Goal: Task Accomplishment & Management: Manage account settings

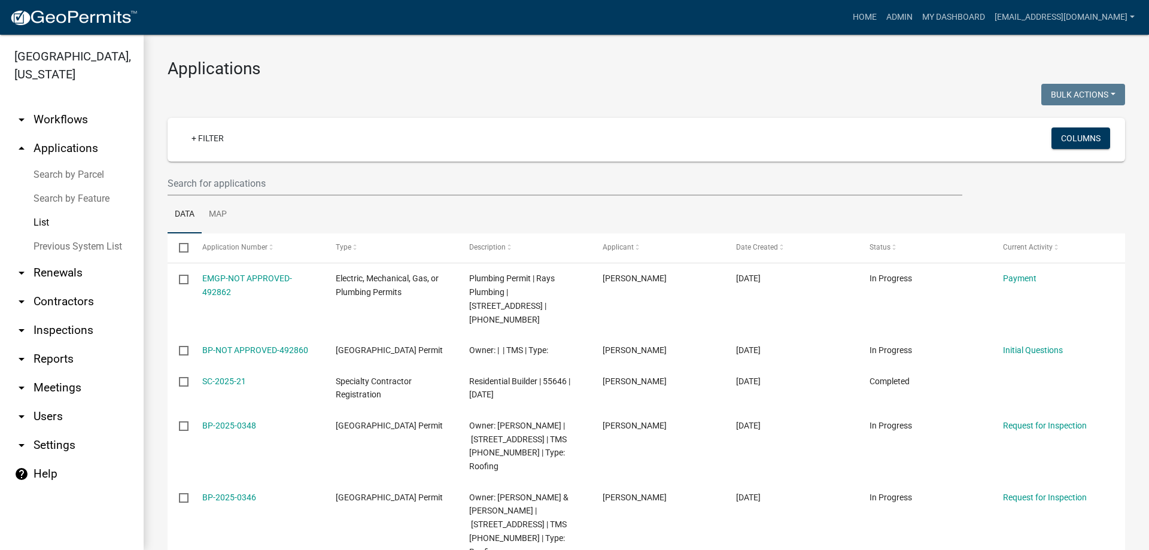
select select "3: 100"
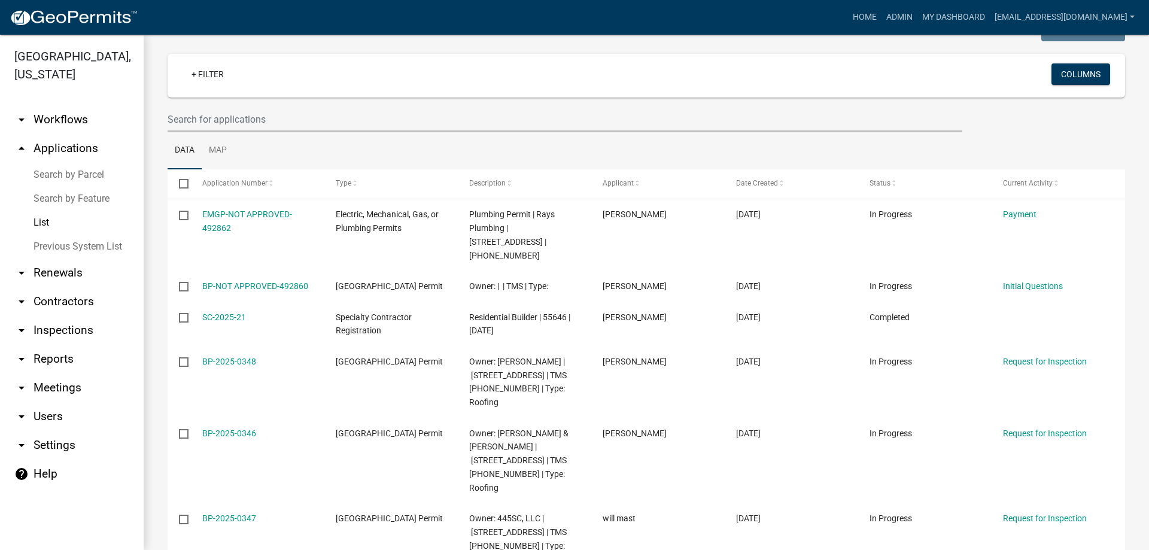
scroll to position [60, 0]
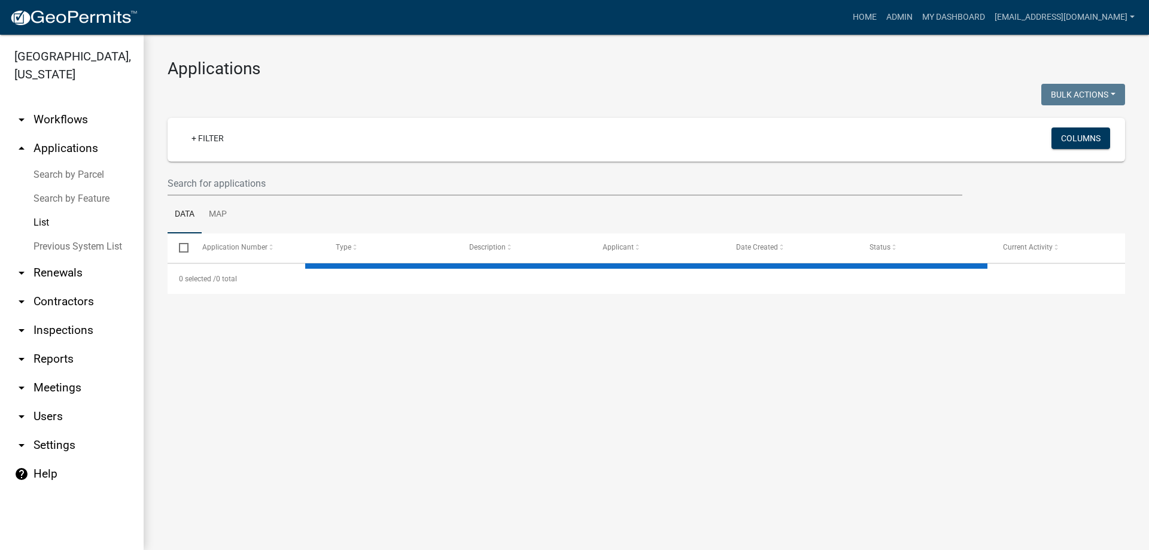
select select "3: 100"
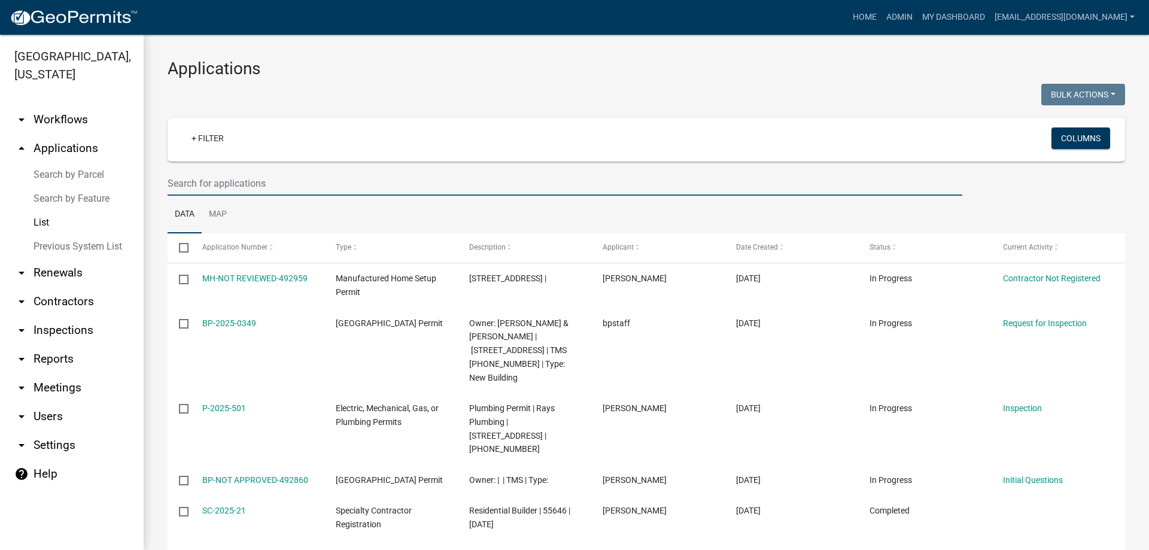
click at [216, 174] on input "text" at bounding box center [565, 183] width 795 height 25
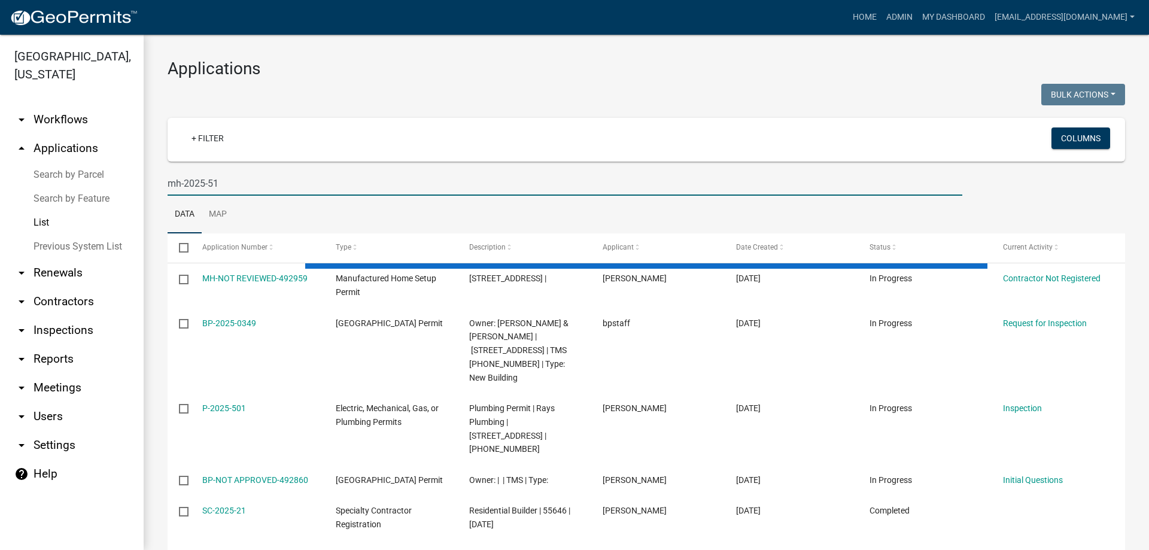
type input "mh-2025-51"
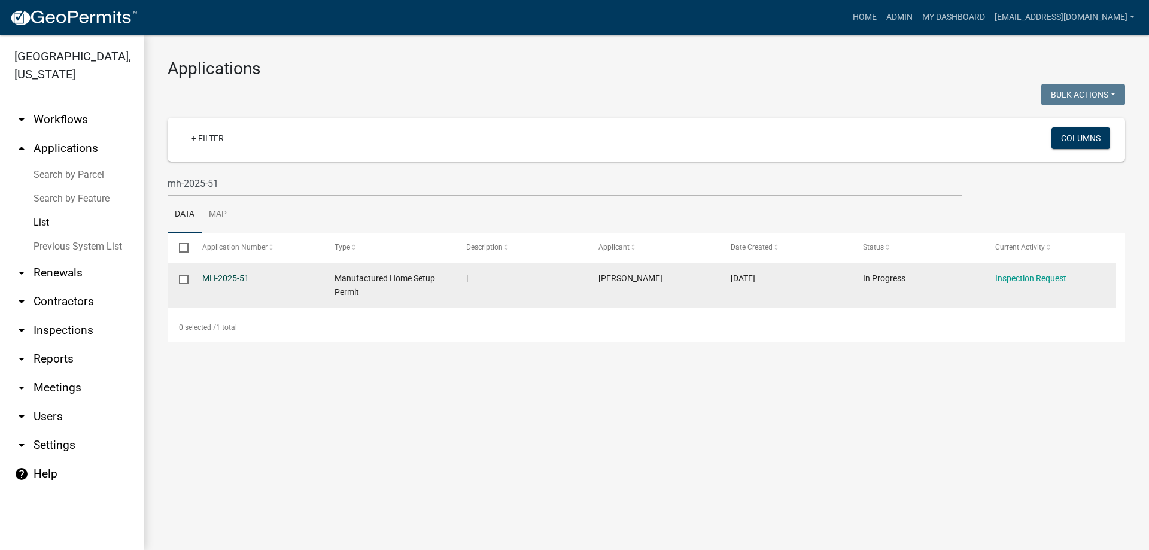
click at [229, 278] on link "MH-2025-51" at bounding box center [225, 279] width 47 height 10
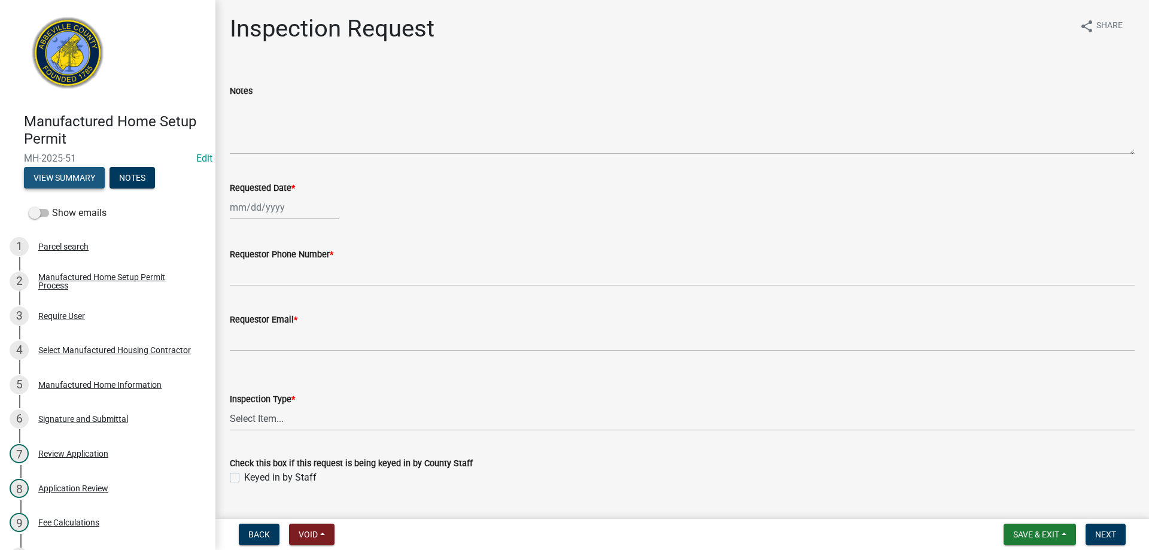
click at [87, 180] on button "View Summary" at bounding box center [64, 178] width 81 height 22
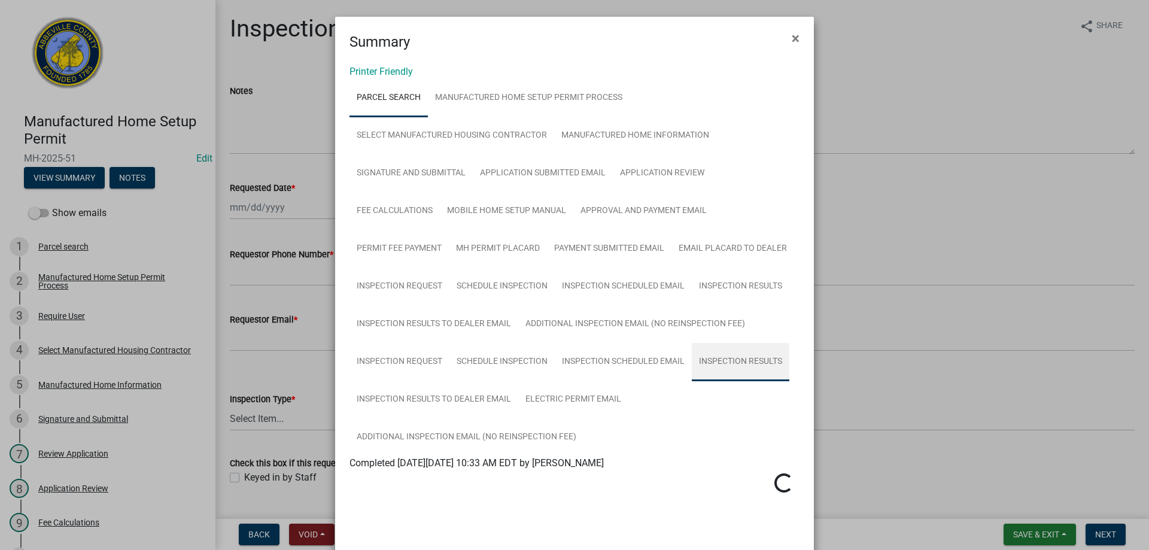
click at [706, 362] on link "Inspection Results" at bounding box center [741, 362] width 98 height 38
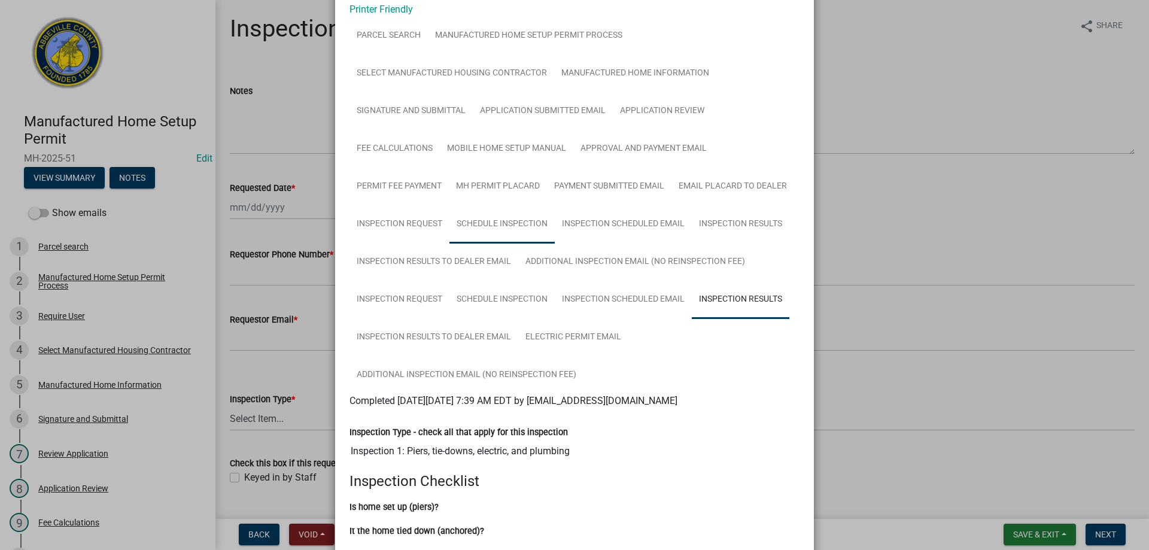
scroll to position [60, 0]
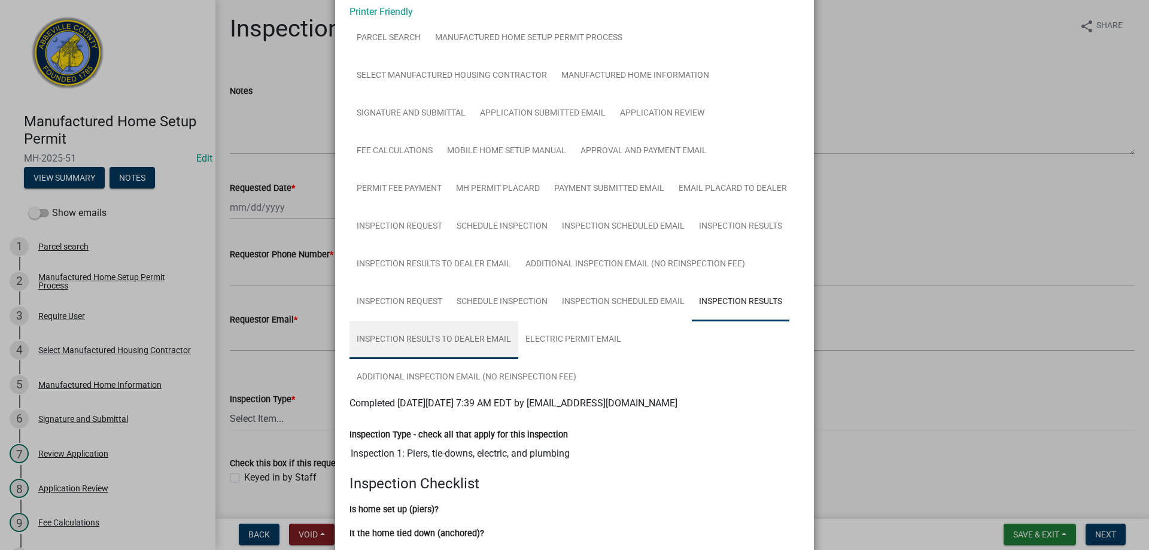
click at [423, 339] on link "Inspection Results to Dealer Email" at bounding box center [434, 340] width 169 height 38
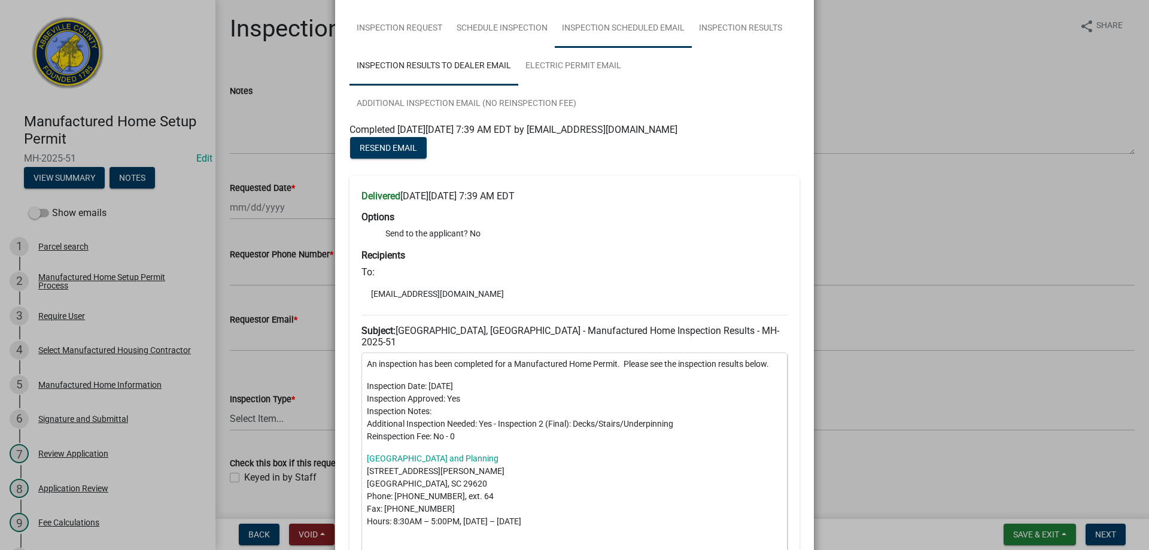
scroll to position [359, 0]
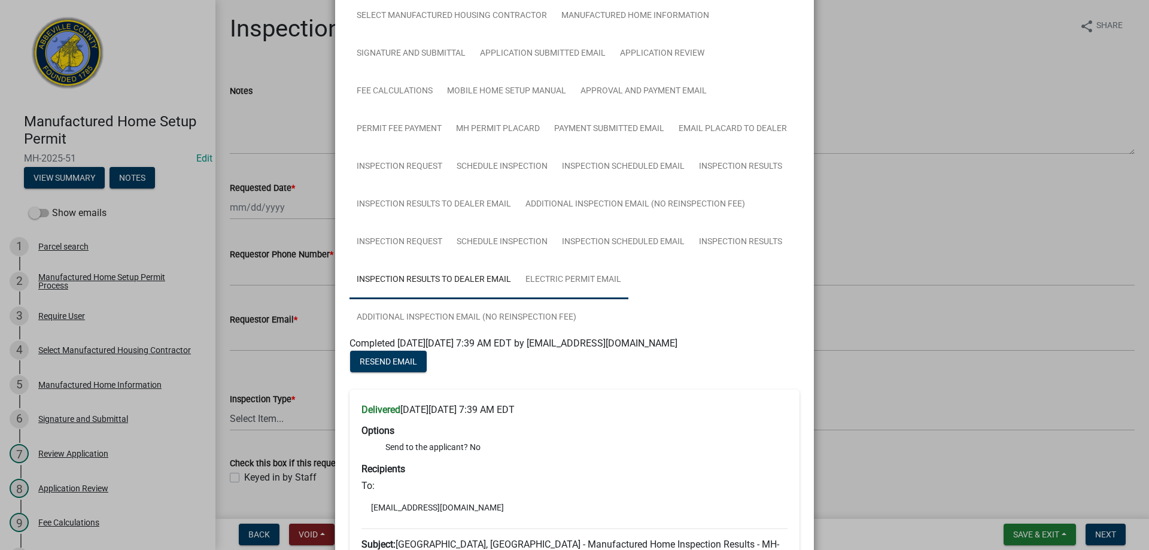
click at [569, 280] on link "Electric Permit Email" at bounding box center [573, 280] width 110 height 38
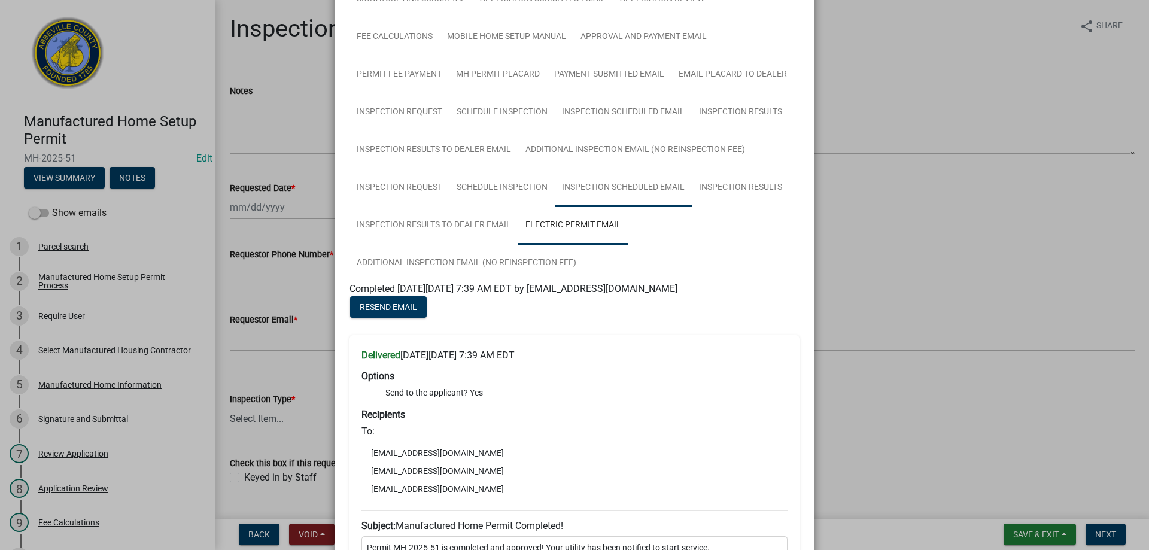
scroll to position [180, 0]
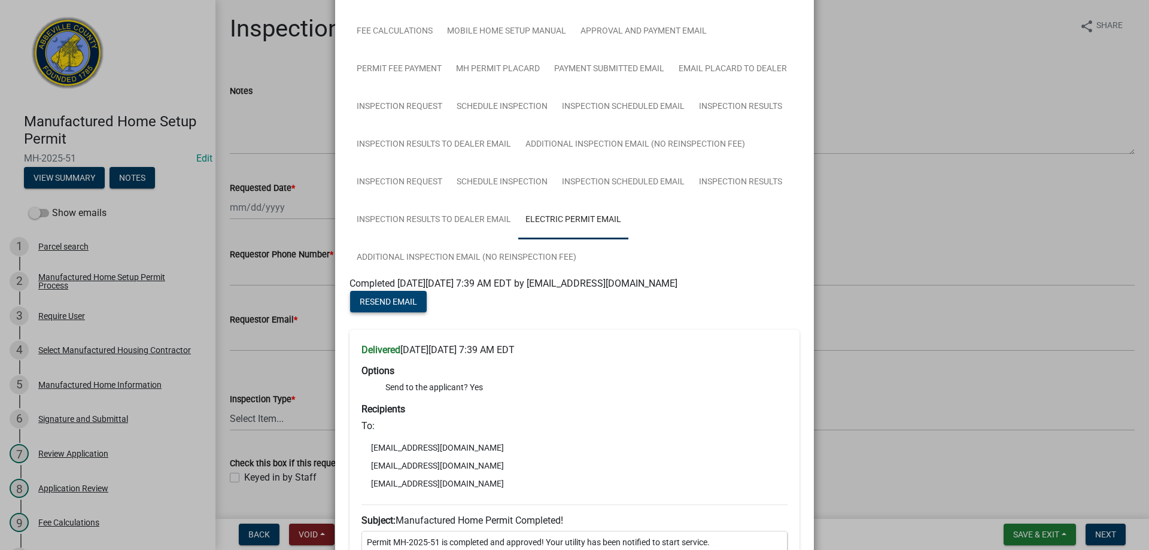
click at [402, 297] on span "Resend Email" at bounding box center [388, 302] width 57 height 10
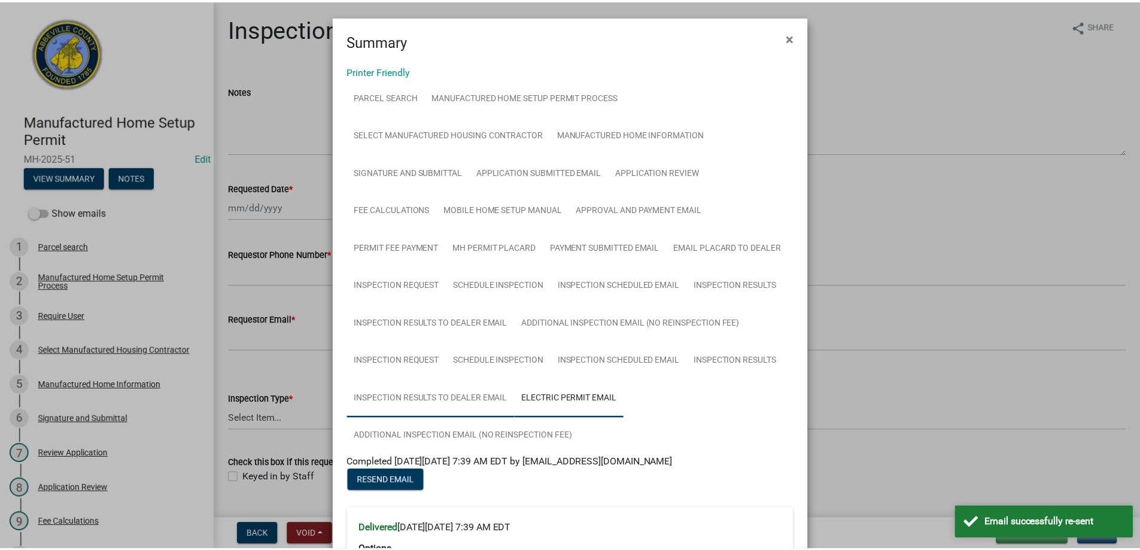
scroll to position [0, 0]
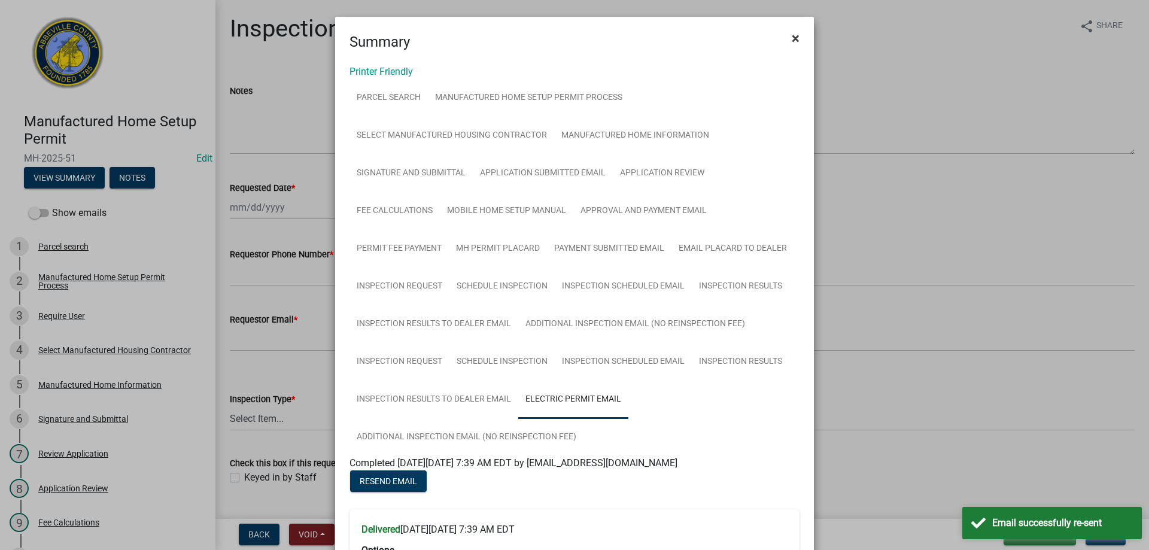
click at [792, 37] on span "×" at bounding box center [796, 38] width 8 height 17
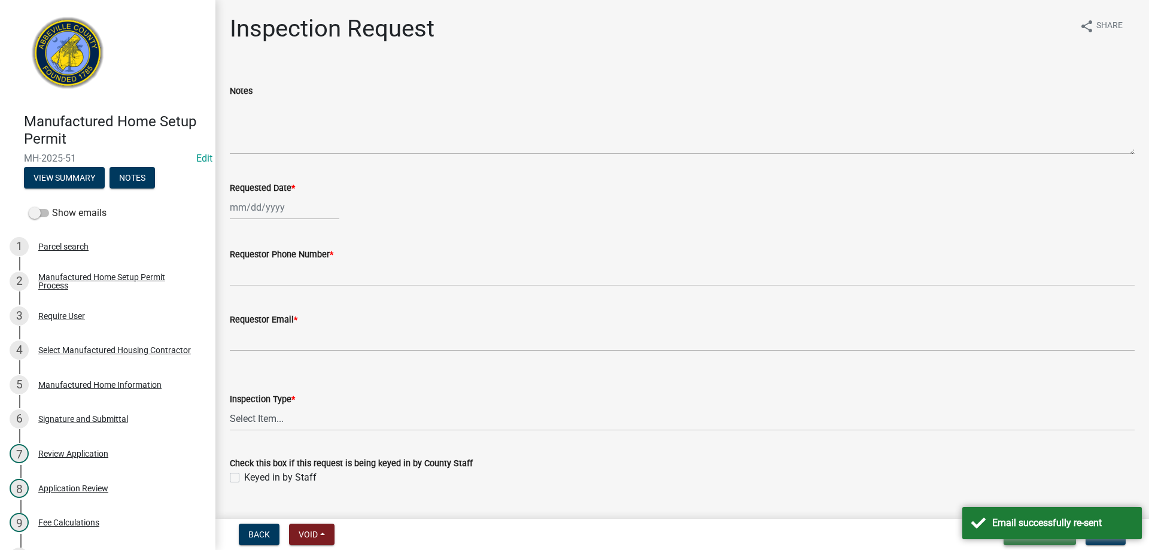
click at [1030, 539] on span "Save & Exit" at bounding box center [1036, 535] width 46 height 10
click at [1023, 501] on button "Save & Exit" at bounding box center [1028, 503] width 96 height 29
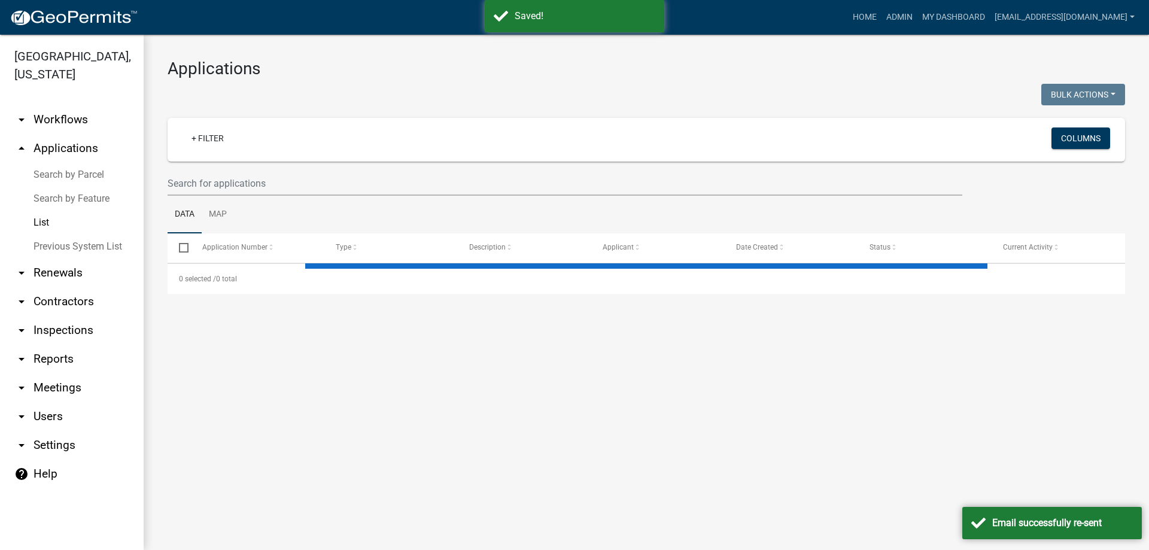
select select "3: 100"
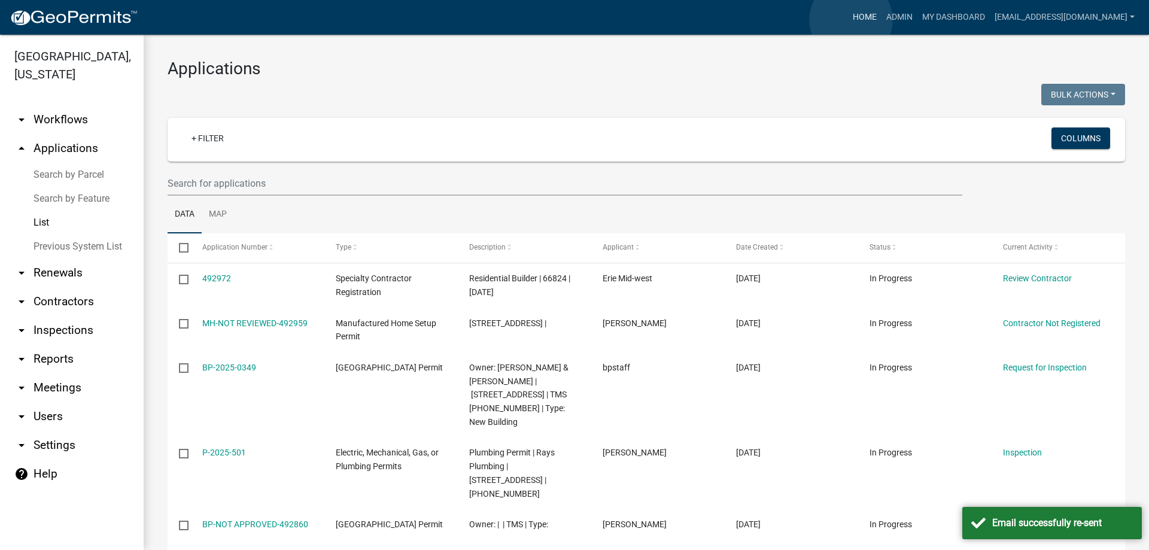
click at [851, 20] on link "Home" at bounding box center [865, 17] width 34 height 23
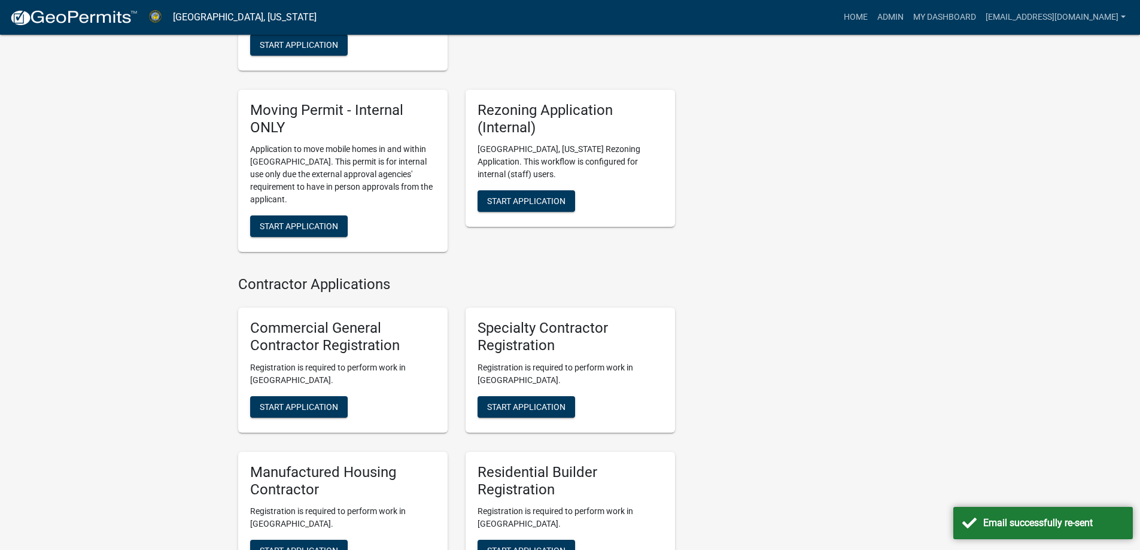
scroll to position [1317, 0]
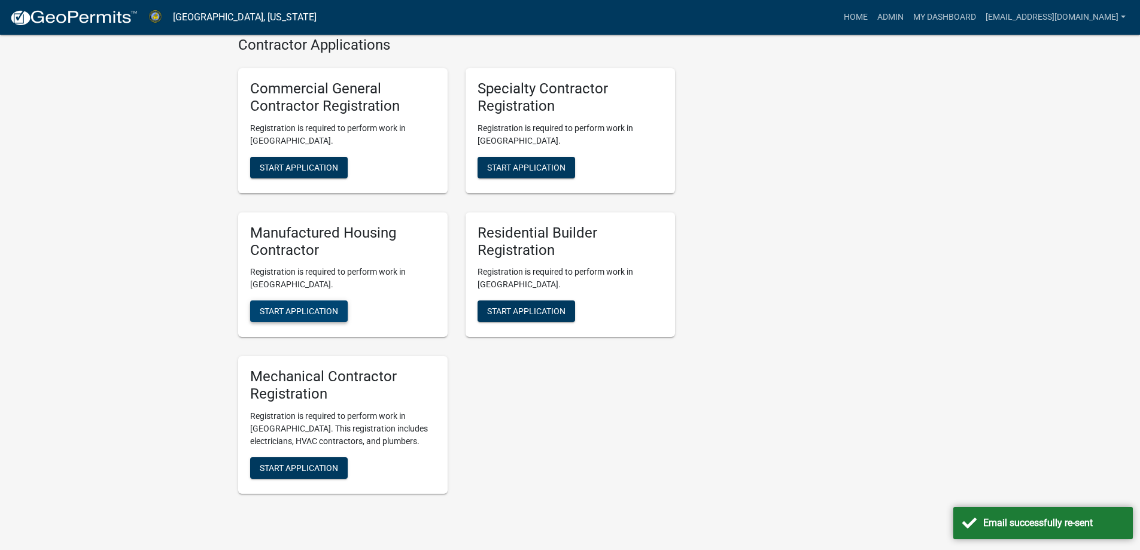
click at [305, 300] on button "Start Application" at bounding box center [299, 311] width 98 height 22
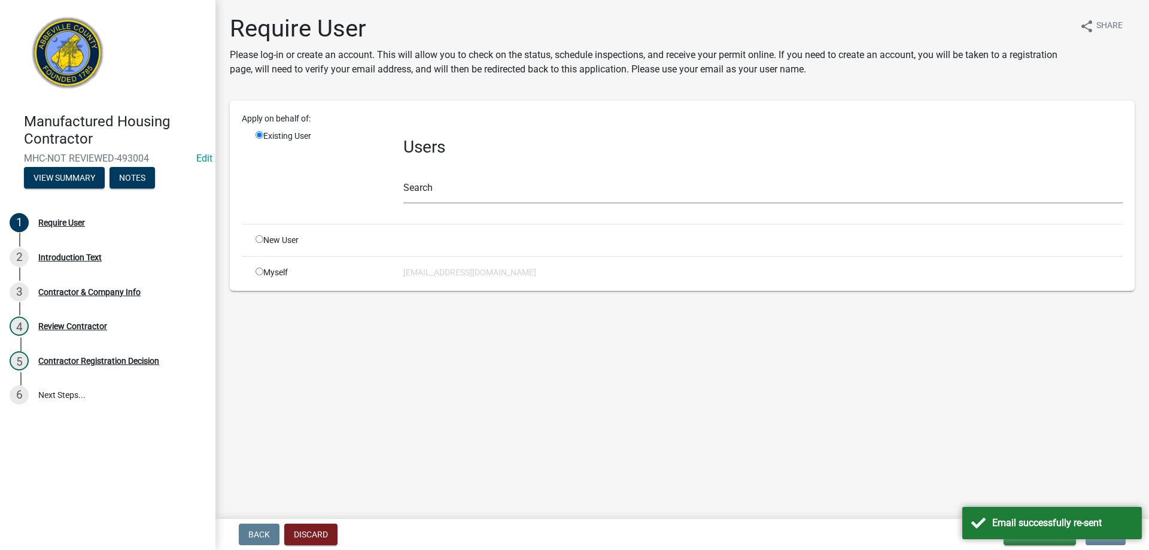
click at [259, 241] on input "radio" at bounding box center [260, 239] width 8 height 8
radio input "true"
radio input "false"
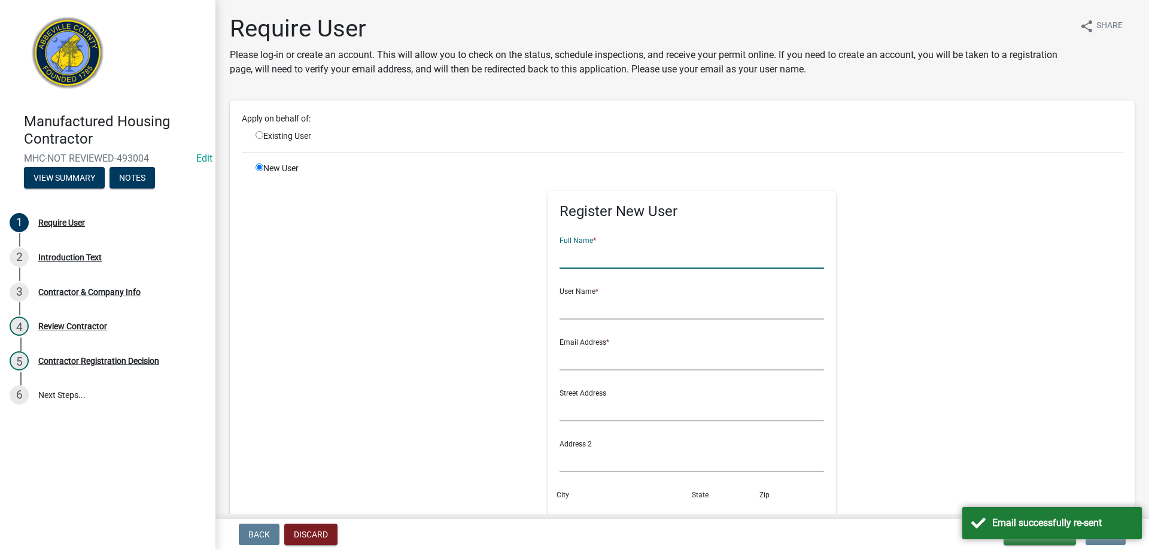
click at [601, 262] on input "text" at bounding box center [692, 256] width 265 height 25
type input "[PERSON_NAME]"
type input "Home Smart Construction"
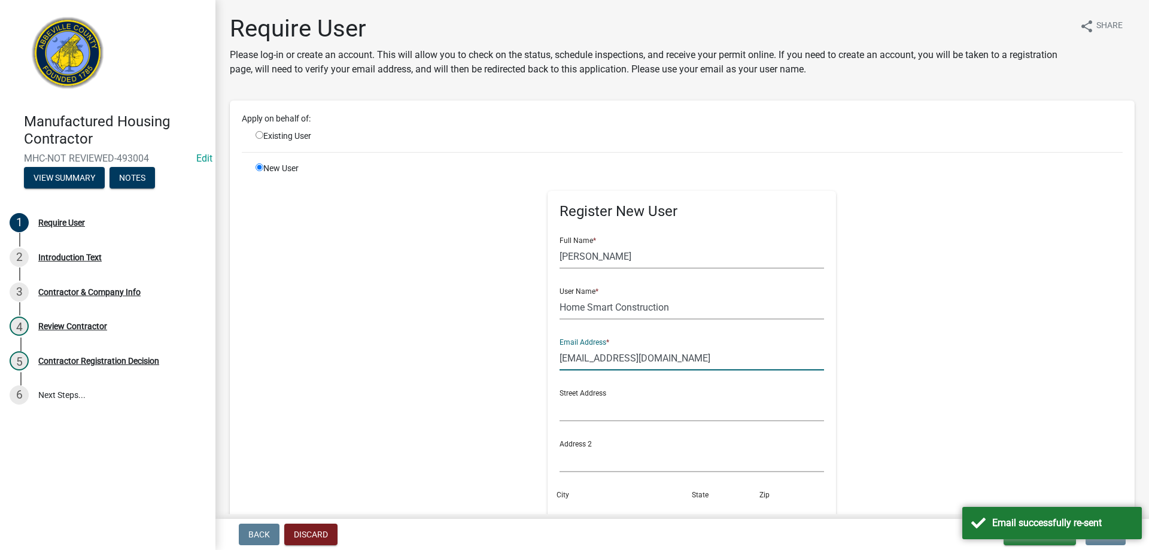
type input "sdukes.1975@gmail.com"
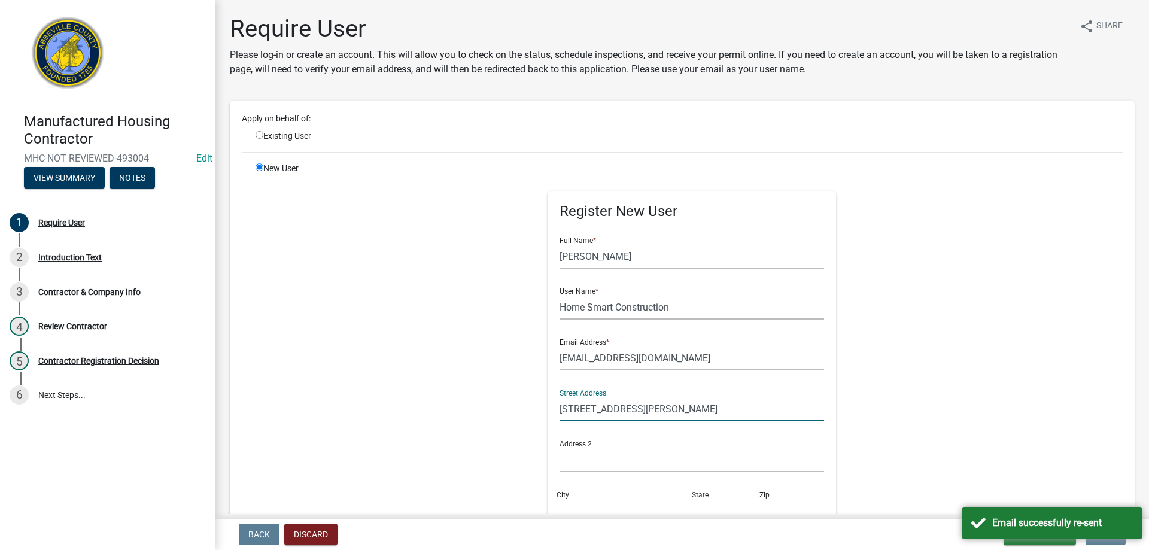
type input "161 Brewer Rd"
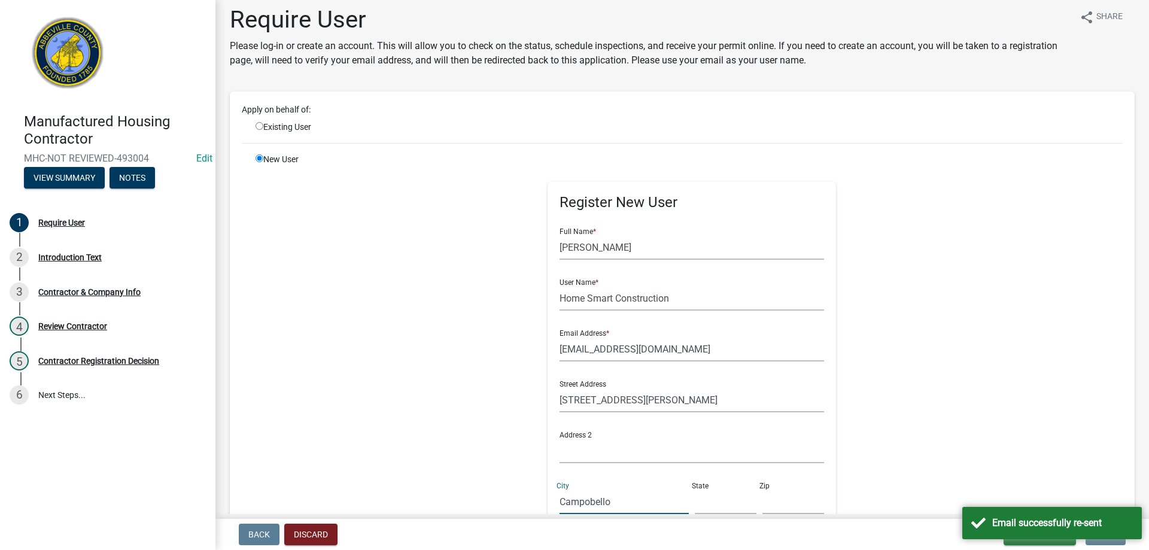
type input "Campobello"
type input "SC"
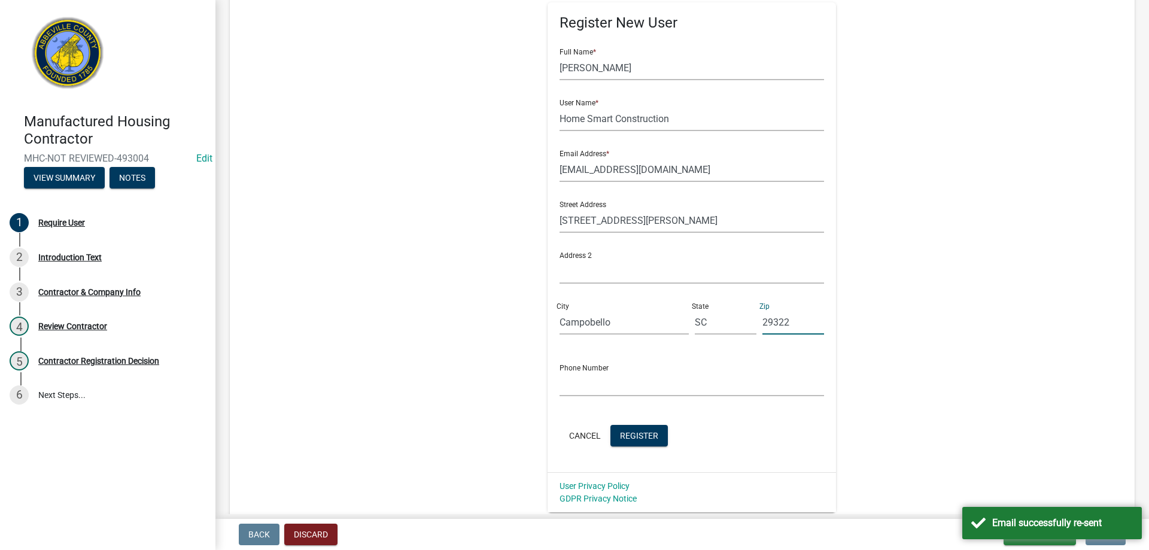
type input "29322"
click at [596, 389] on input "text" at bounding box center [692, 384] width 265 height 25
type input "864-415-5797"
click at [610, 436] on button "Register" at bounding box center [638, 436] width 57 height 22
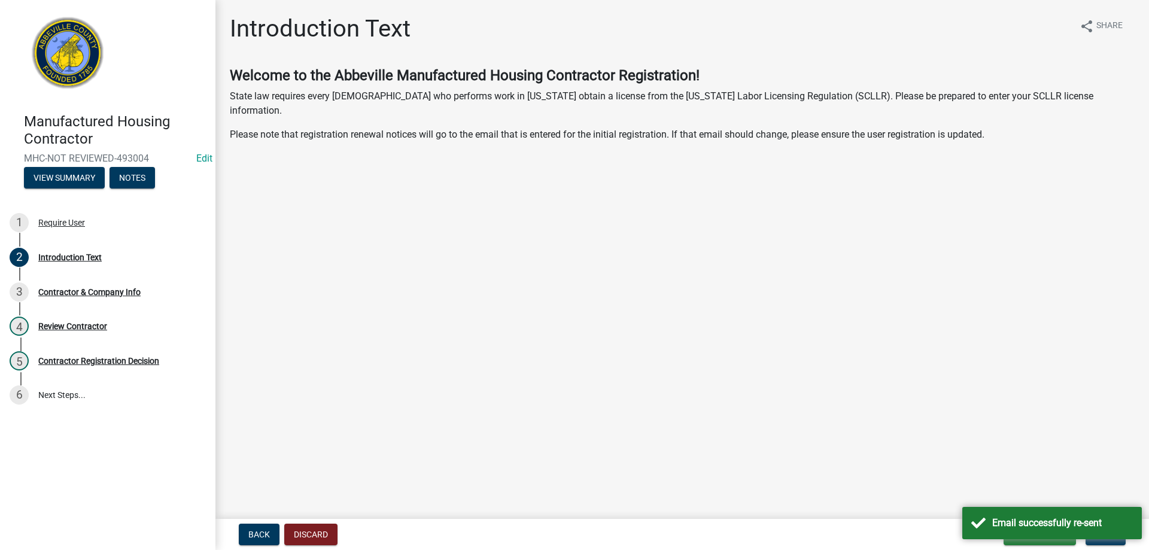
click at [1098, 466] on main "Introduction Text share Share Welcome to the Abbeville Manufactured Housing Con…" at bounding box center [682, 257] width 934 height 514
click at [986, 520] on div "Email successfully re-sent" at bounding box center [1052, 523] width 180 height 32
click at [1110, 537] on span "Next" at bounding box center [1105, 535] width 21 height 10
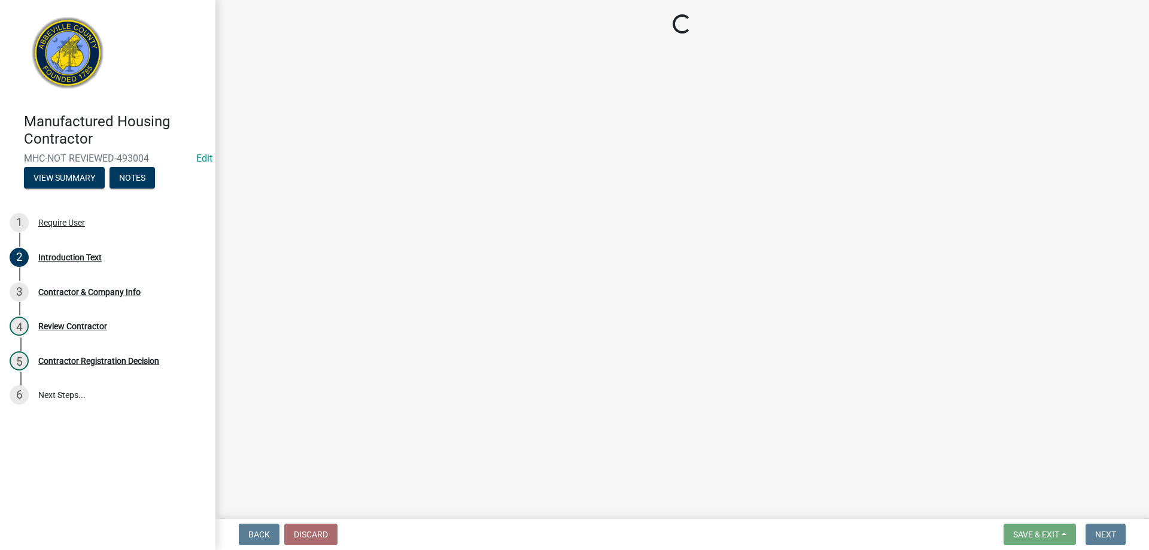
select select "SC"
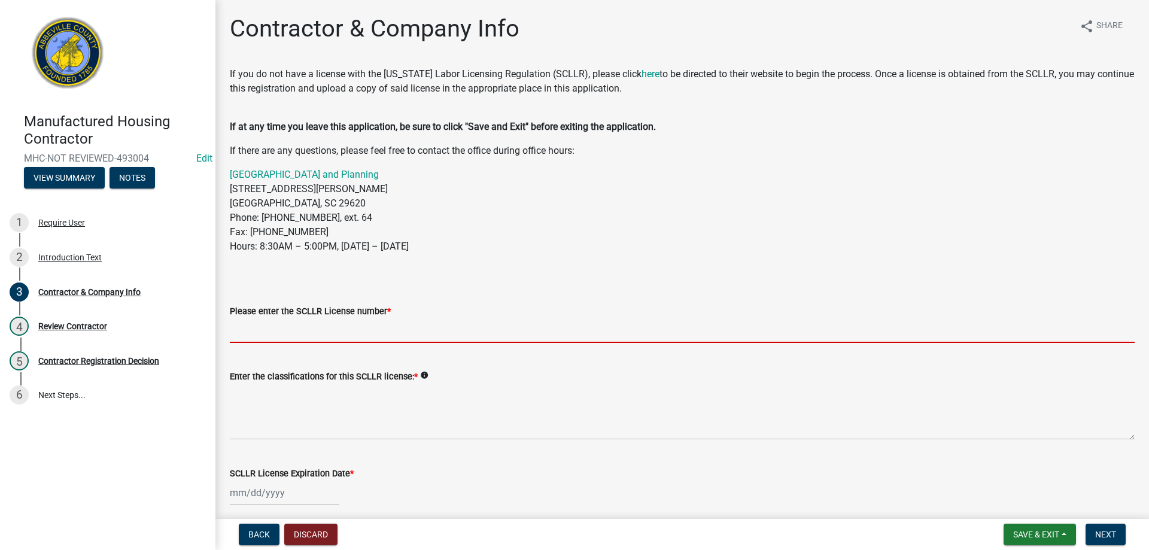
click at [296, 324] on input "Please enter the SCLLR License number *" at bounding box center [682, 330] width 905 height 25
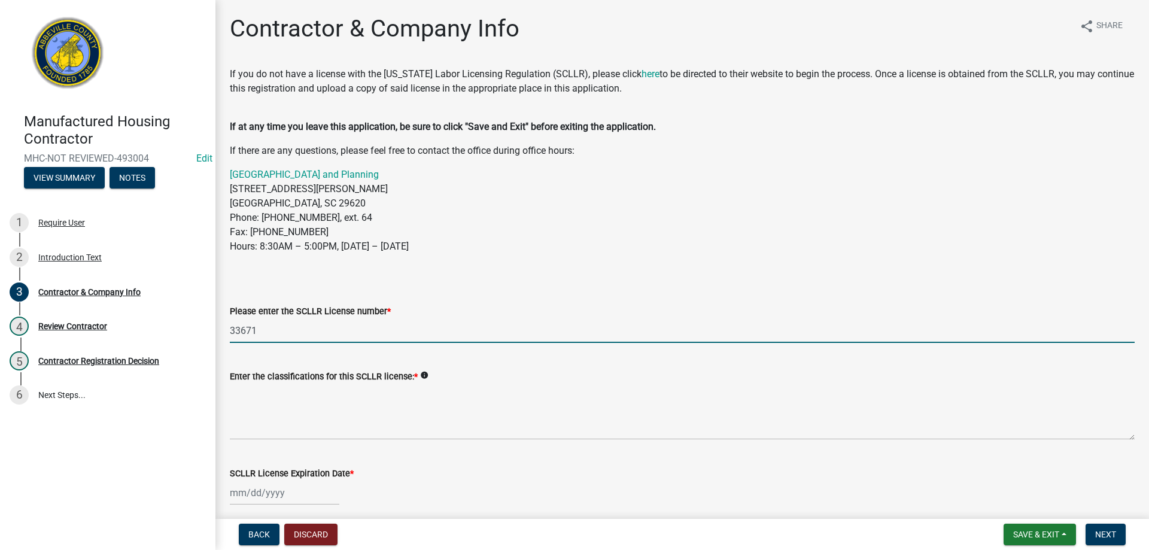
type input "33671"
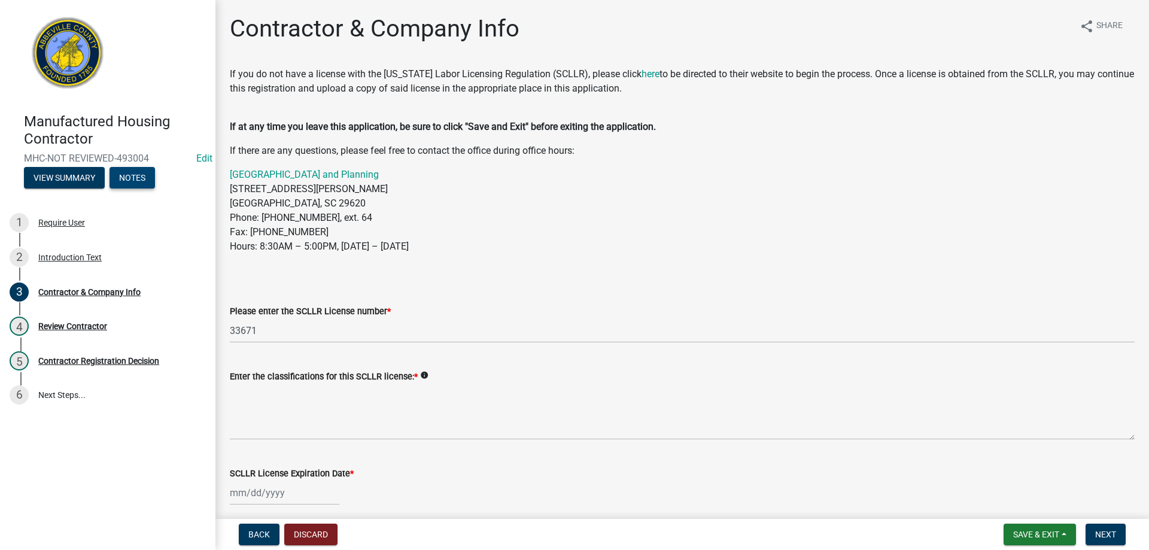
click at [135, 178] on button "Notes" at bounding box center [132, 178] width 45 height 22
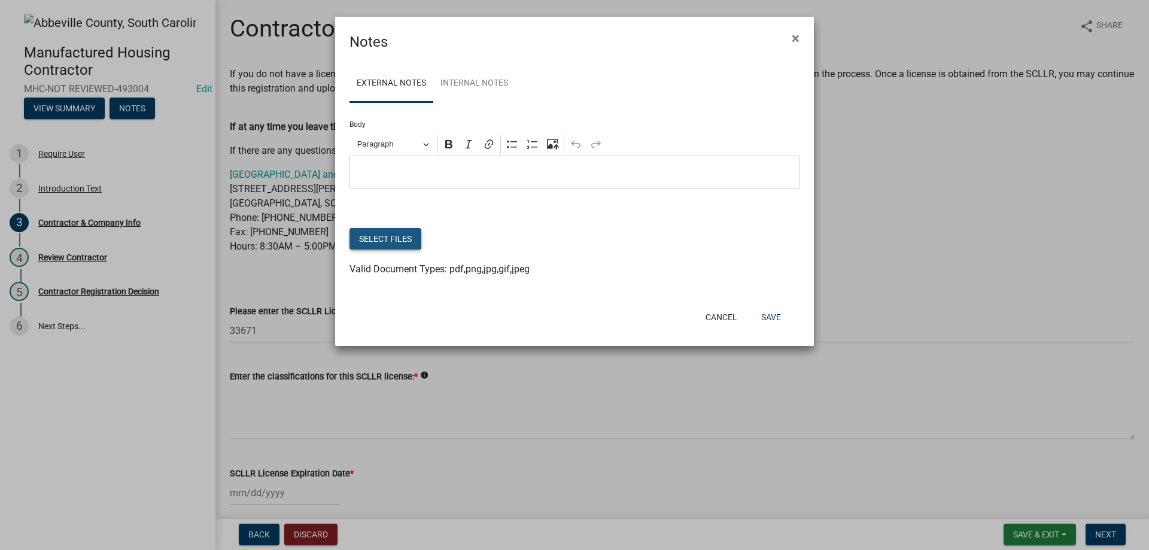
click at [415, 240] on button "Select files" at bounding box center [386, 239] width 72 height 22
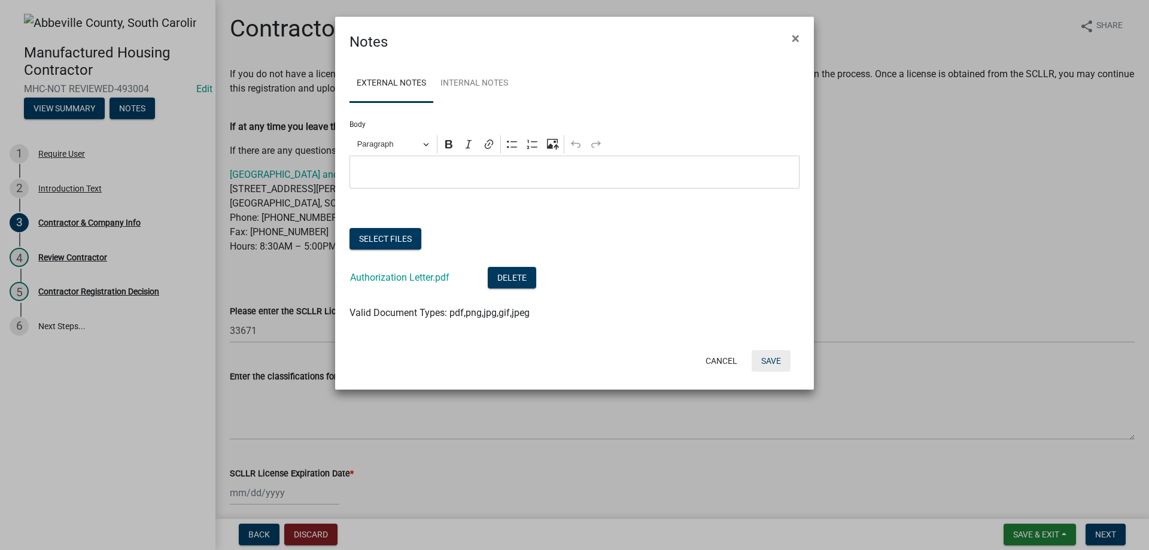
click at [771, 367] on button "Save" at bounding box center [771, 361] width 39 height 22
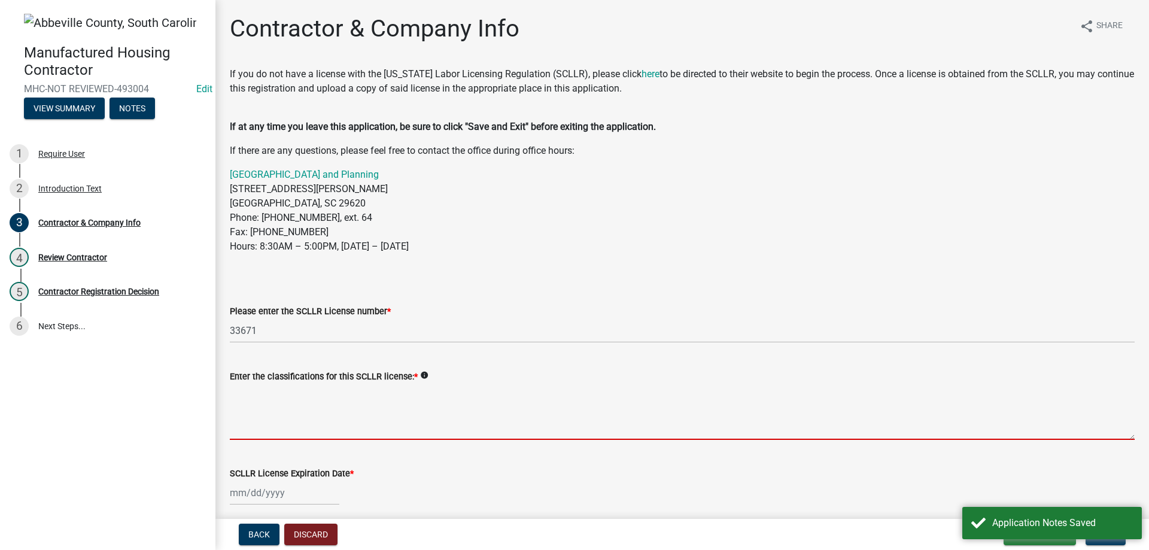
click at [327, 408] on textarea "Enter the classifications for this SCLLR license: *" at bounding box center [682, 412] width 905 height 56
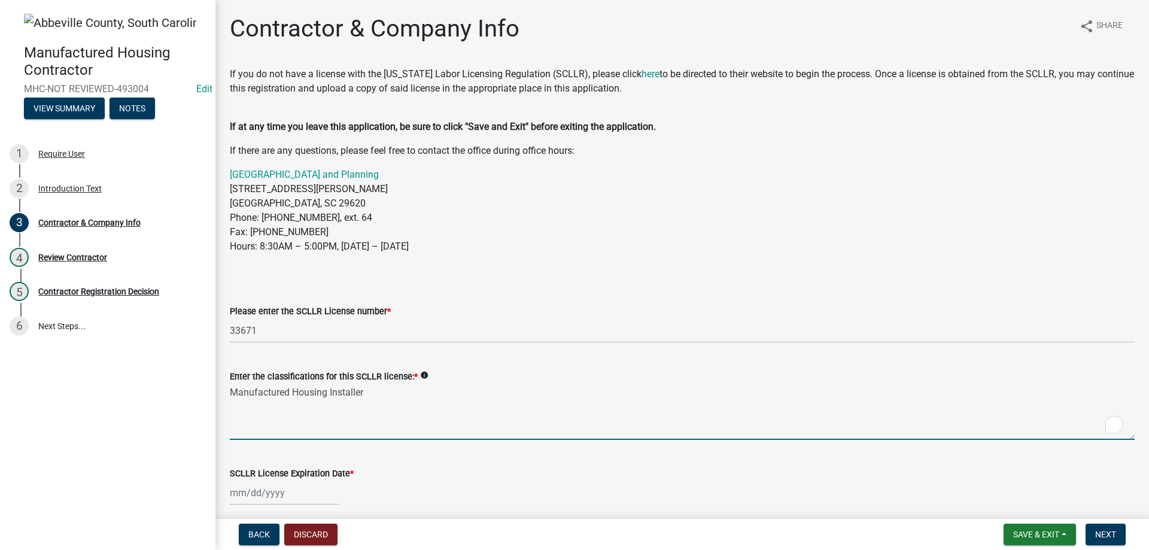
type textarea "Manufactured Housing Installer"
click at [285, 502] on div at bounding box center [285, 493] width 110 height 25
select select "10"
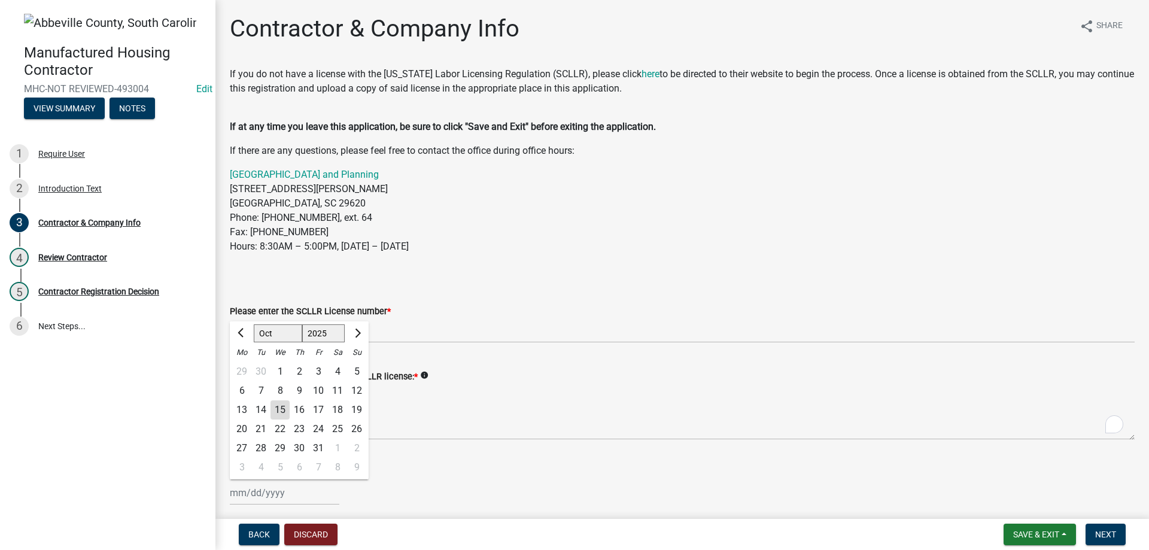
click at [325, 332] on select "1525 1526 1527 1528 1529 1530 1531 1532 1533 1534 1535 1536 1537 1538 1539 1540…" at bounding box center [323, 333] width 43 height 18
select select "2026"
click at [302, 324] on select "1525 1526 1527 1528 1529 1530 1531 1532 1533 1534 1535 1536 1537 1538 1539 1540…" at bounding box center [323, 333] width 43 height 18
click at [279, 336] on select "Jan Feb Mar Apr May Jun Jul Aug Sep Oct Nov Dec" at bounding box center [278, 333] width 48 height 18
select select "6"
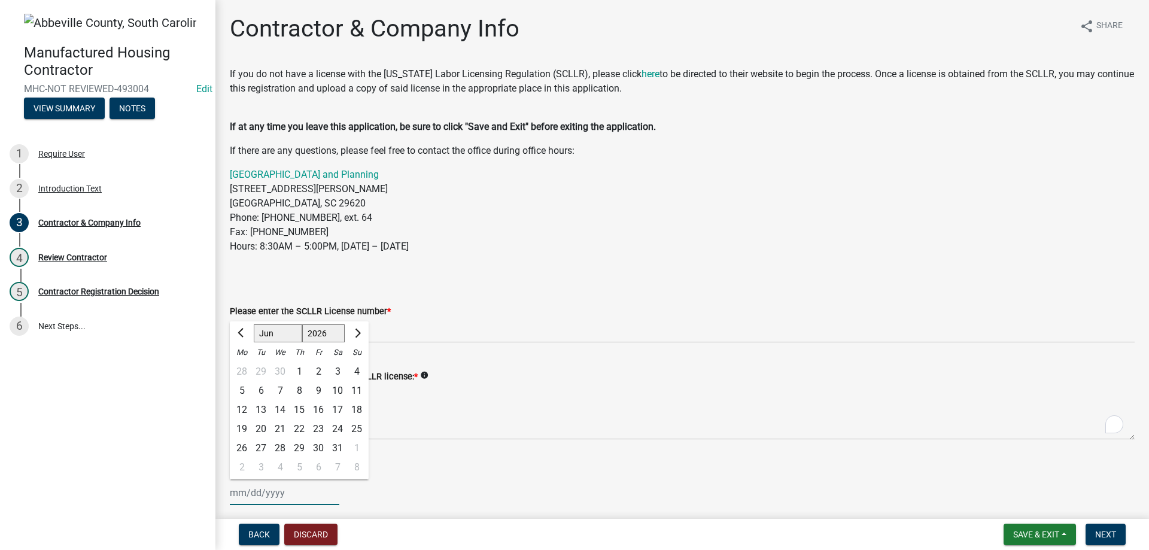
click at [254, 324] on select "Jan Feb Mar Apr May Jun Jul Aug Sep Oct Nov Dec" at bounding box center [278, 333] width 48 height 18
click at [262, 447] on div "30" at bounding box center [260, 448] width 19 height 19
type input "[DATE]"
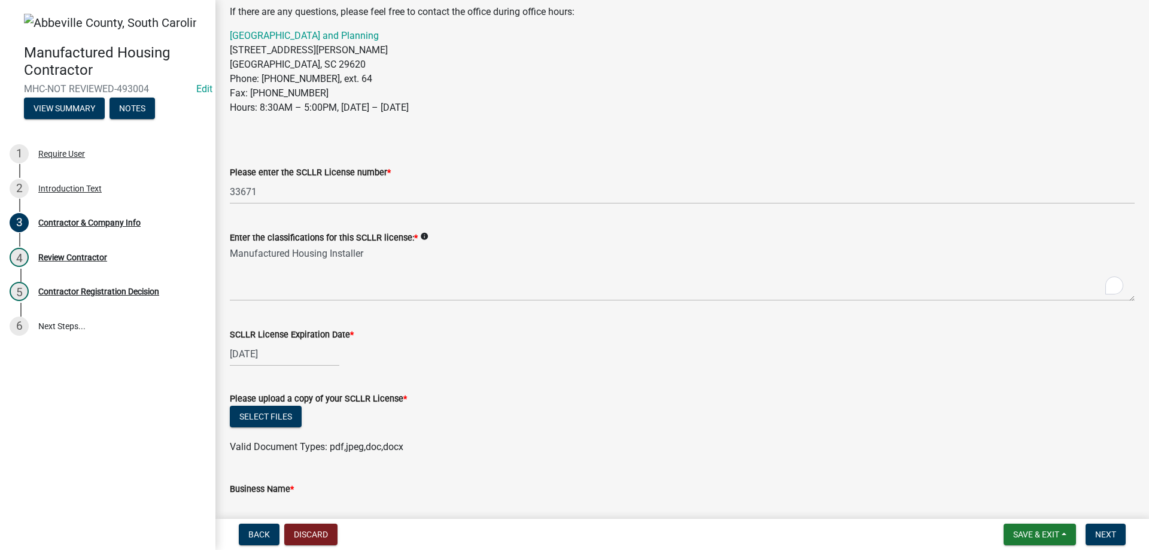
scroll to position [299, 0]
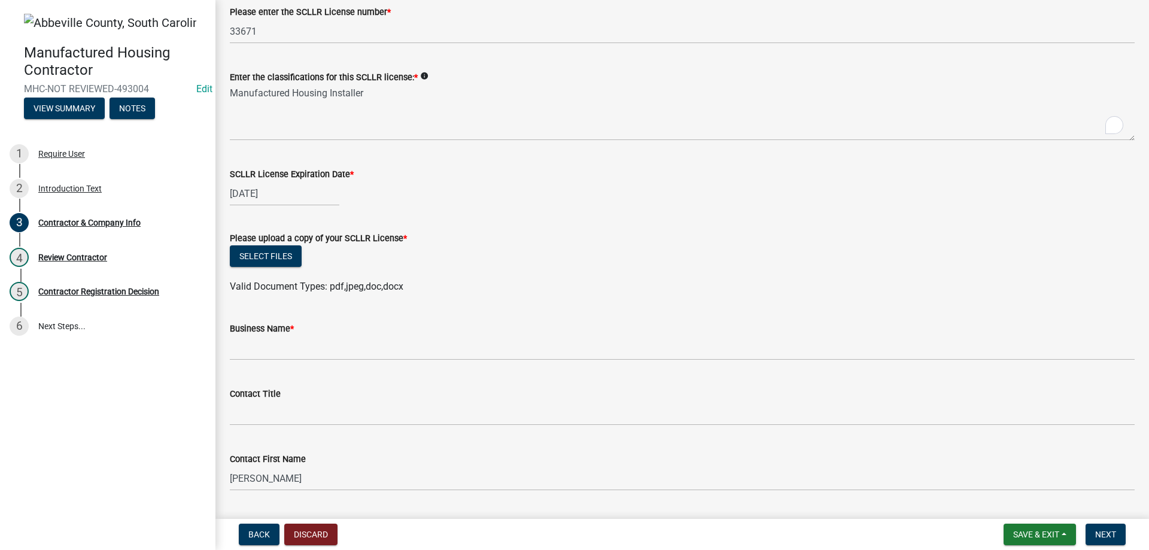
click at [274, 268] on div "Select files" at bounding box center [682, 257] width 905 height 25
click at [270, 254] on button "Select files" at bounding box center [266, 256] width 72 height 22
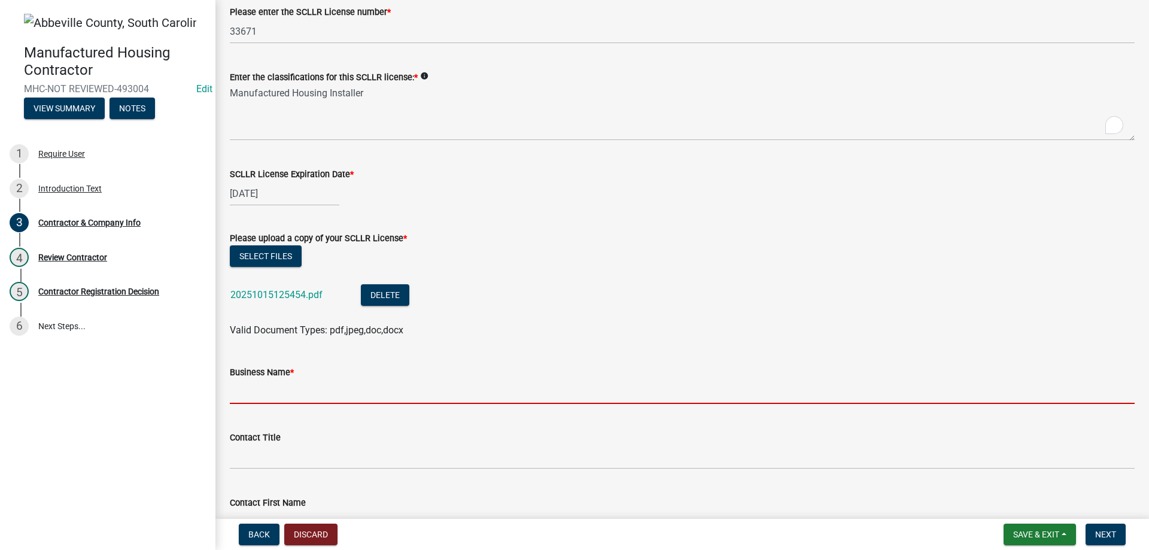
click at [348, 398] on input "Business Name *" at bounding box center [682, 391] width 905 height 25
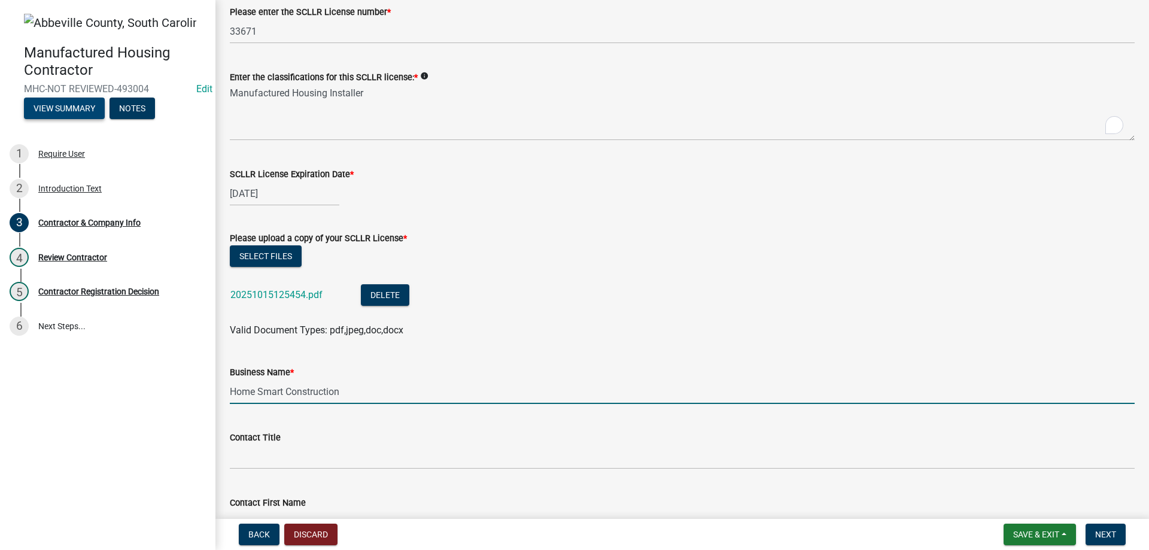
type input "Home Smart Construction"
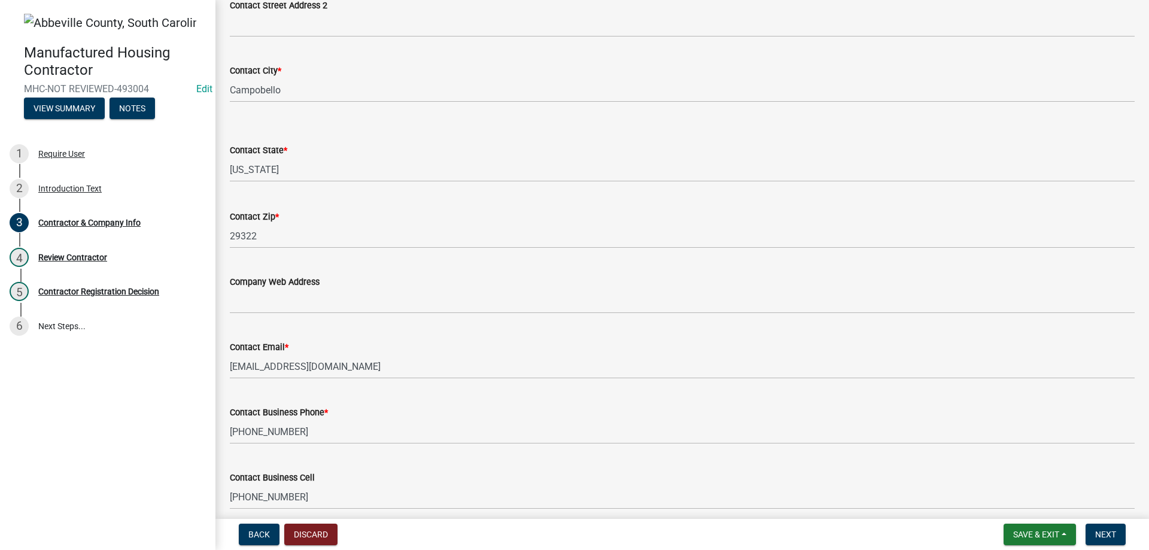
scroll to position [1071, 0]
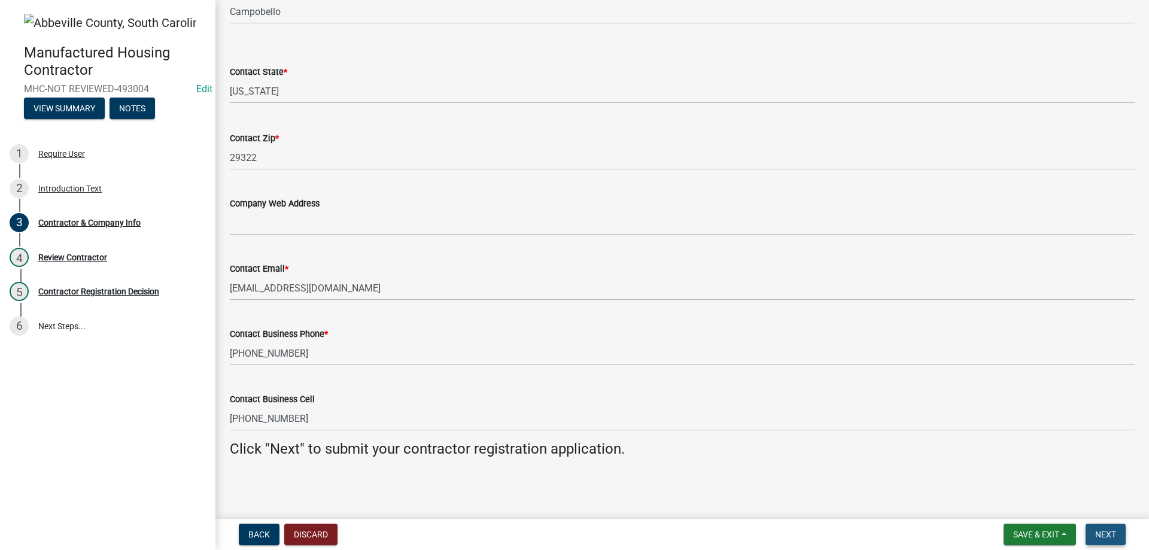
click at [1105, 531] on span "Next" at bounding box center [1105, 535] width 21 height 10
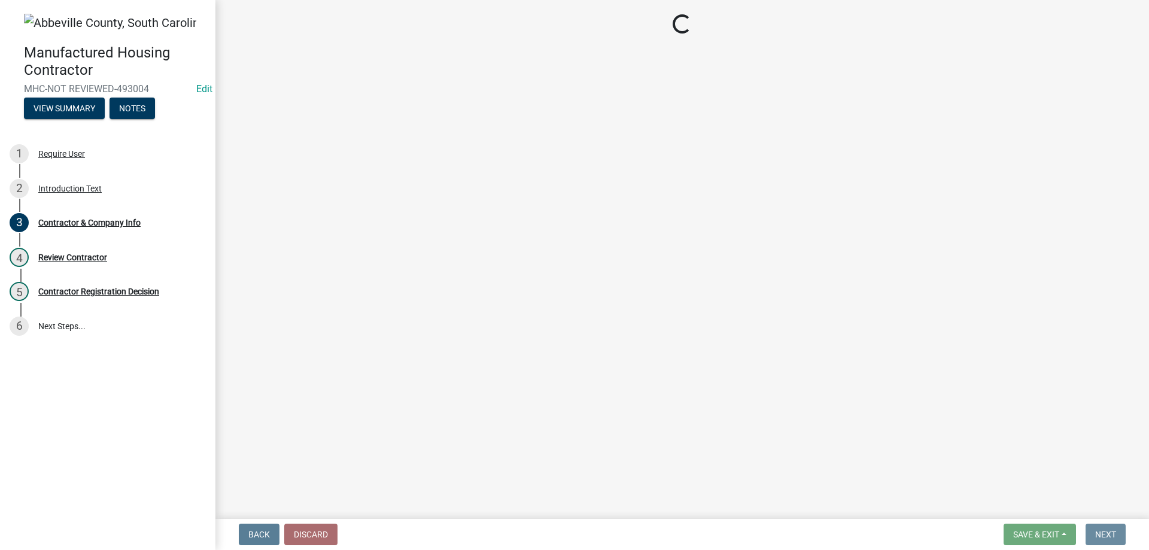
scroll to position [0, 0]
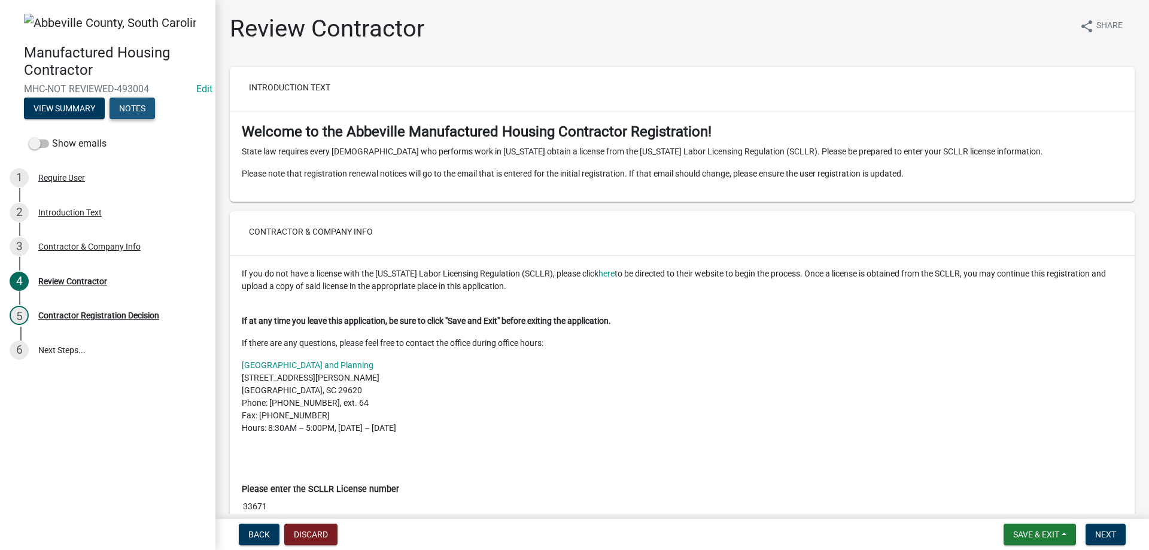
click at [124, 102] on button "Notes" at bounding box center [132, 109] width 45 height 22
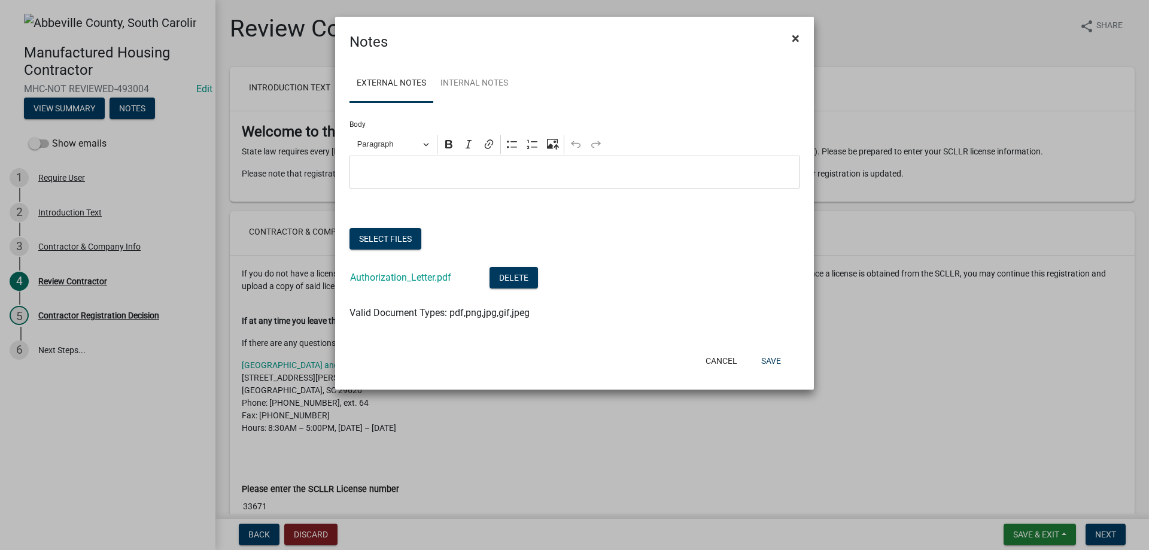
click at [794, 31] on span "×" at bounding box center [796, 38] width 8 height 17
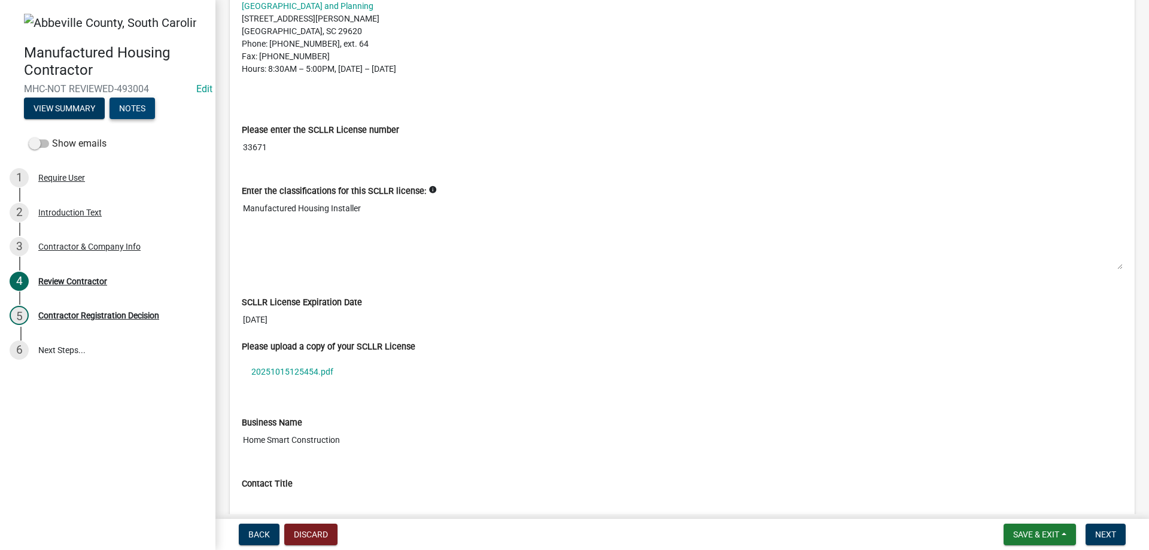
scroll to position [778, 0]
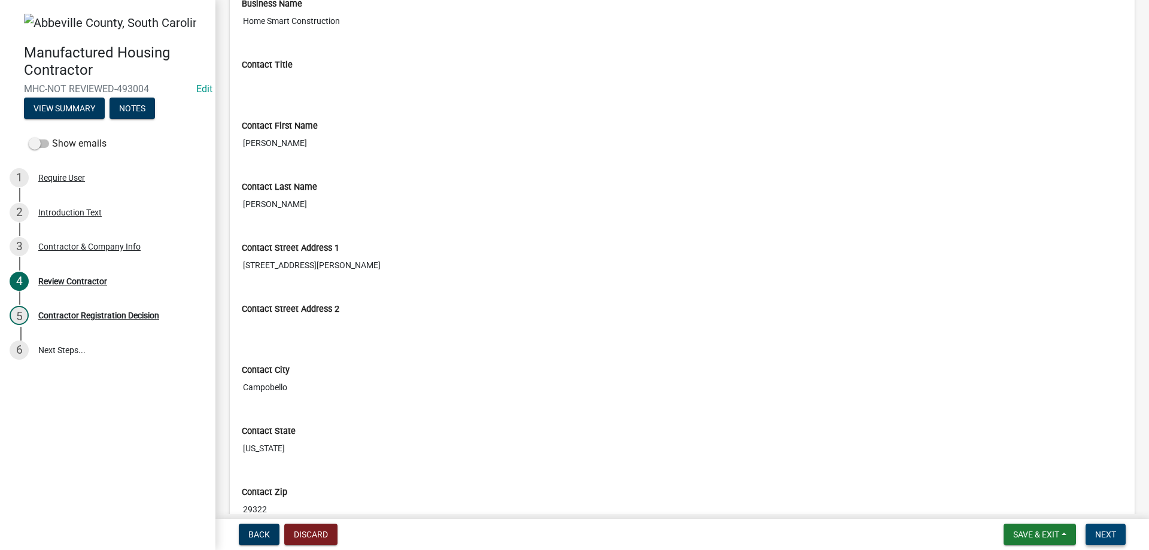
click at [1089, 535] on button "Next" at bounding box center [1106, 535] width 40 height 22
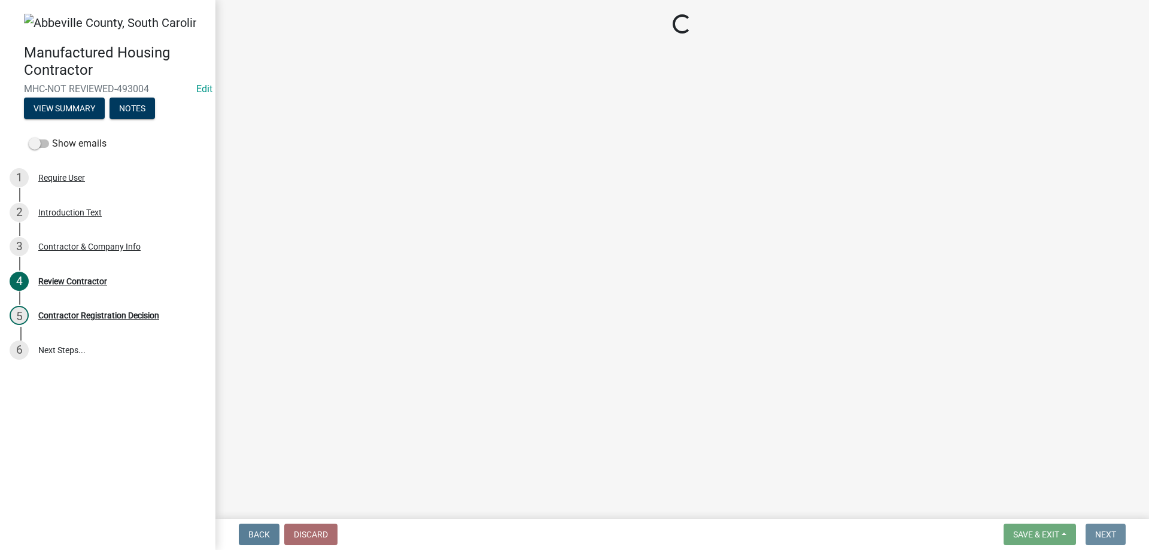
scroll to position [0, 0]
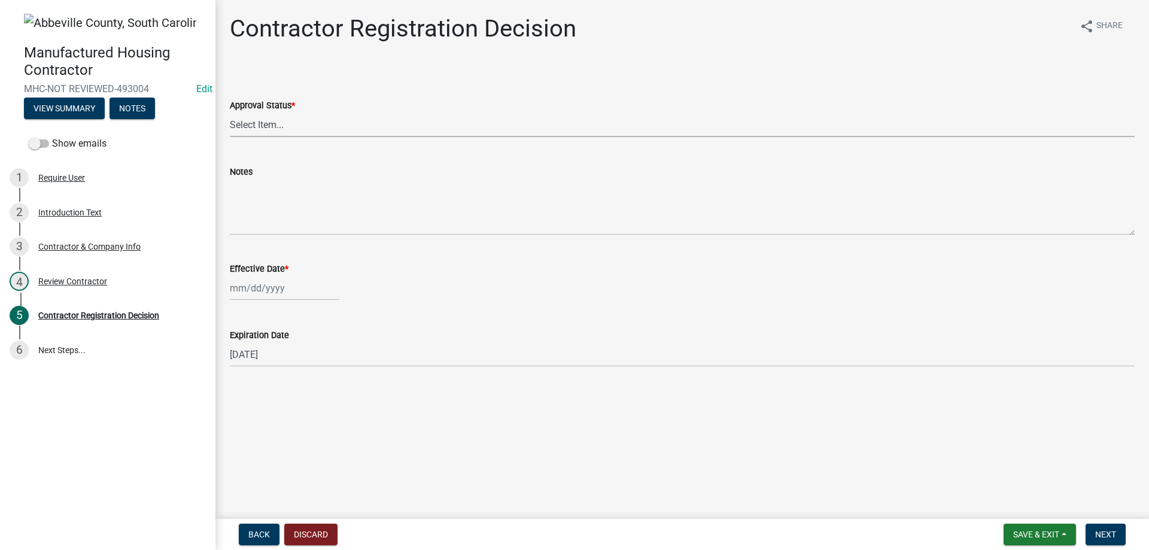
click at [335, 121] on select "Select Item... Approved Denied" at bounding box center [682, 125] width 905 height 25
click at [230, 113] on select "Select Item... Approved Denied" at bounding box center [682, 125] width 905 height 25
select select "4b86b809-39dd-4c68-9f3d-fdb3e7050482"
click at [285, 284] on div at bounding box center [285, 288] width 110 height 25
select select "10"
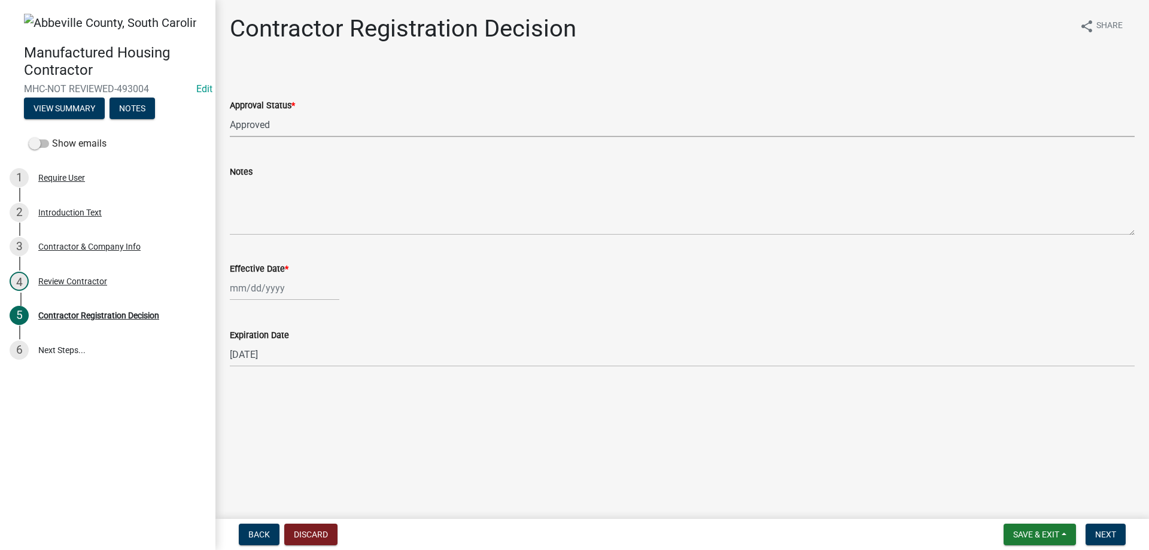
select select "2025"
click at [284, 386] on div "15" at bounding box center [280, 390] width 19 height 19
type input "[DATE]"
click at [1092, 539] on button "Next" at bounding box center [1106, 535] width 40 height 22
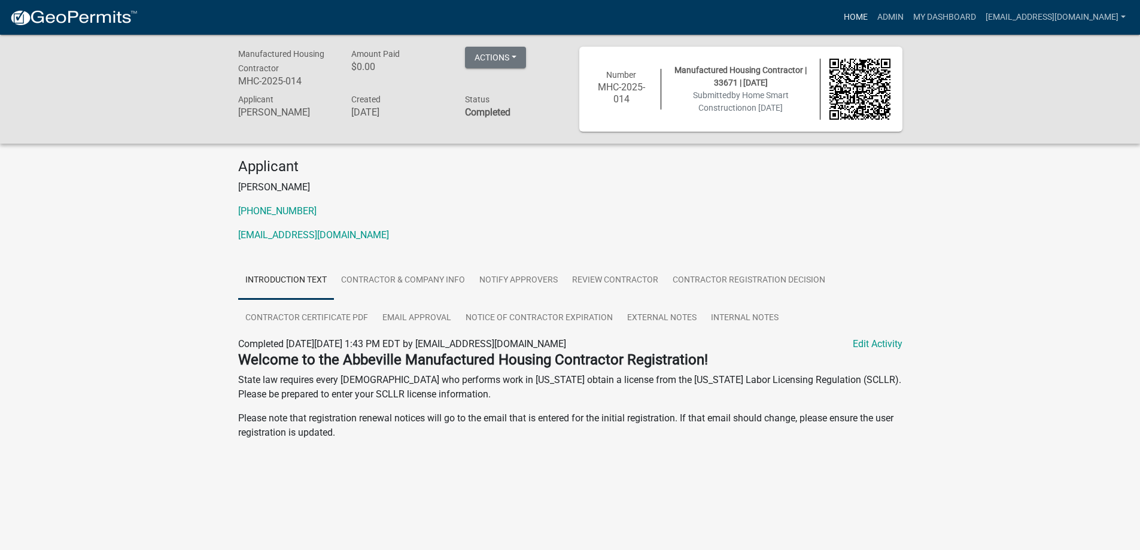
click at [839, 21] on link "Home" at bounding box center [856, 17] width 34 height 23
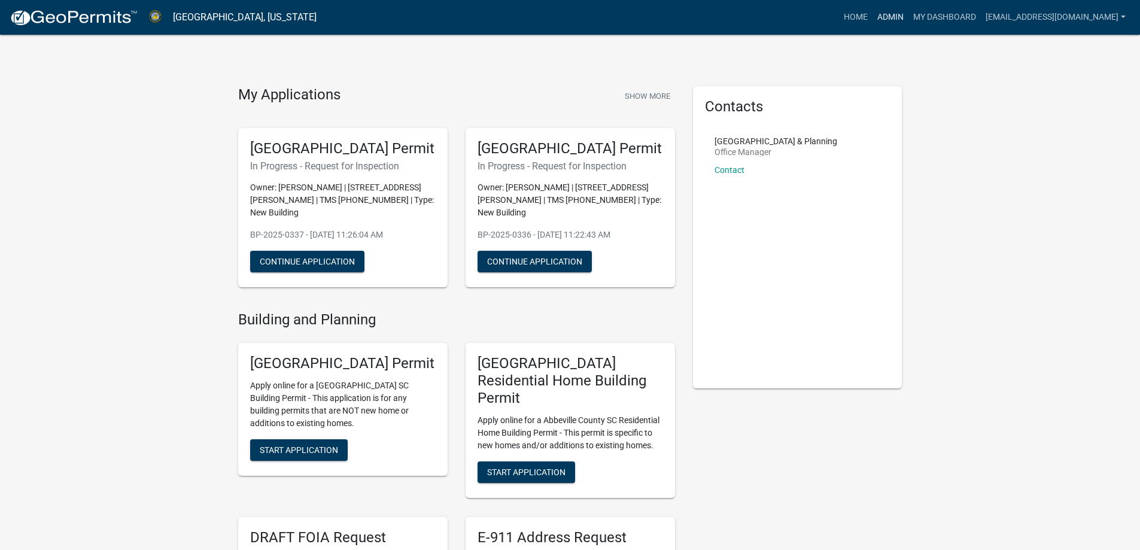
click at [873, 20] on link "Admin" at bounding box center [891, 17] width 36 height 23
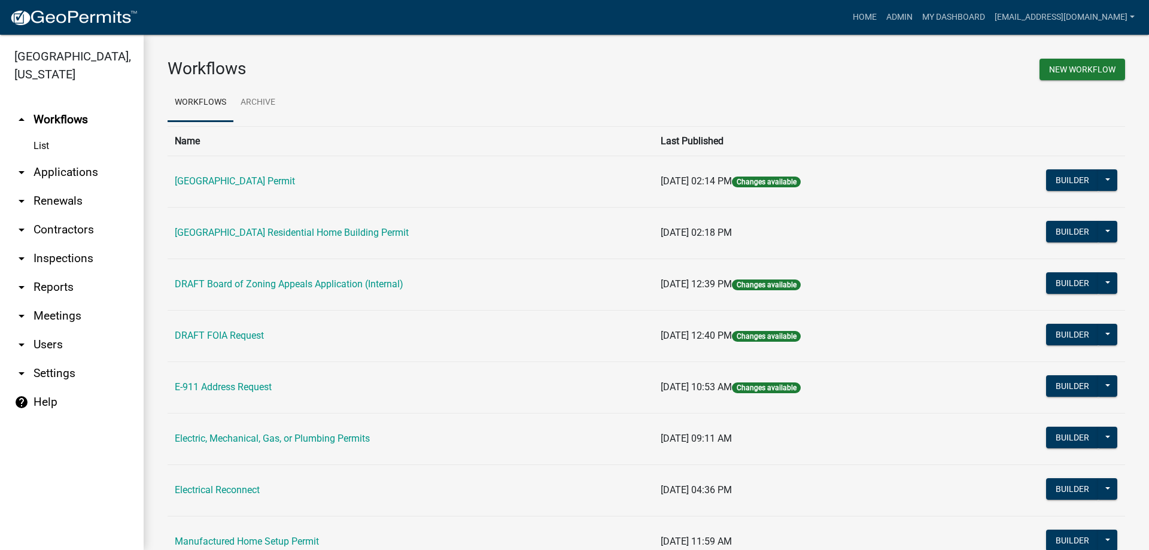
click at [62, 168] on link "arrow_drop_down Applications" at bounding box center [72, 172] width 144 height 29
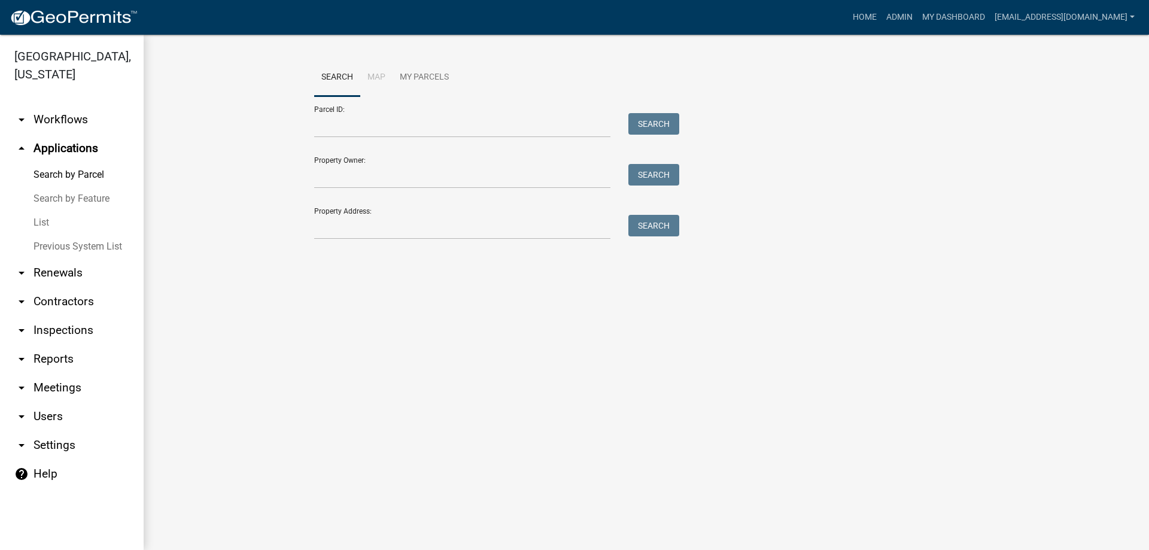
click at [28, 223] on link "List" at bounding box center [72, 223] width 144 height 24
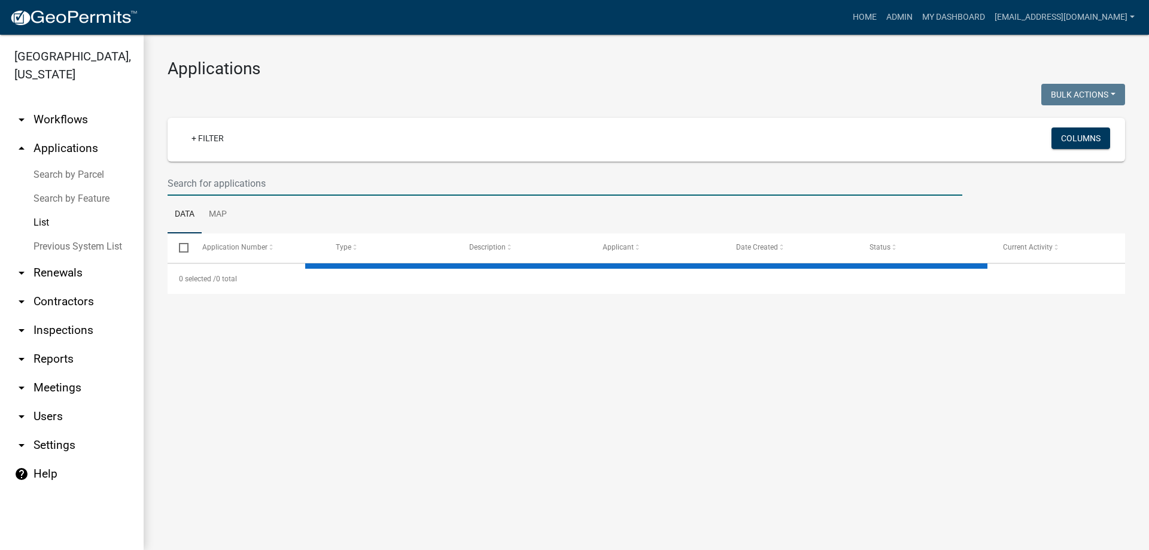
click at [198, 187] on input "text" at bounding box center [565, 183] width 795 height 25
select select "3: 100"
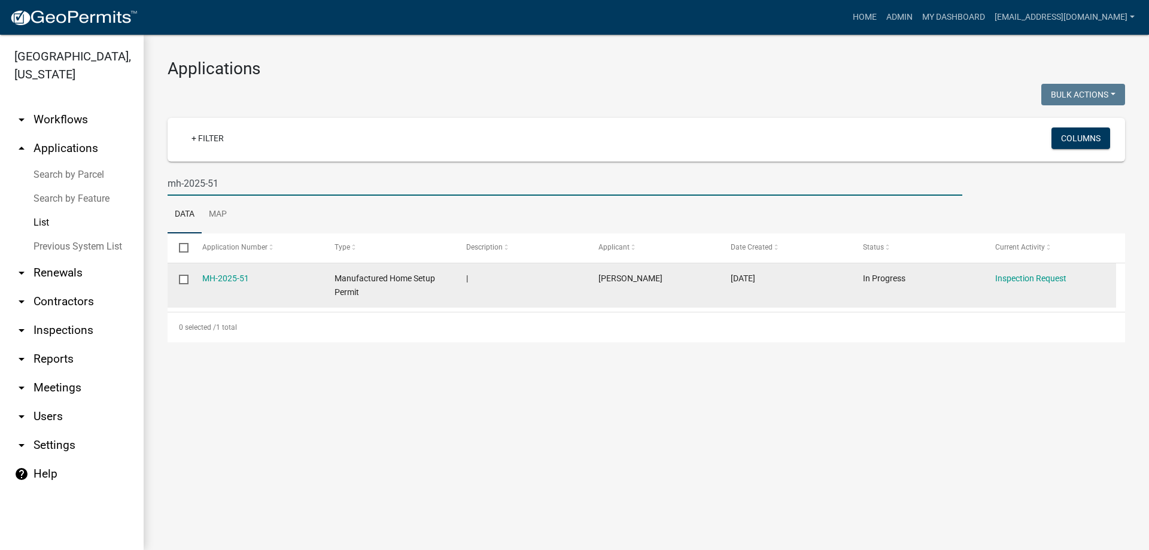
type input "mh-2025-51"
click at [230, 285] on div "MH-2025-51" at bounding box center [257, 279] width 110 height 14
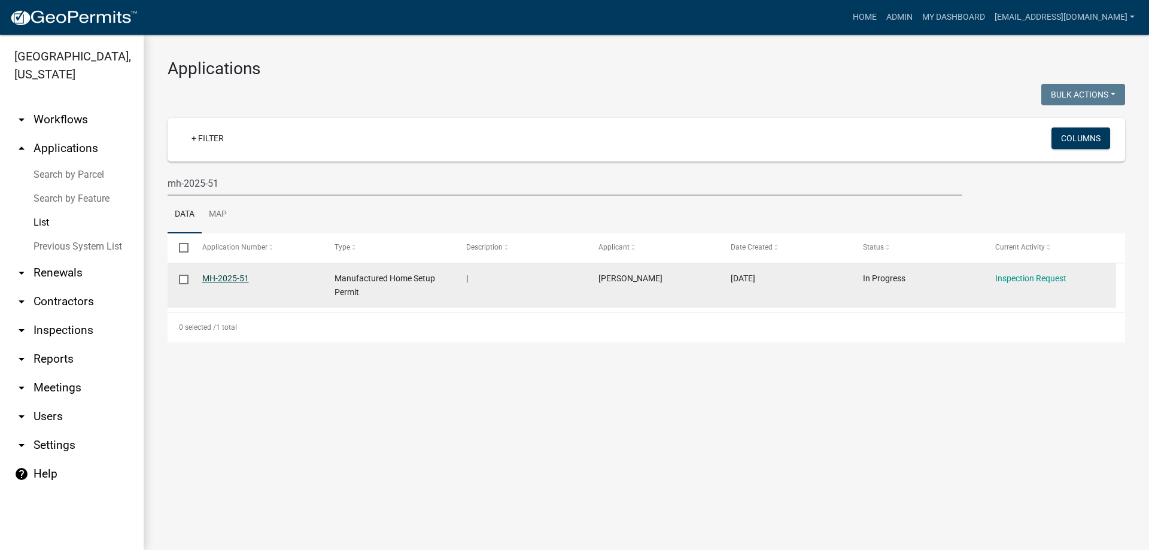
click at [230, 275] on link "MH-2025-51" at bounding box center [225, 279] width 47 height 10
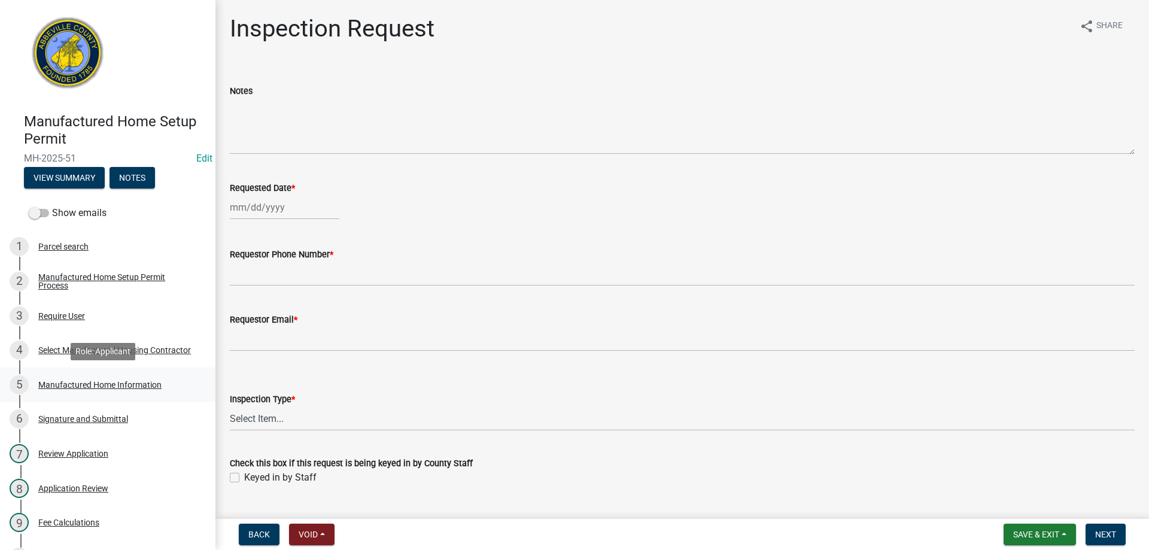
click at [71, 386] on div "Manufactured Home Information" at bounding box center [99, 385] width 123 height 8
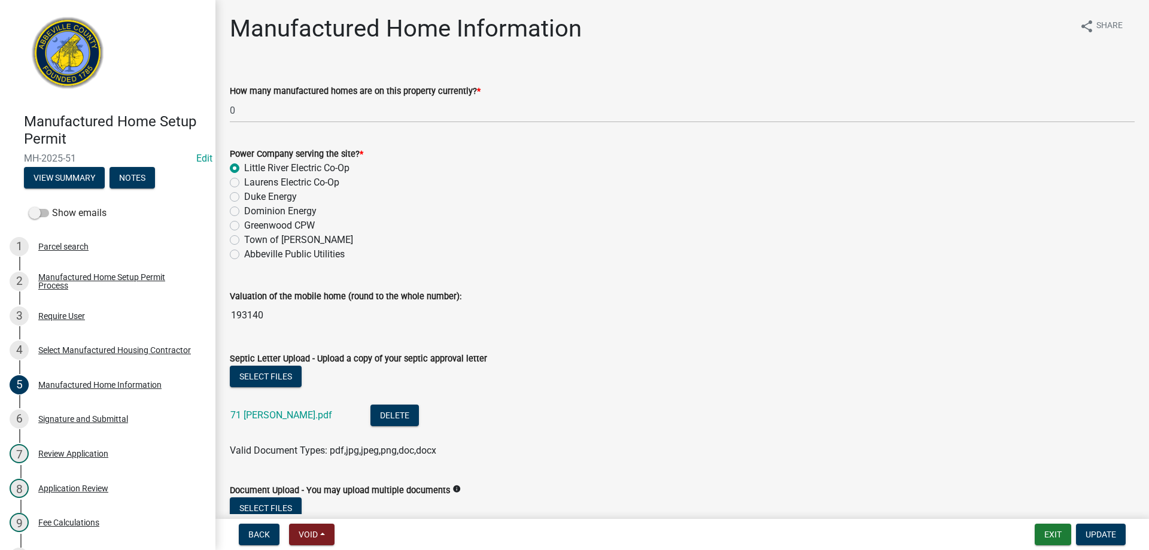
click at [244, 195] on label "Duke Energy" at bounding box center [270, 197] width 53 height 14
click at [244, 195] on input "Duke Energy" at bounding box center [248, 194] width 8 height 8
radio input "true"
click at [1102, 539] on span "Update" at bounding box center [1101, 535] width 31 height 10
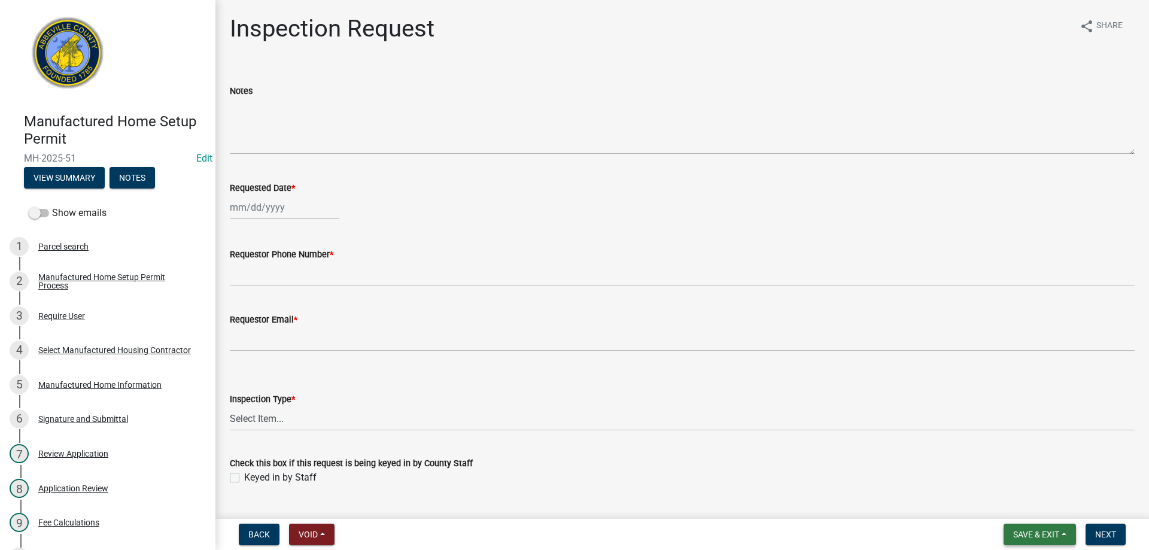
click at [1042, 530] on span "Save & Exit" at bounding box center [1036, 535] width 46 height 10
click at [1036, 508] on button "Save & Exit" at bounding box center [1028, 503] width 96 height 29
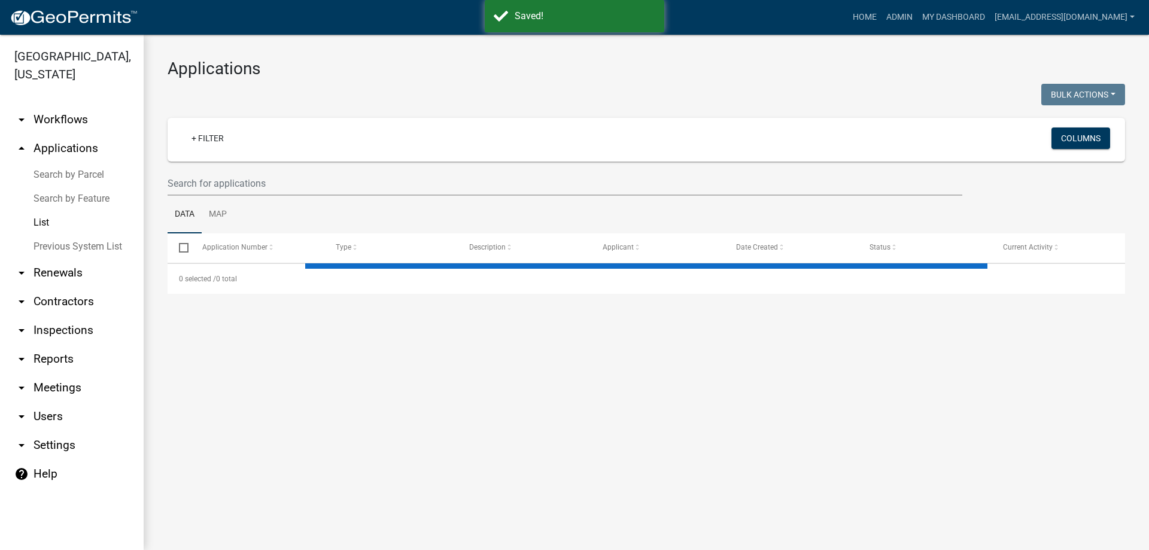
select select "3: 100"
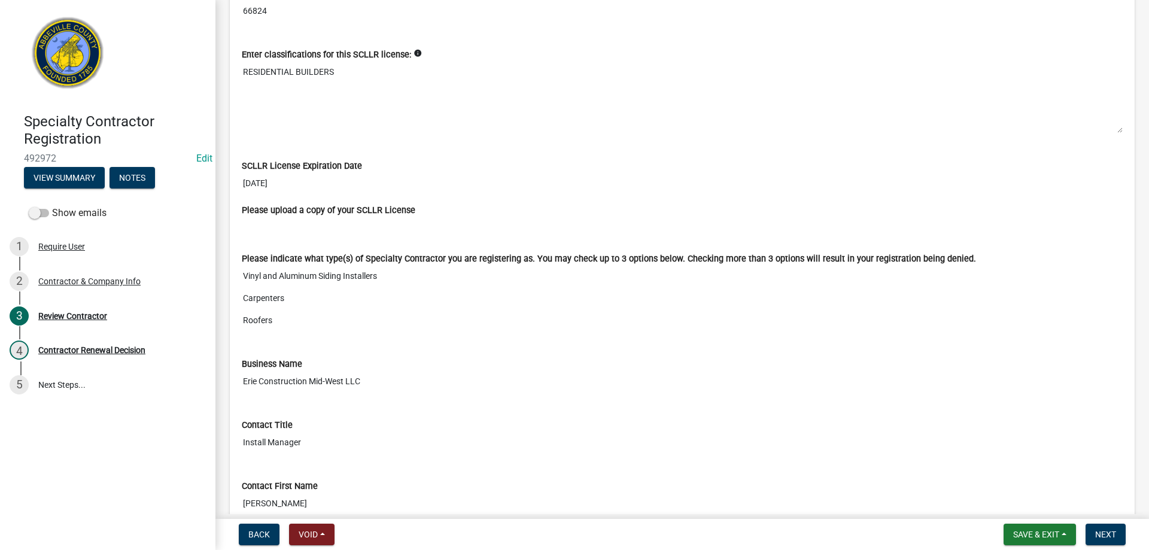
scroll to position [239, 0]
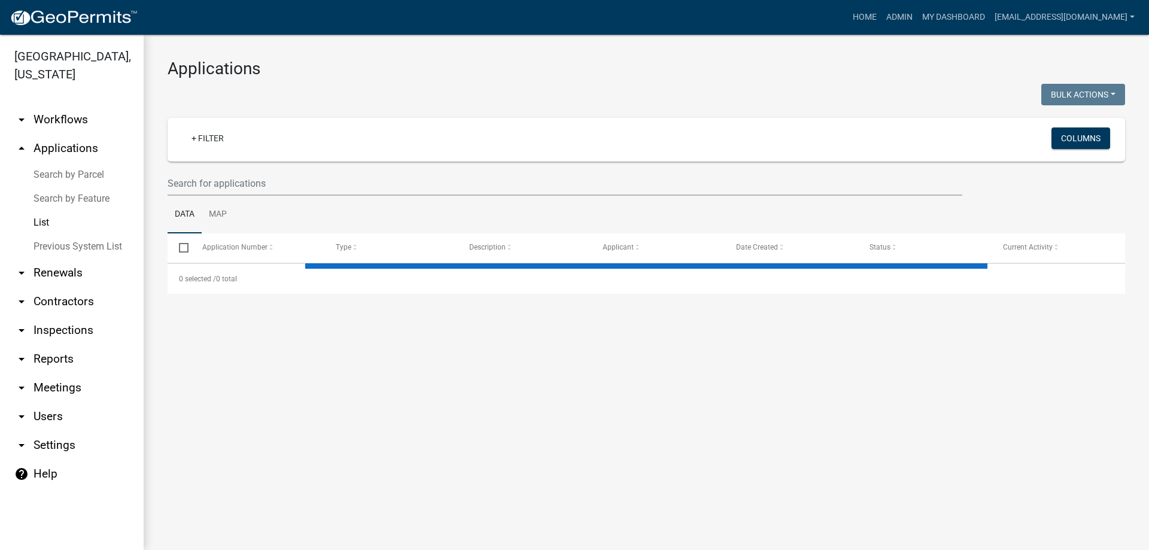
select select "3: 100"
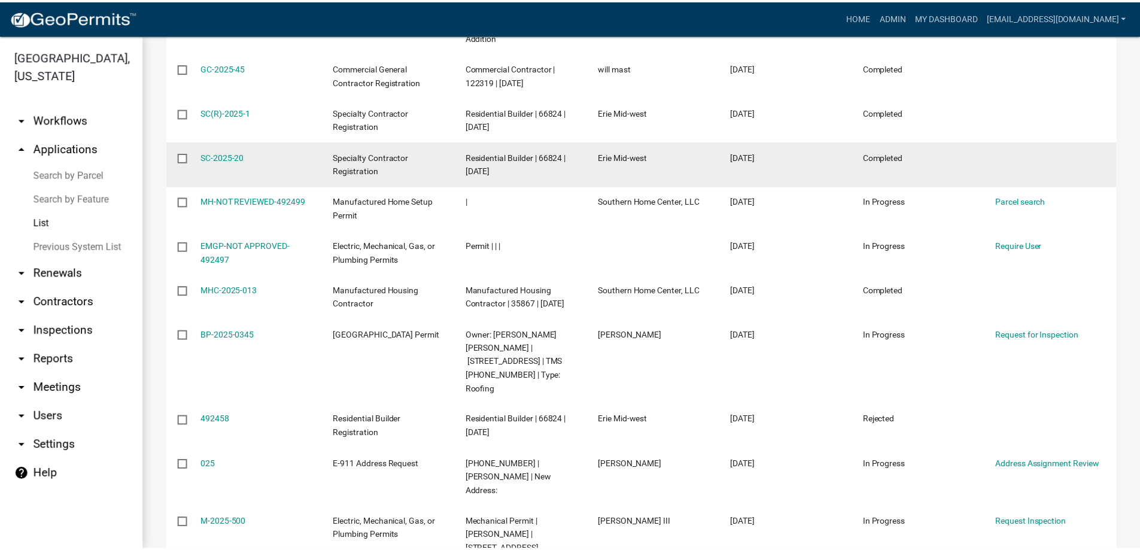
scroll to position [778, 0]
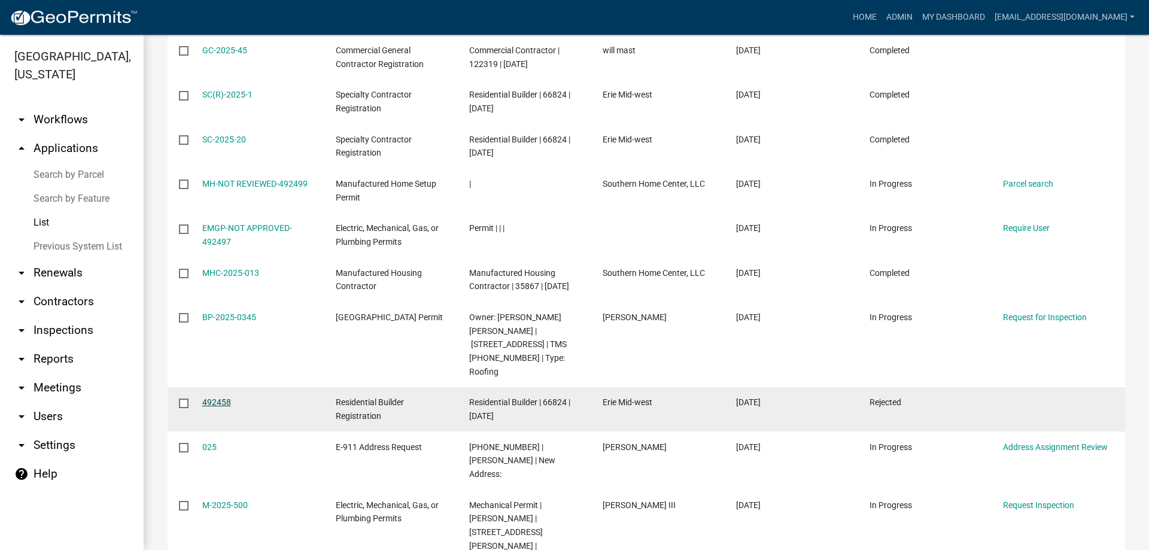
click at [218, 397] on link "492458" at bounding box center [216, 402] width 29 height 10
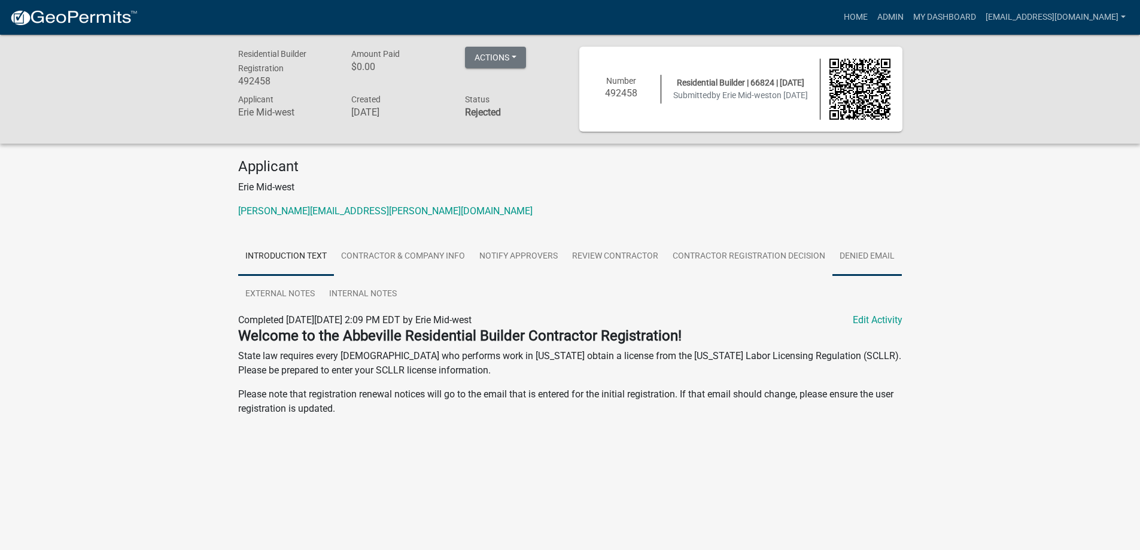
click at [850, 256] on link "Denied Email" at bounding box center [866, 257] width 69 height 38
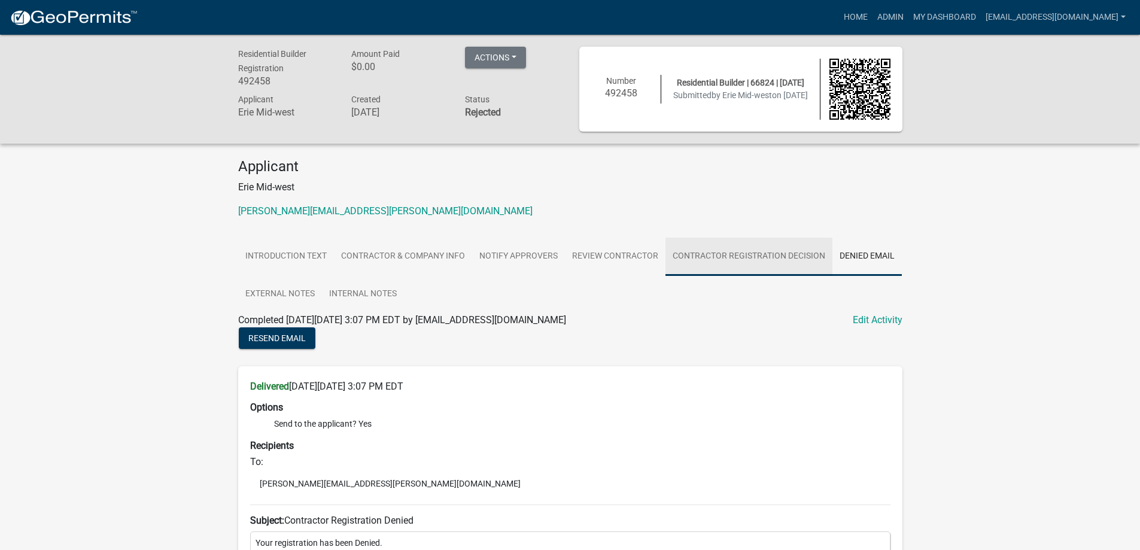
click at [727, 255] on link "Contractor Registration Decision" at bounding box center [749, 257] width 167 height 38
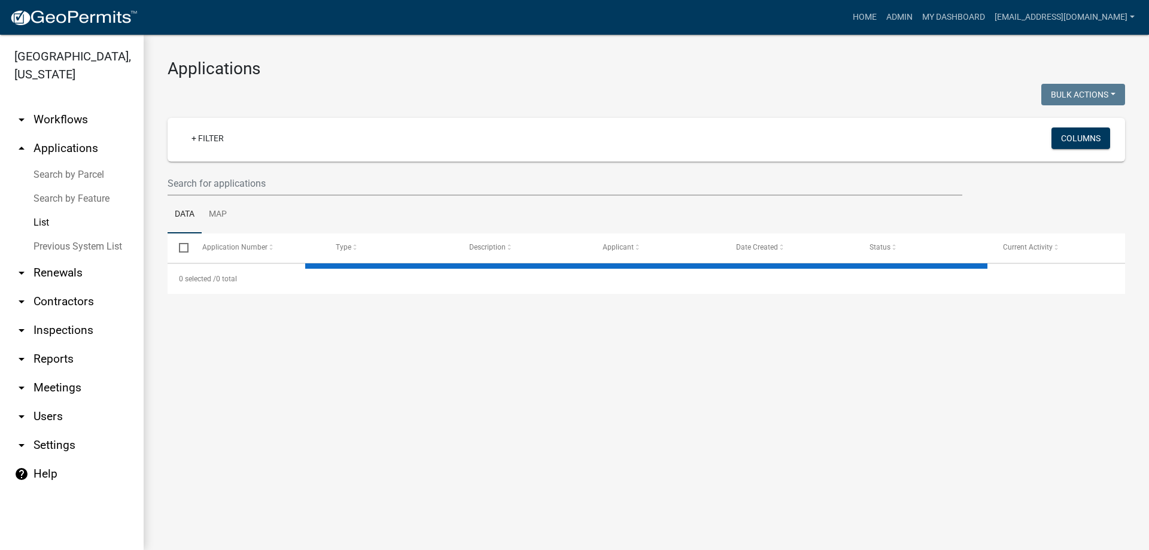
select select "3: 100"
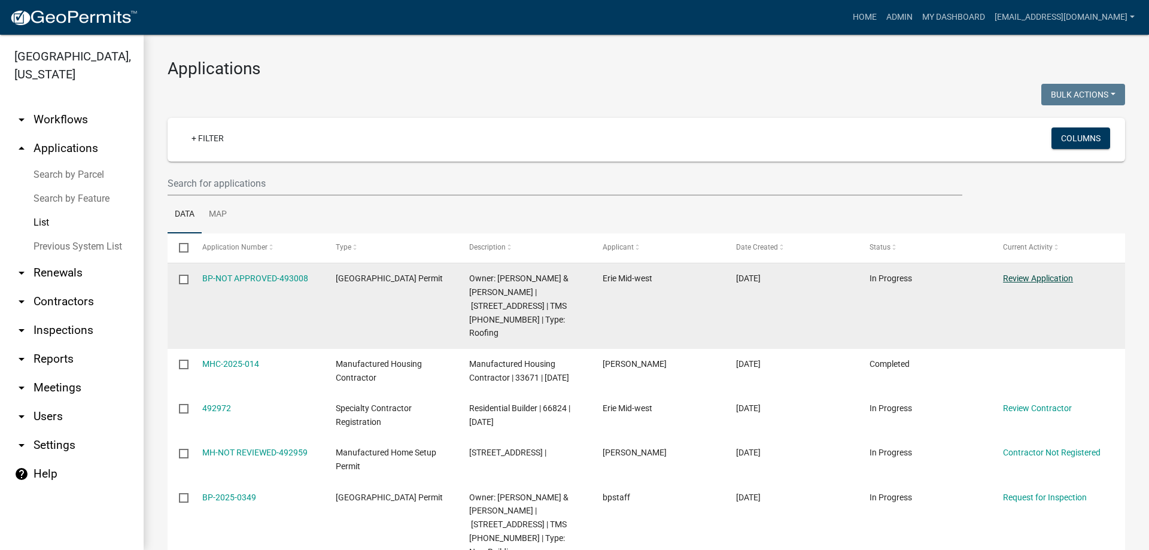
click at [1040, 278] on link "Review Application" at bounding box center [1038, 279] width 70 height 10
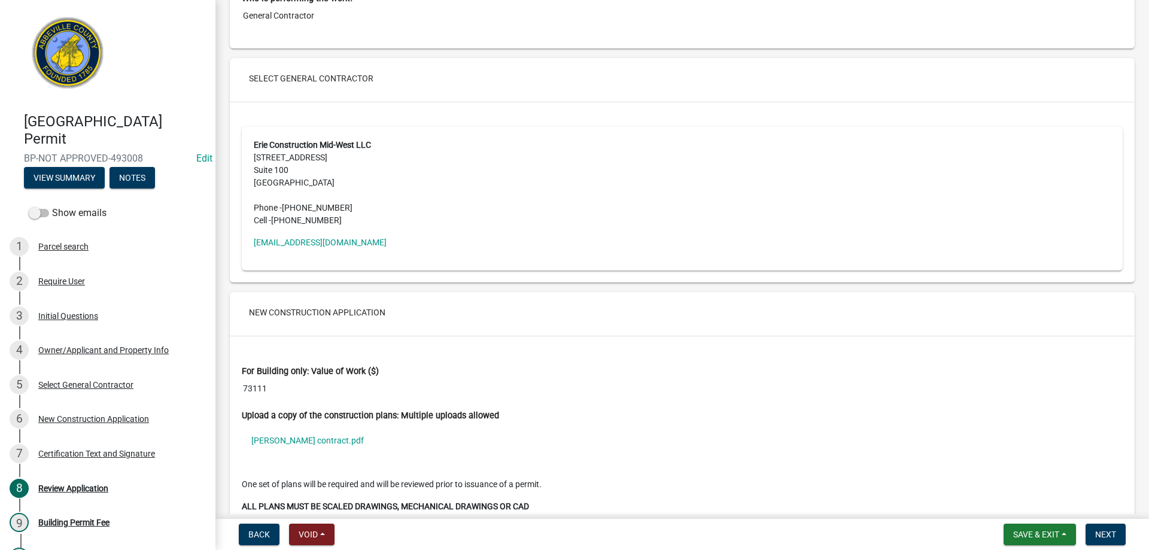
scroll to position [2095, 0]
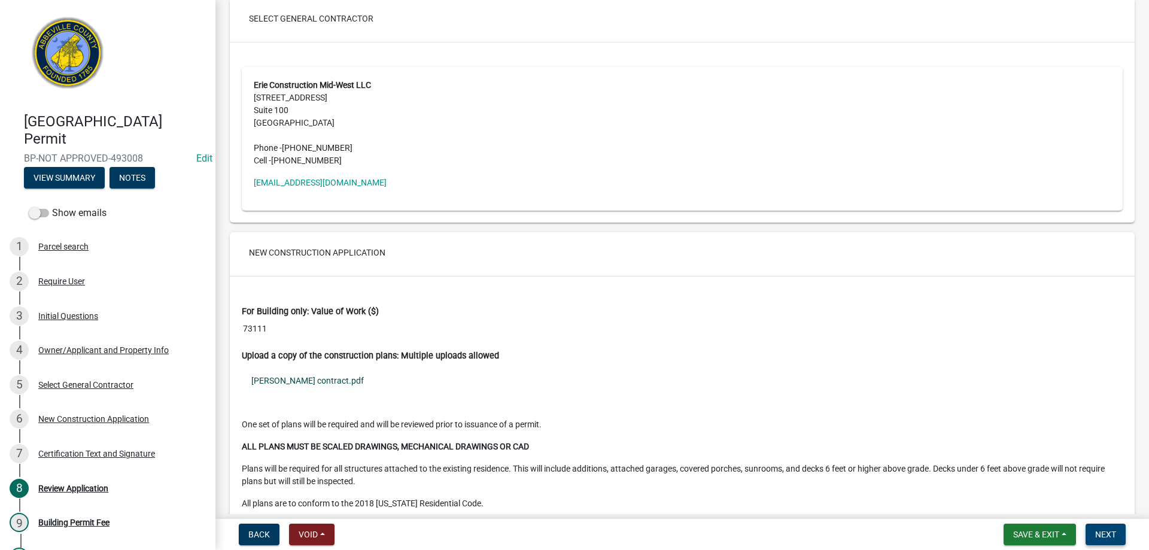
drag, startPoint x: 1109, startPoint y: 540, endPoint x: 715, endPoint y: 392, distance: 421.2
click at [715, 392] on wm-app "Abbeville County Building Permit BP-NOT APPROVED-493008 Edit View Summary Notes…" at bounding box center [574, 275] width 1149 height 550
click at [715, 392] on link "scott contract.pdf" at bounding box center [682, 381] width 881 height 28
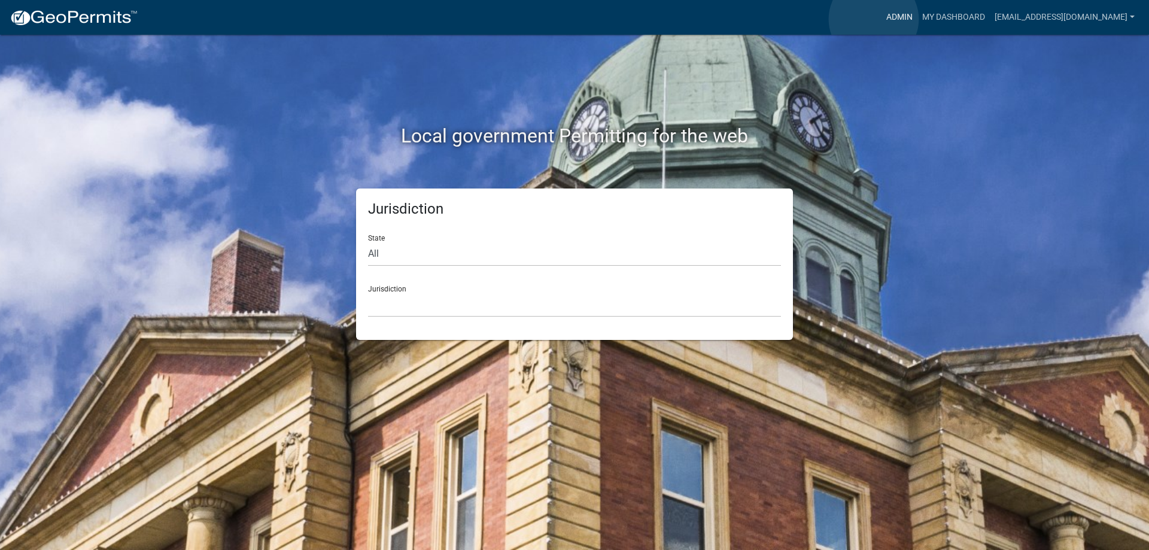
click at [882, 19] on link "Admin" at bounding box center [900, 17] width 36 height 23
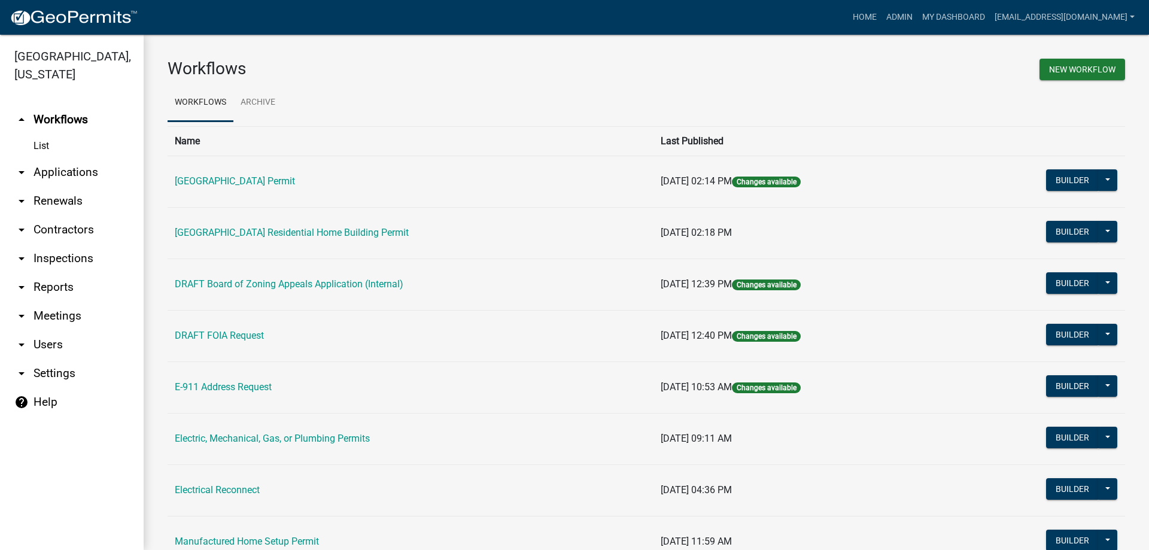
click at [77, 175] on link "arrow_drop_down Applications" at bounding box center [72, 172] width 144 height 29
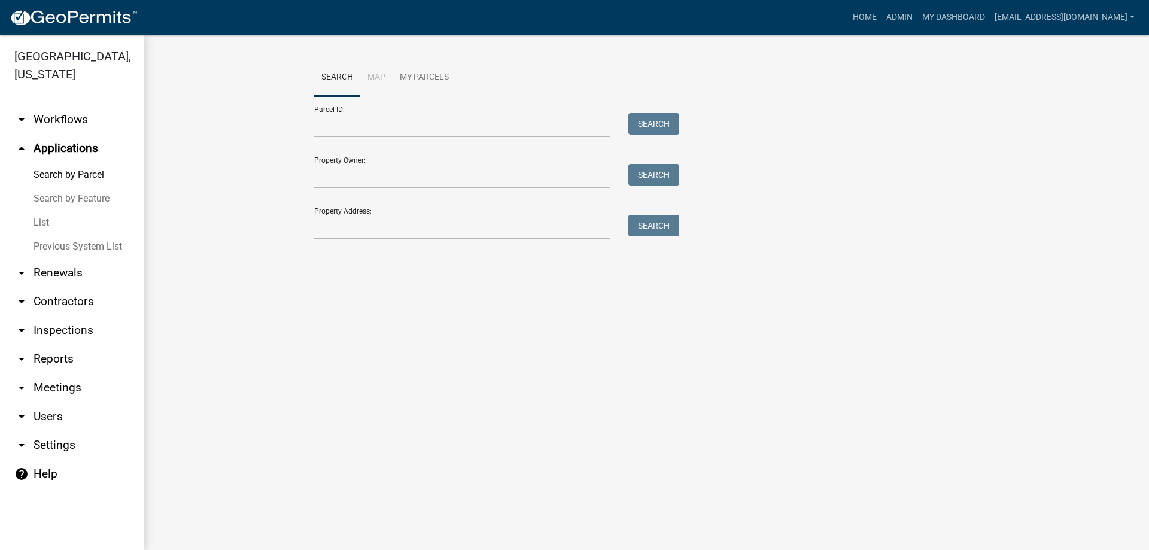
click at [33, 219] on link "List" at bounding box center [72, 223] width 144 height 24
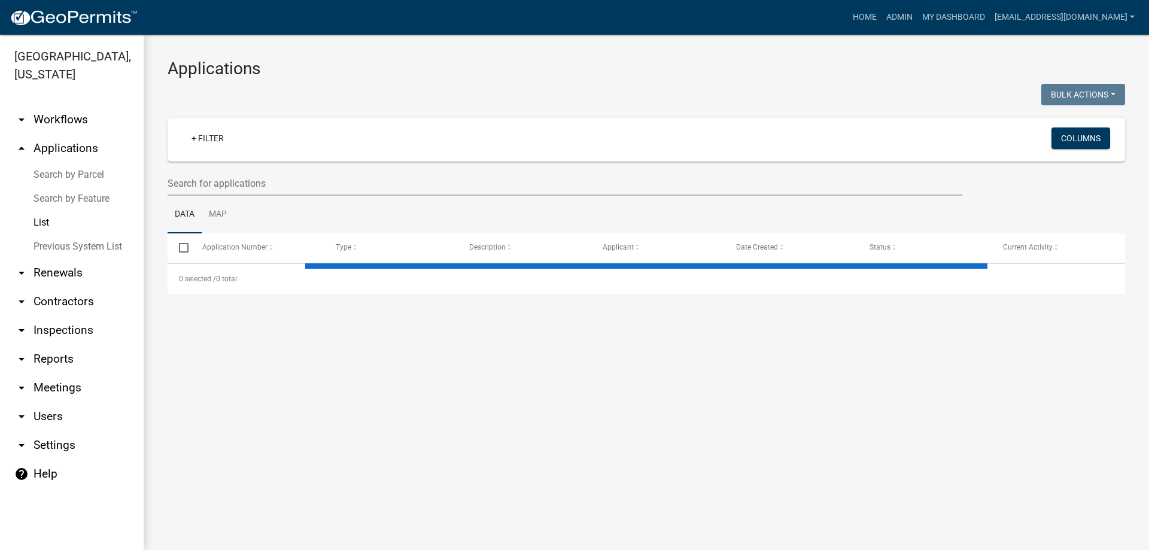
select select "3: 100"
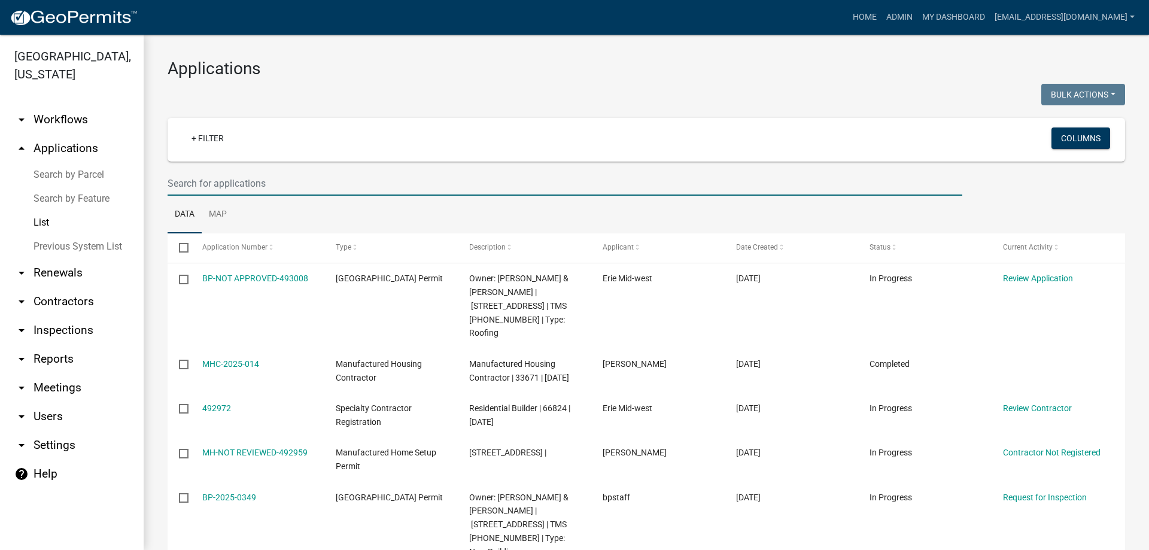
click at [172, 183] on input "text" at bounding box center [565, 183] width 795 height 25
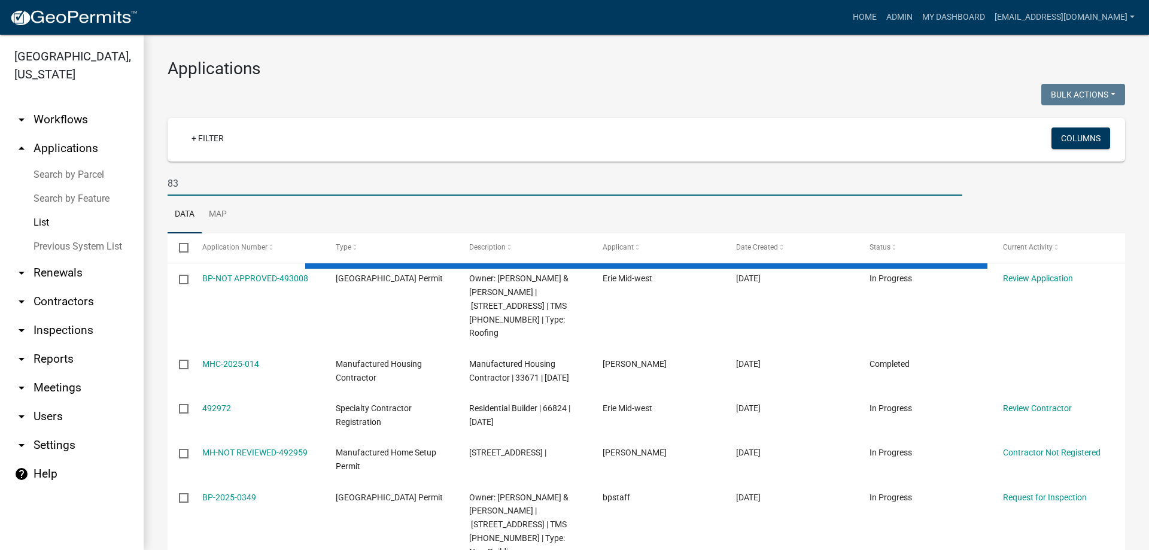
type input "83"
click at [77, 169] on link "Search by Parcel" at bounding box center [72, 175] width 144 height 24
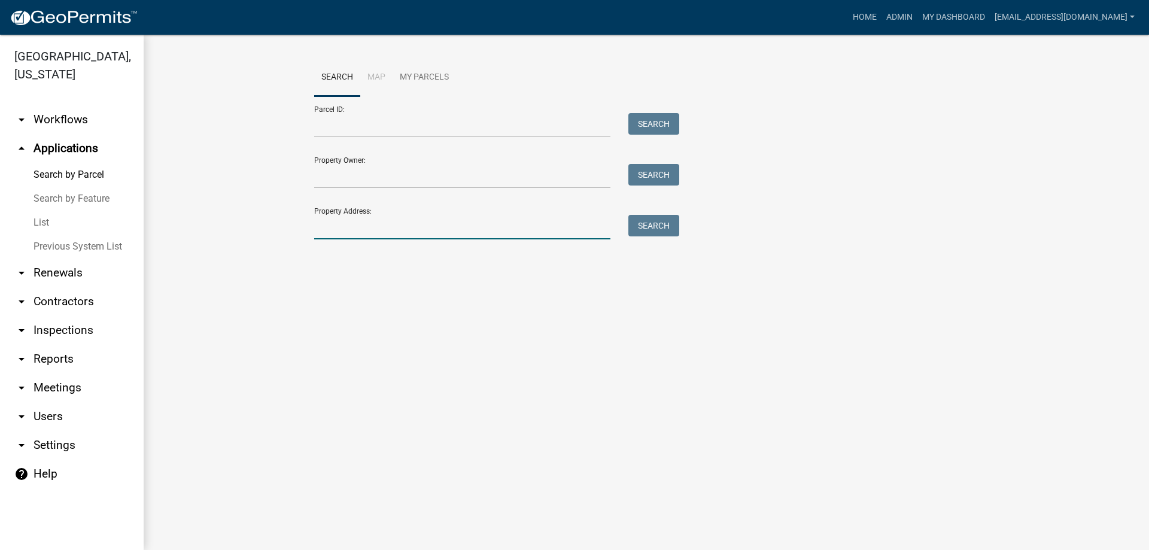
click at [349, 223] on input "Property Address:" at bounding box center [462, 227] width 296 height 25
type input "83 corbin rd"
click at [639, 223] on button "Search" at bounding box center [653, 226] width 51 height 22
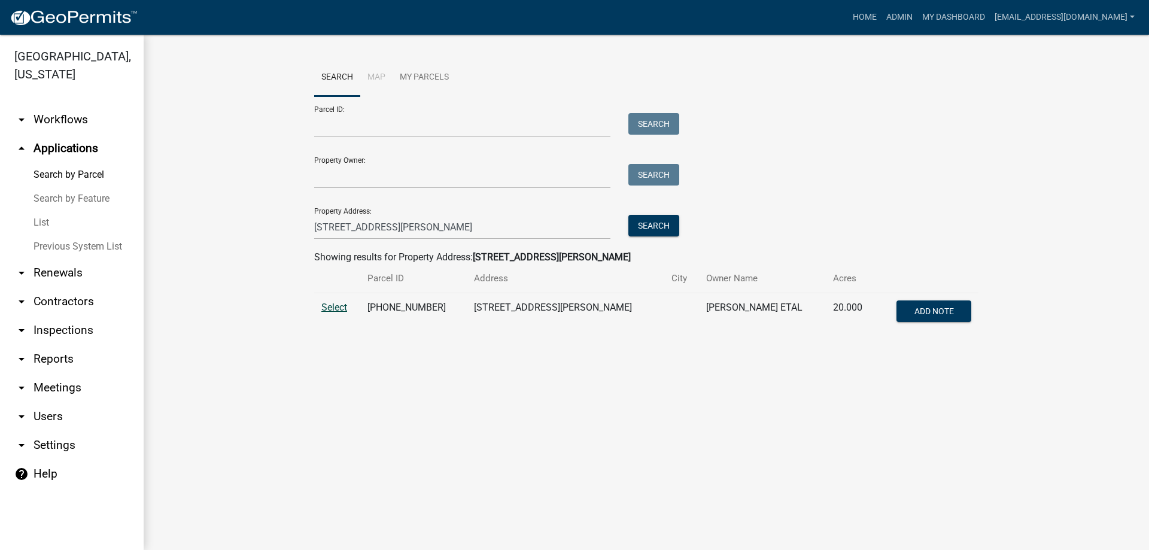
click at [330, 302] on span "Select" at bounding box center [334, 307] width 26 height 11
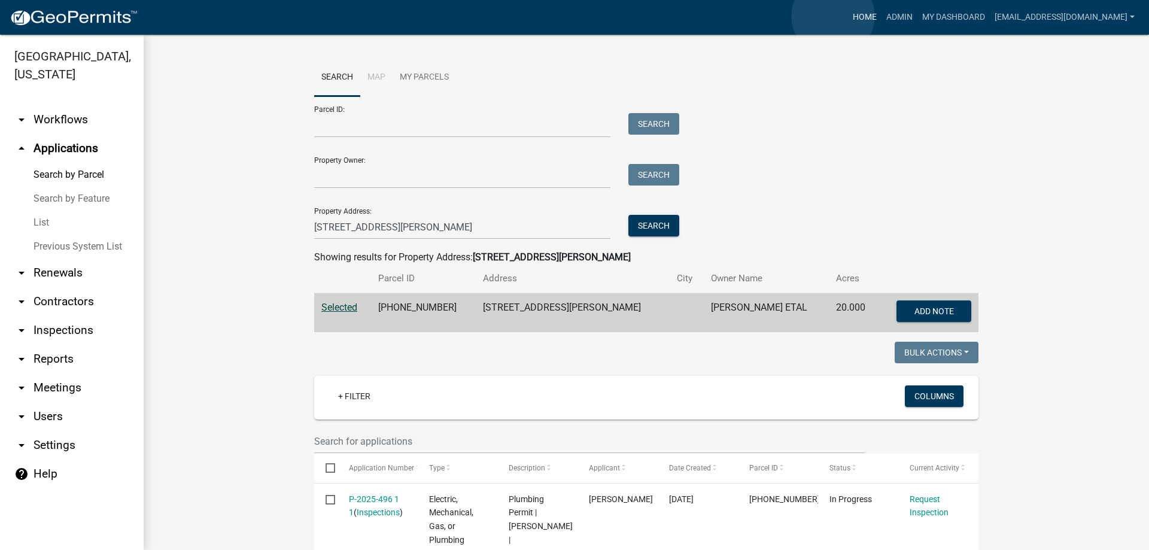
click at [848, 16] on link "Home" at bounding box center [865, 17] width 34 height 23
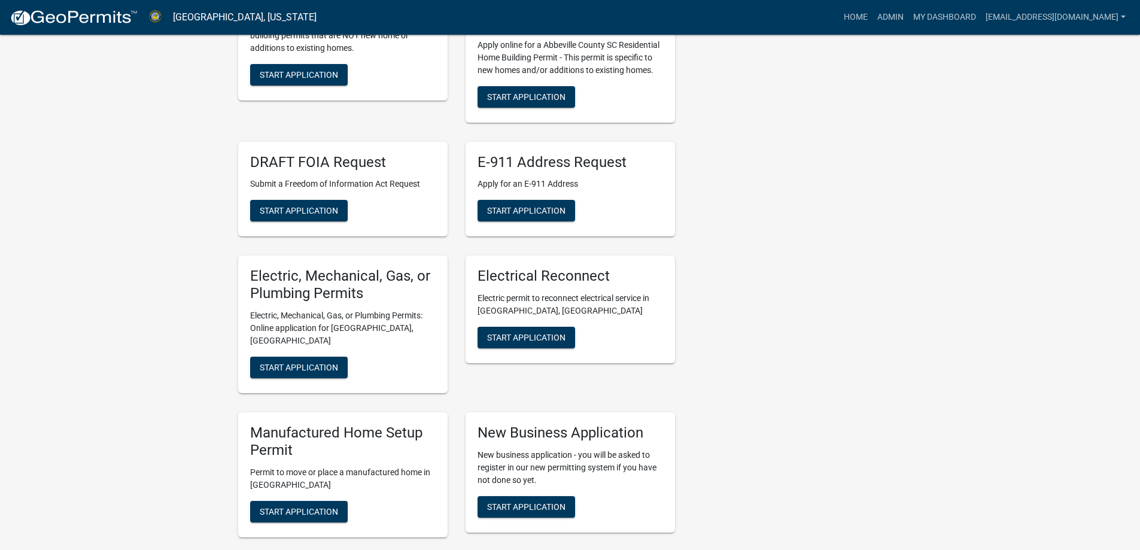
scroll to position [419, 0]
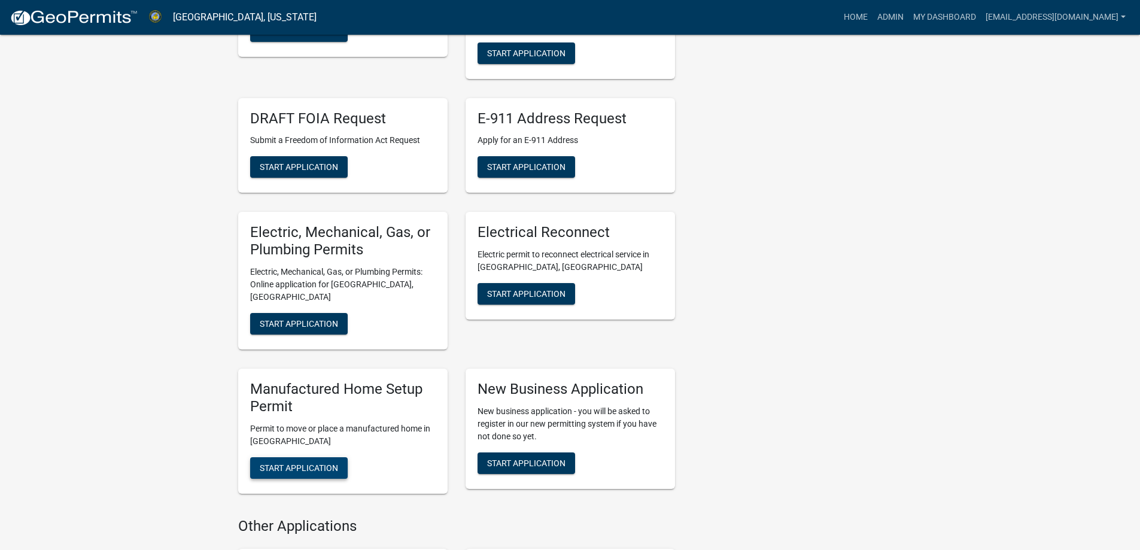
click at [287, 463] on button "Start Application" at bounding box center [299, 468] width 98 height 22
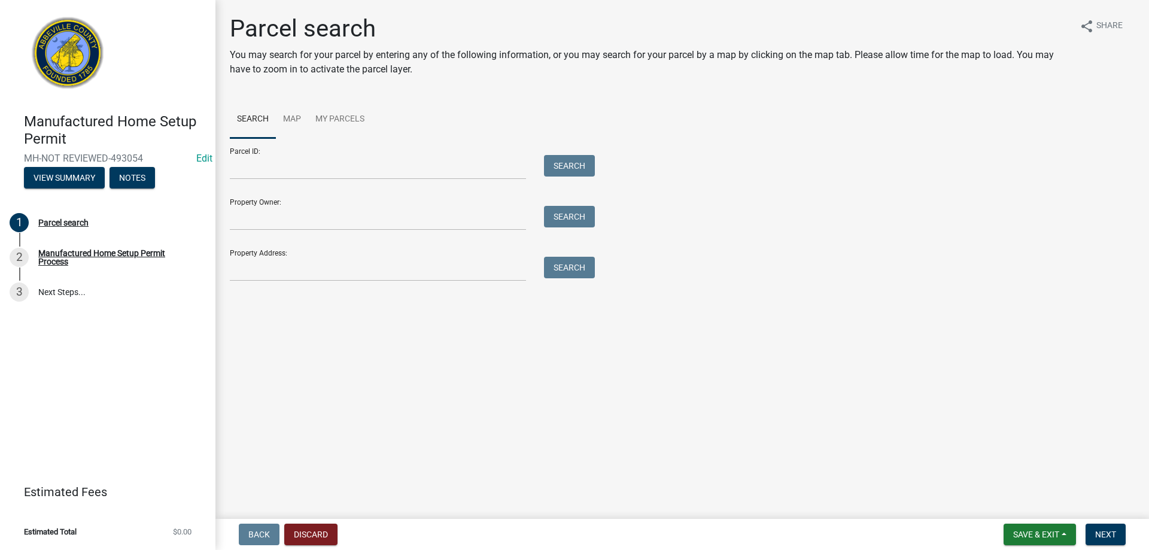
click at [290, 184] on form "Parcel ID: Search Property Owner: Search Property Address: Search" at bounding box center [409, 209] width 359 height 143
click at [285, 177] on input "Parcel ID:" at bounding box center [378, 167] width 296 height 25
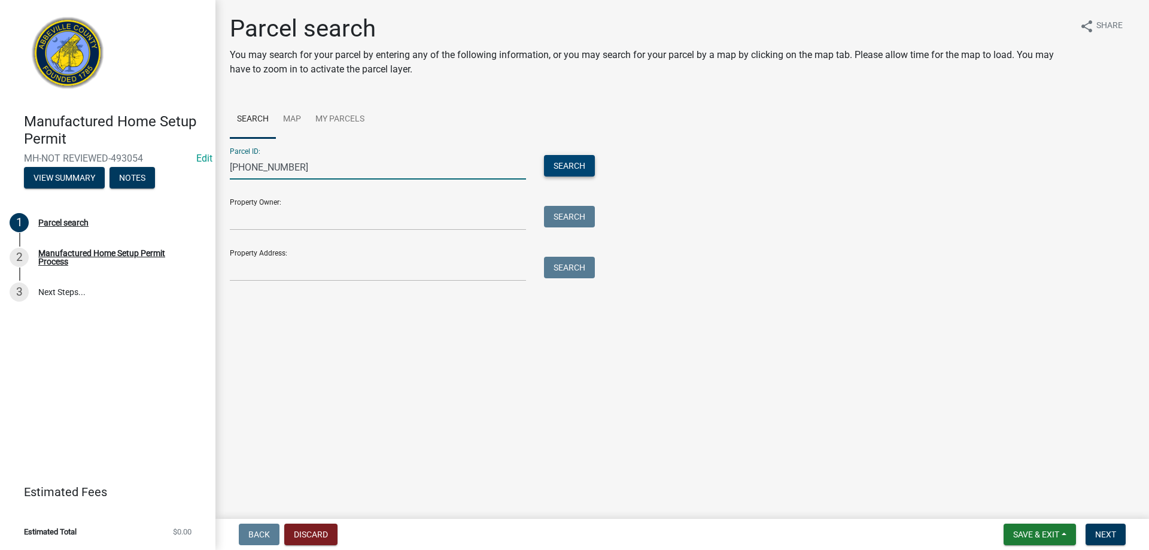
type input "109-14-01-028"
click at [561, 165] on button "Search" at bounding box center [569, 166] width 51 height 22
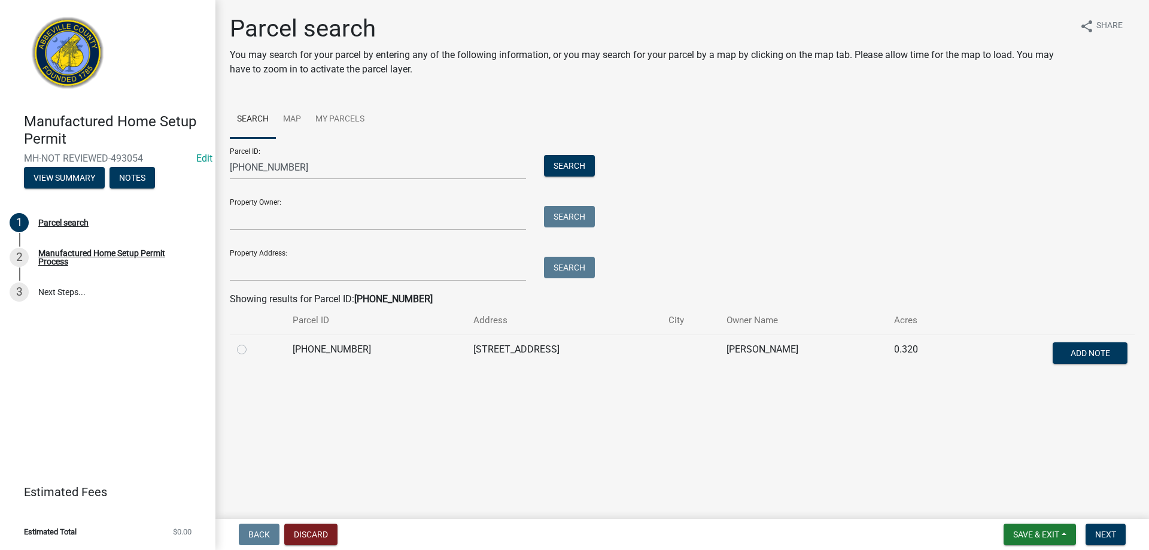
click at [257, 347] on div at bounding box center [257, 349] width 41 height 14
click at [251, 342] on label at bounding box center [251, 342] width 0 height 0
click at [251, 350] on input "radio" at bounding box center [255, 346] width 8 height 8
radio input "true"
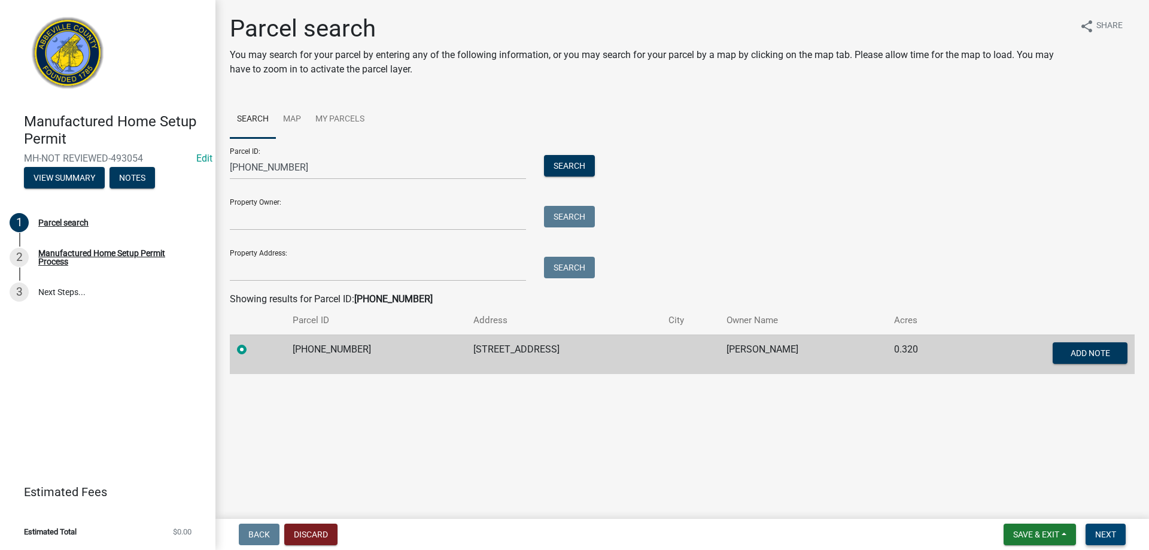
click at [1093, 532] on button "Next" at bounding box center [1106, 535] width 40 height 22
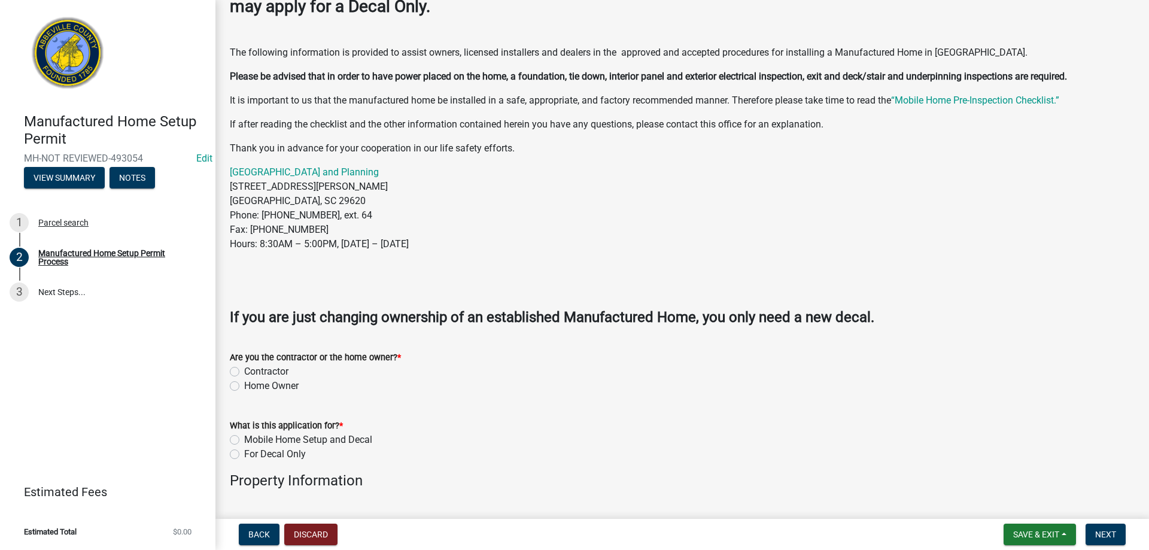
scroll to position [180, 0]
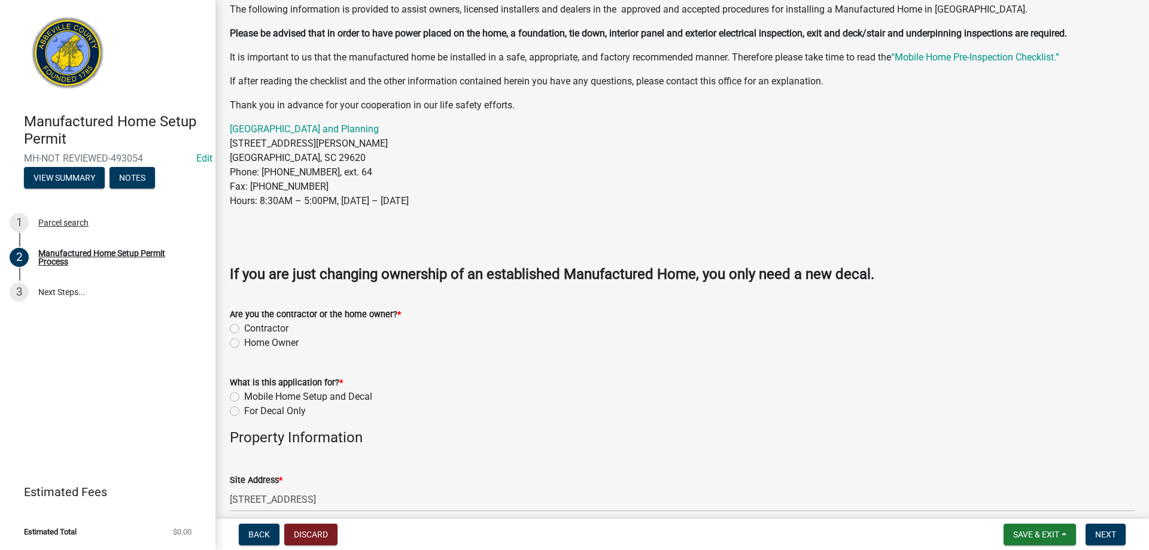
click at [244, 332] on label "Contractor" at bounding box center [266, 328] width 44 height 14
click at [244, 329] on input "Contractor" at bounding box center [248, 325] width 8 height 8
radio input "true"
click at [244, 397] on label "Mobile Home Setup and Decal" at bounding box center [308, 397] width 128 height 14
click at [244, 397] on input "Mobile Home Setup and Decal" at bounding box center [248, 394] width 8 height 8
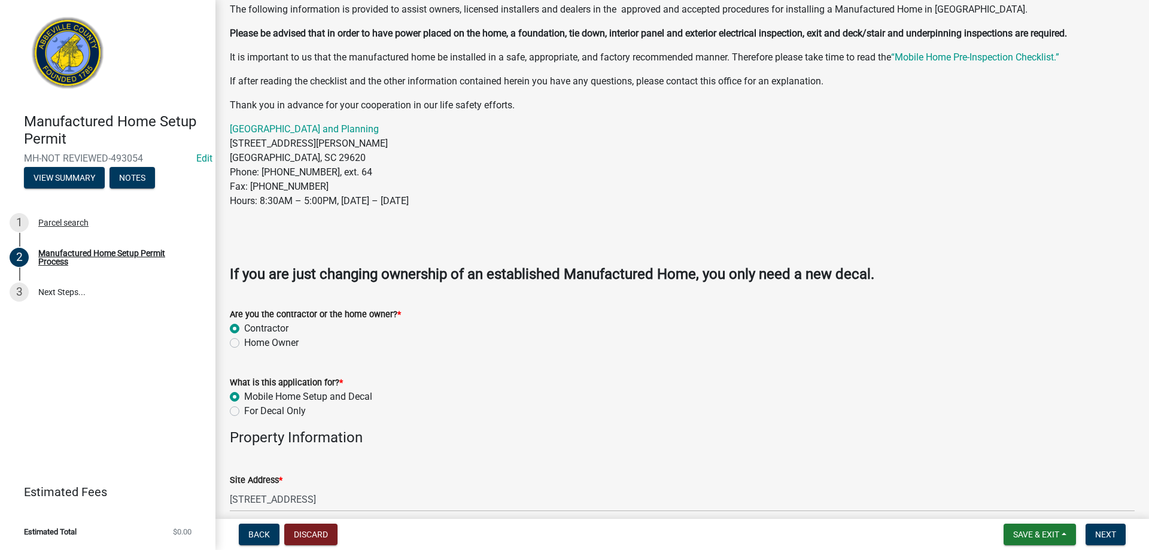
radio input "true"
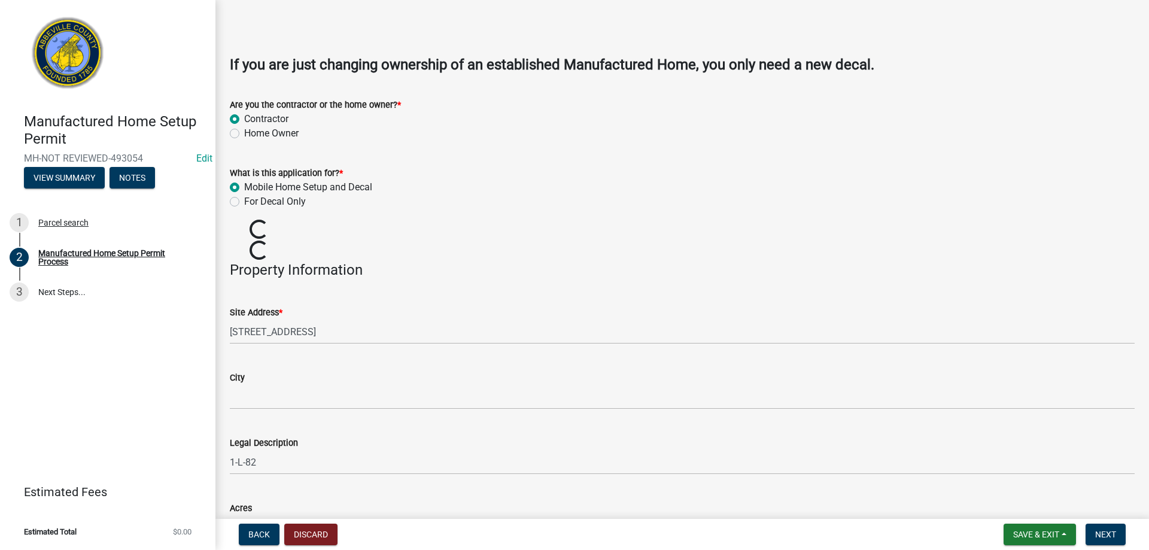
scroll to position [419, 0]
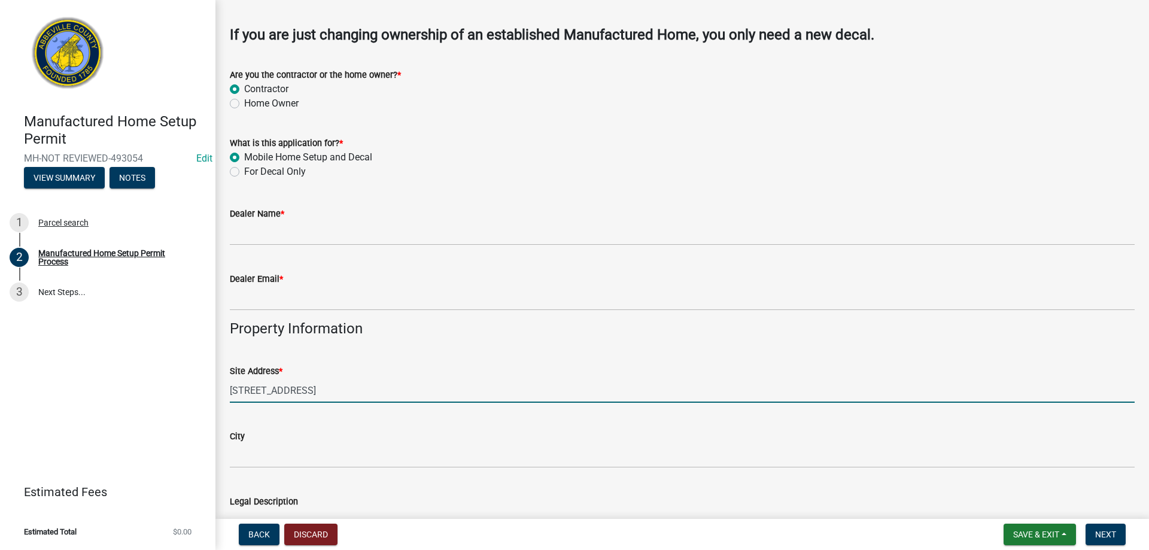
click at [278, 379] on input "206 RAYMOND RD" at bounding box center [682, 390] width 905 height 25
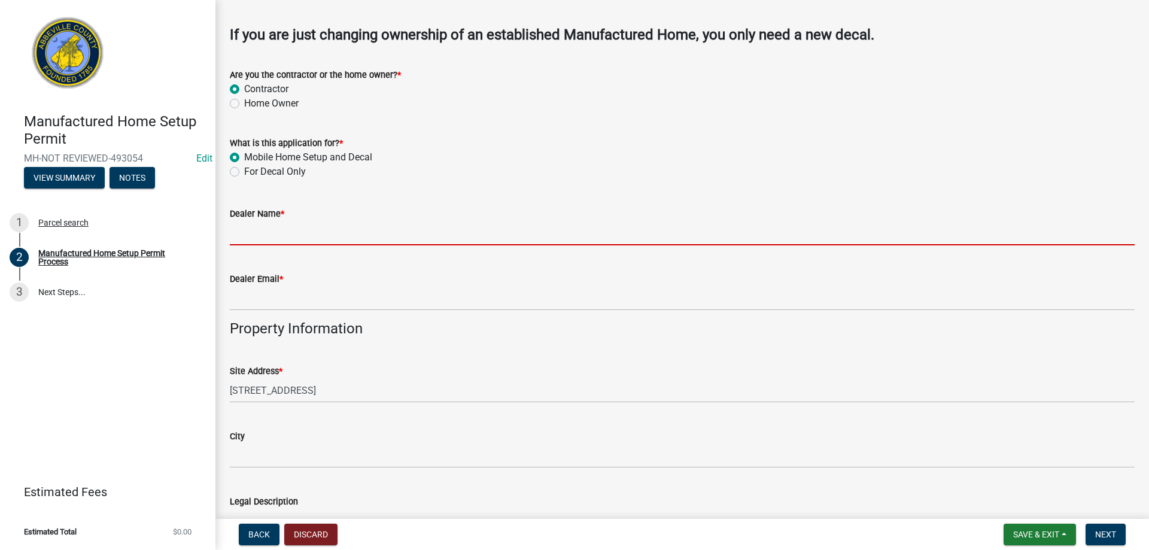
click at [308, 239] on input "Dealer Name *" at bounding box center [682, 233] width 905 height 25
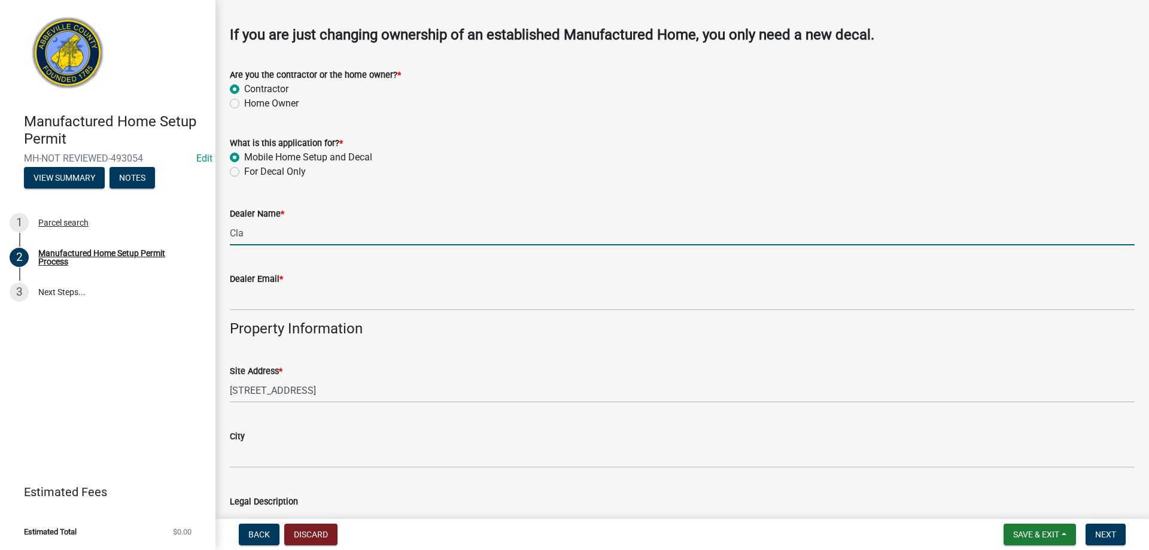
type input "Clayton Homes of Greenwood"
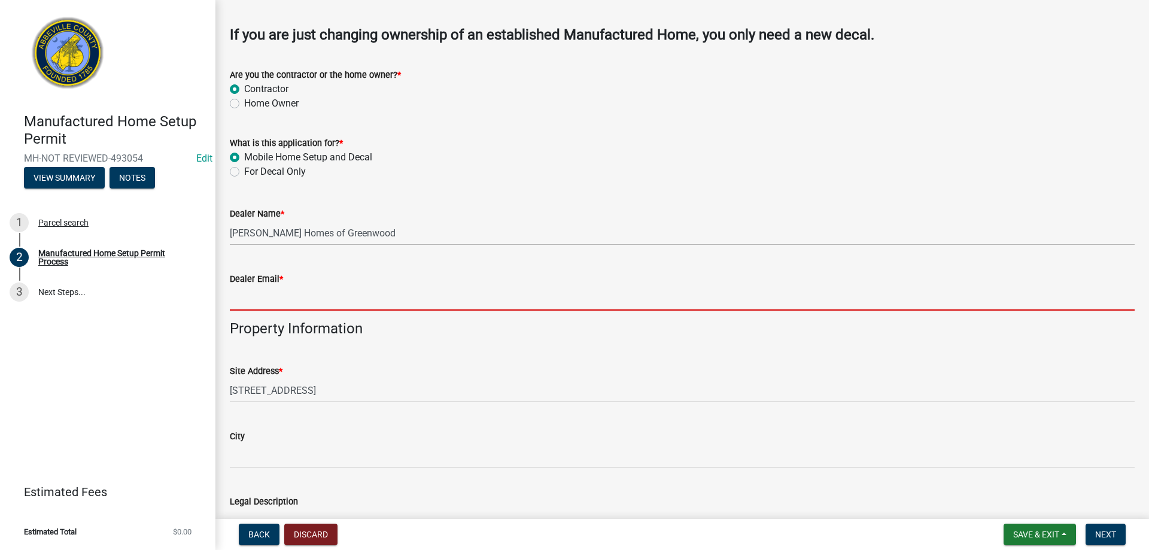
click at [291, 302] on input "Dealer Email *" at bounding box center [682, 298] width 905 height 25
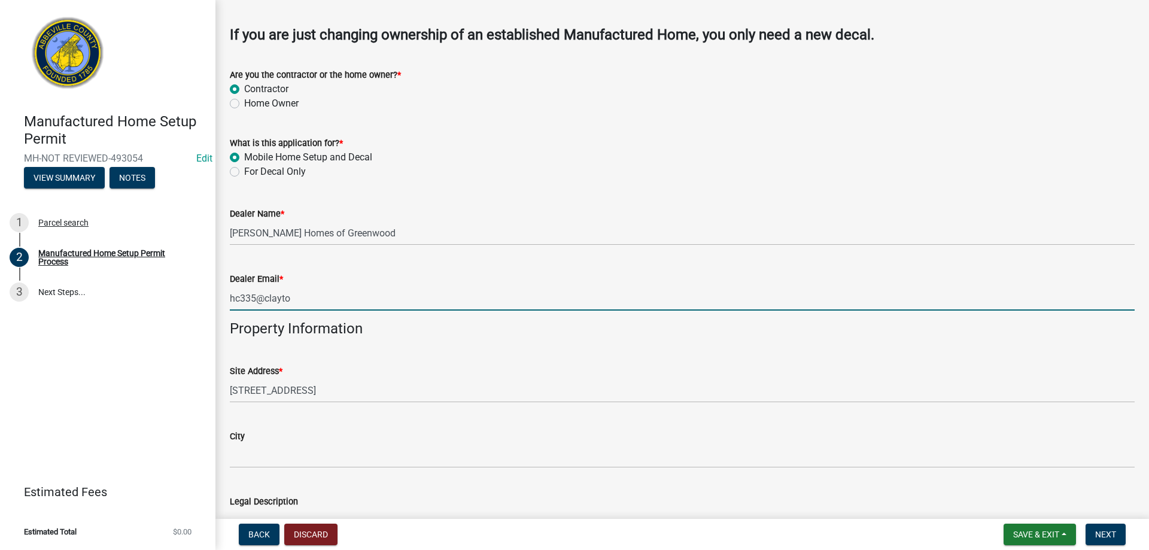
type input "hc335@claytonhomes.com"
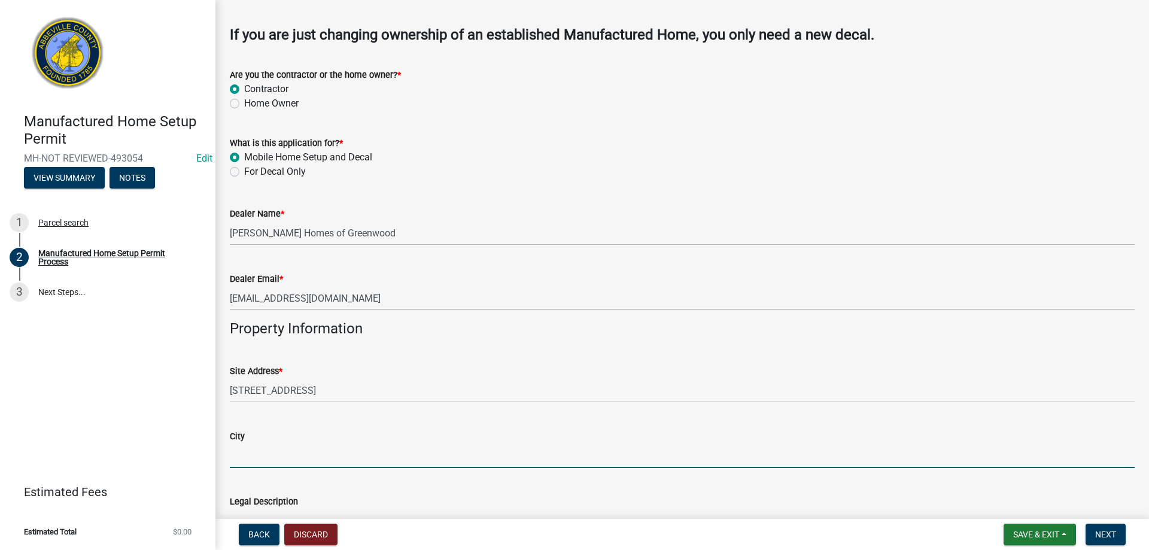
click at [279, 460] on input "City" at bounding box center [682, 455] width 905 height 25
type input "Abbeville"
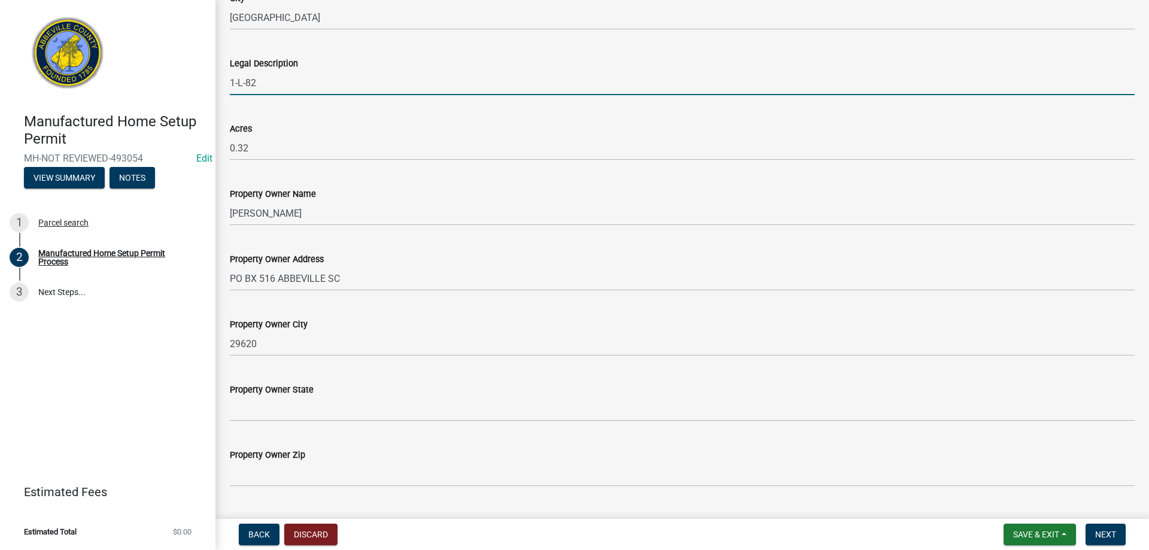
scroll to position [886, 0]
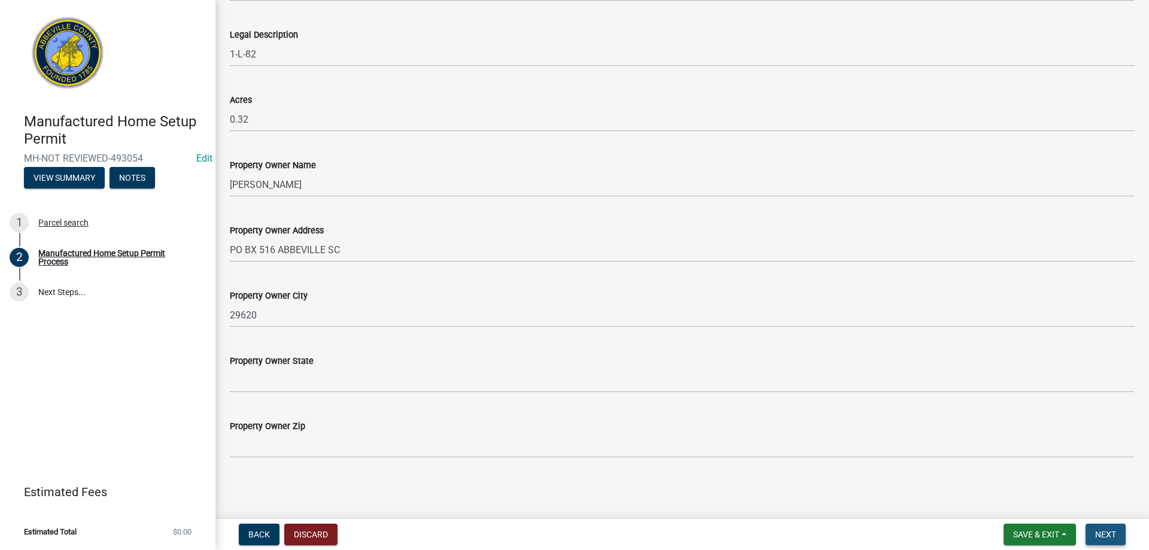
click at [1114, 533] on span "Next" at bounding box center [1105, 535] width 21 height 10
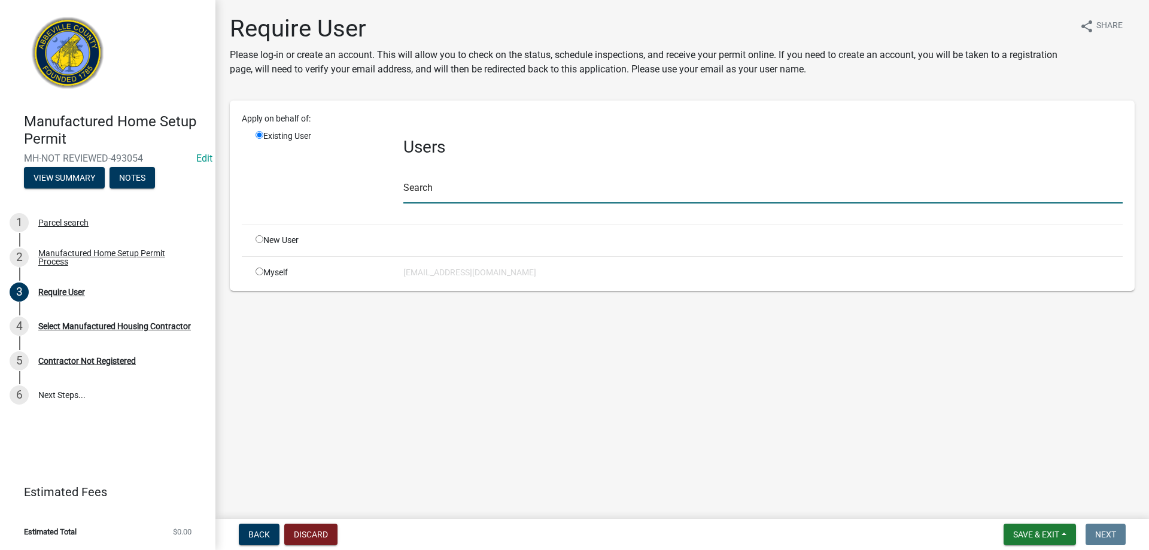
click at [422, 195] on input "text" at bounding box center [762, 191] width 719 height 25
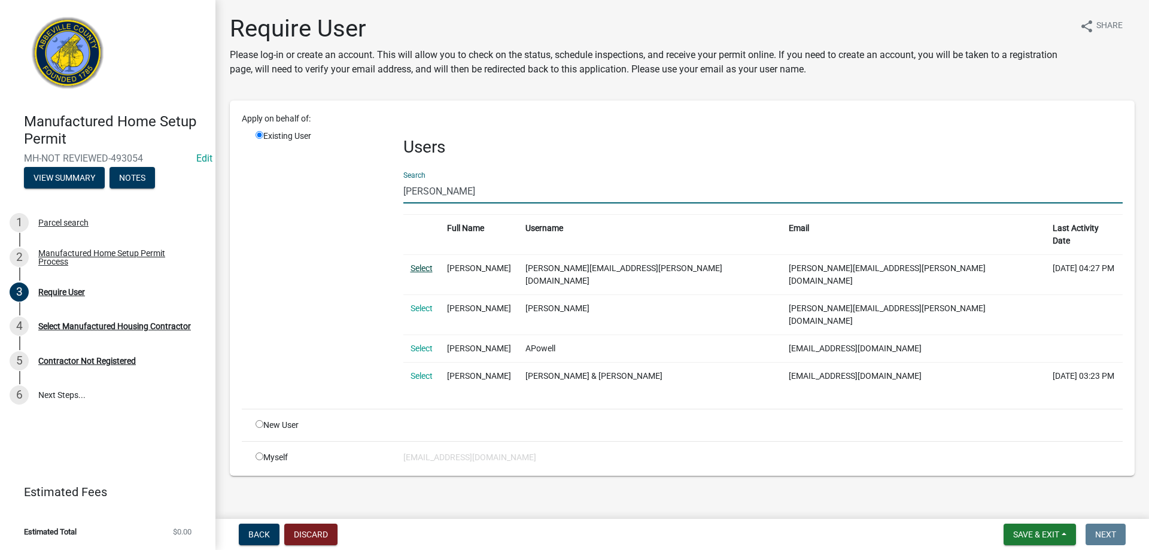
type input "amy k"
click at [420, 263] on link "Select" at bounding box center [422, 268] width 22 height 10
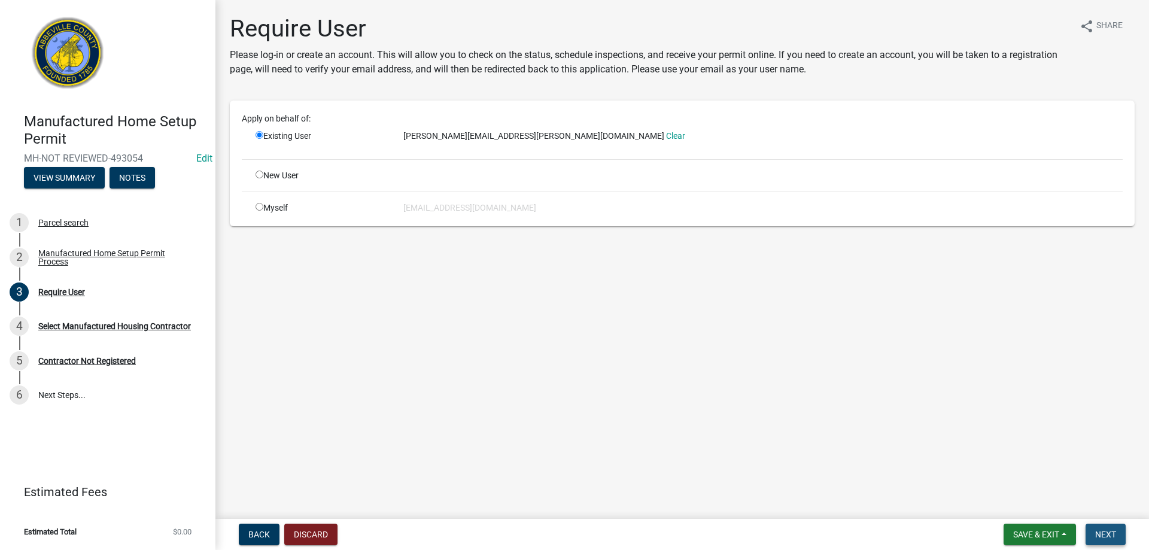
click at [1104, 536] on span "Next" at bounding box center [1105, 535] width 21 height 10
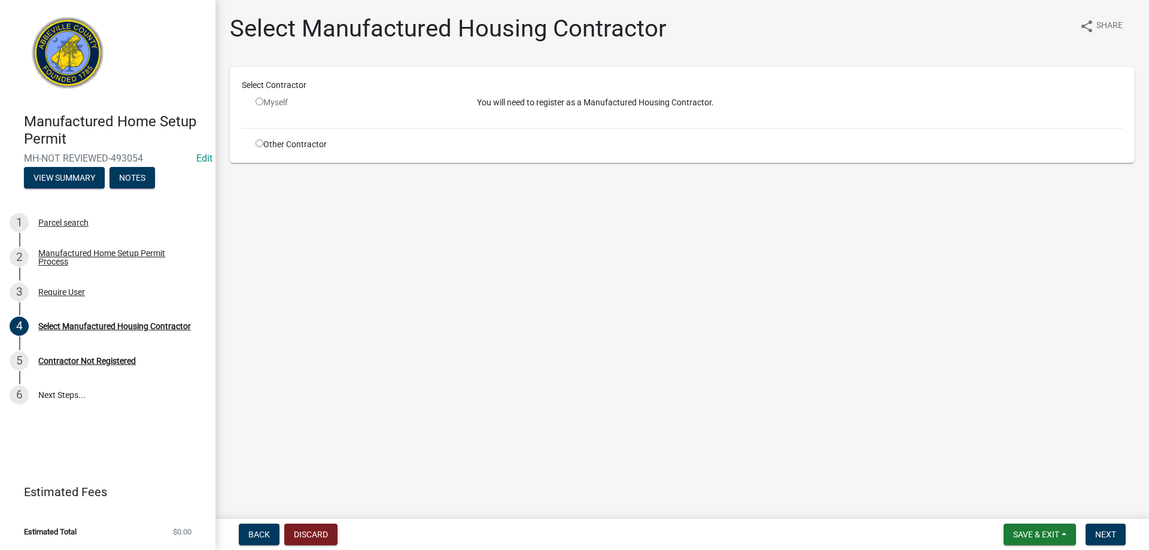
click at [256, 147] on input "radio" at bounding box center [260, 143] width 8 height 8
radio input "true"
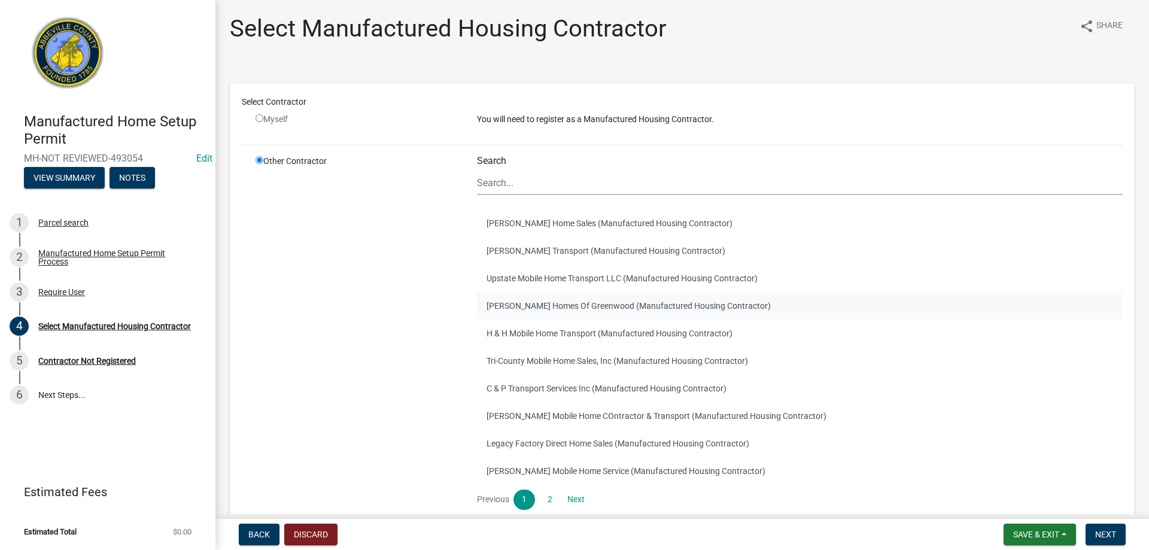
click at [529, 306] on button "Clayton Homes Of Greenwood (Manufactured Housing Contractor)" at bounding box center [800, 306] width 646 height 28
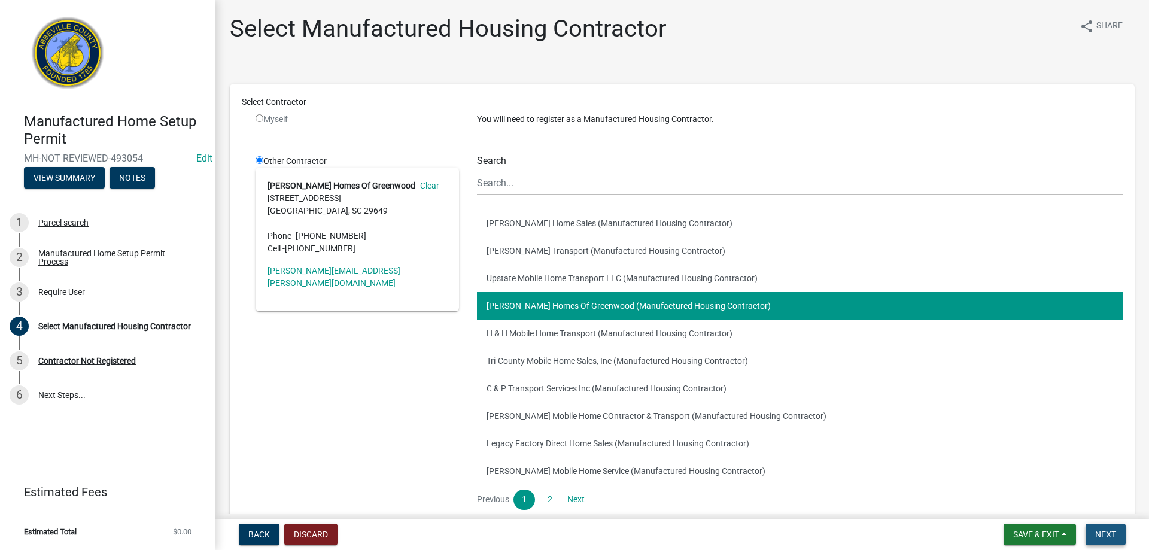
click at [1101, 534] on span "Next" at bounding box center [1105, 535] width 21 height 10
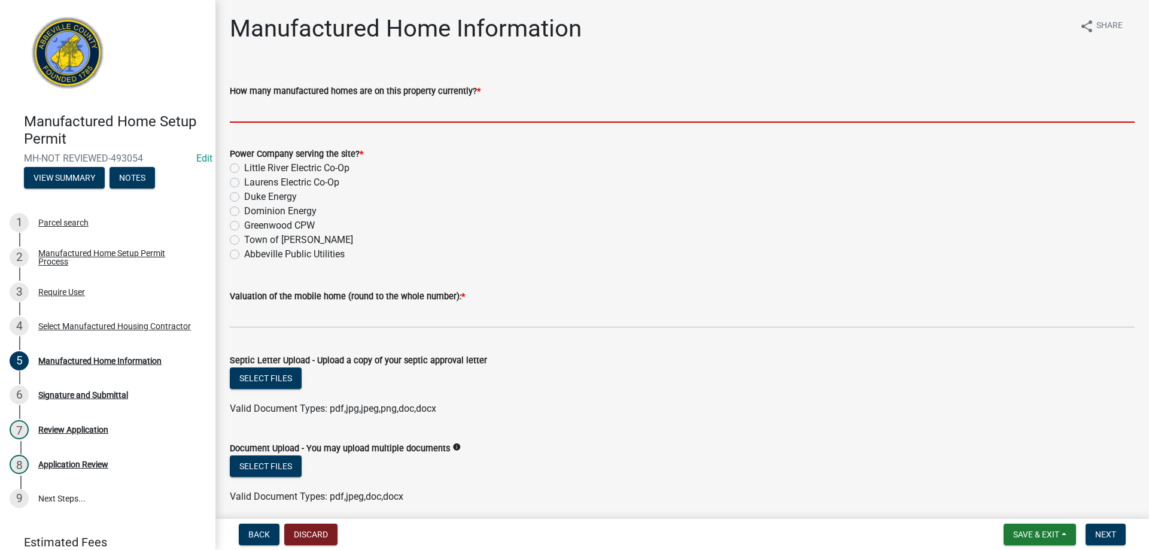
click at [266, 107] on input "How many manufactured homes are on this property currently? *" at bounding box center [682, 110] width 905 height 25
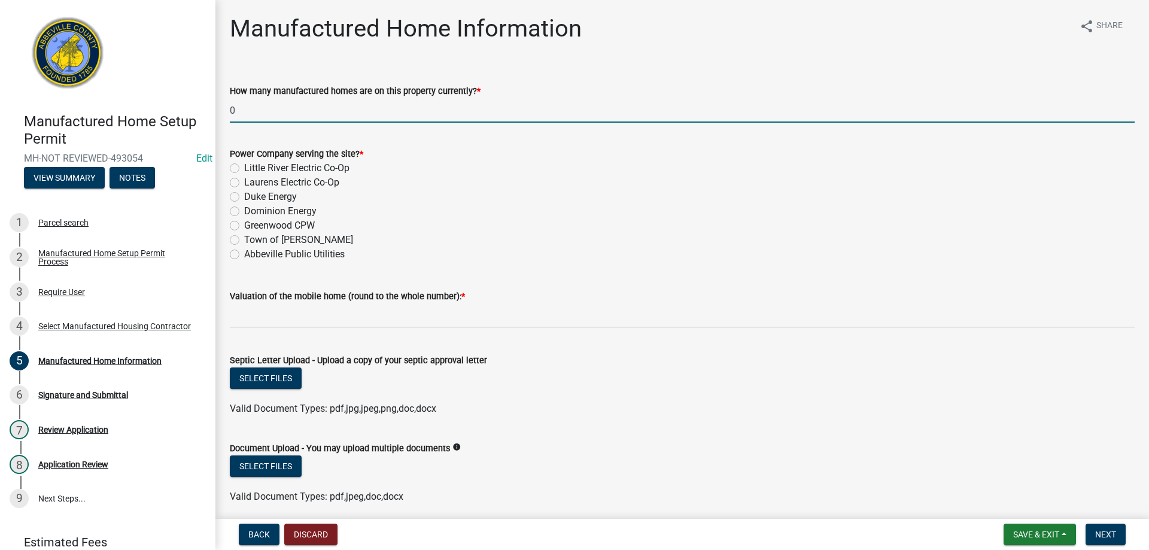
type input "0"
click at [244, 259] on label "Abbeville Public Utilities" at bounding box center [294, 254] width 101 height 14
click at [244, 255] on input "Abbeville Public Utilities" at bounding box center [248, 251] width 8 height 8
radio input "true"
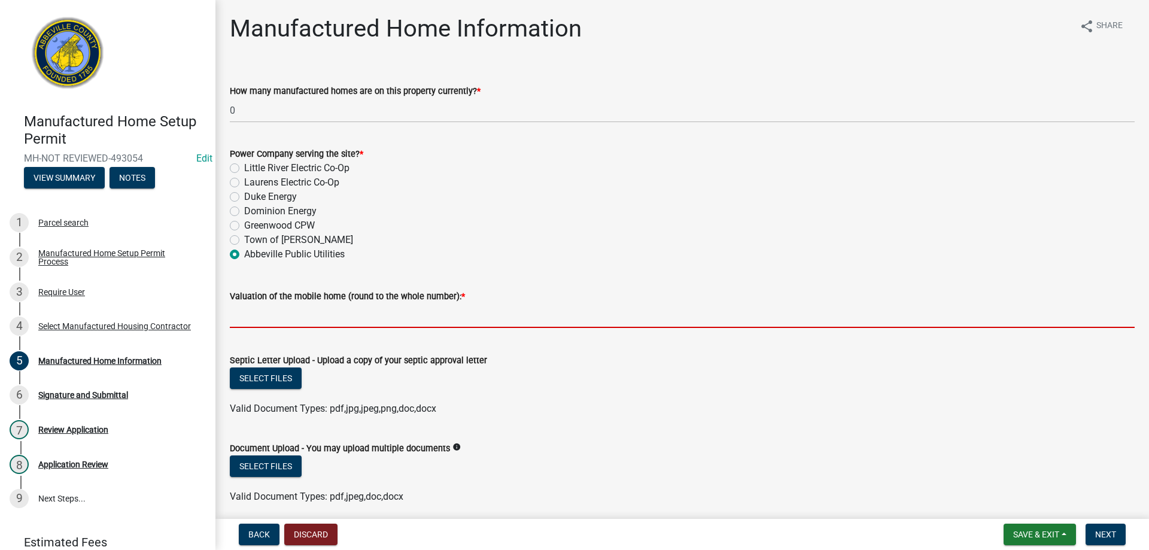
click at [269, 323] on input "text" at bounding box center [682, 315] width 905 height 25
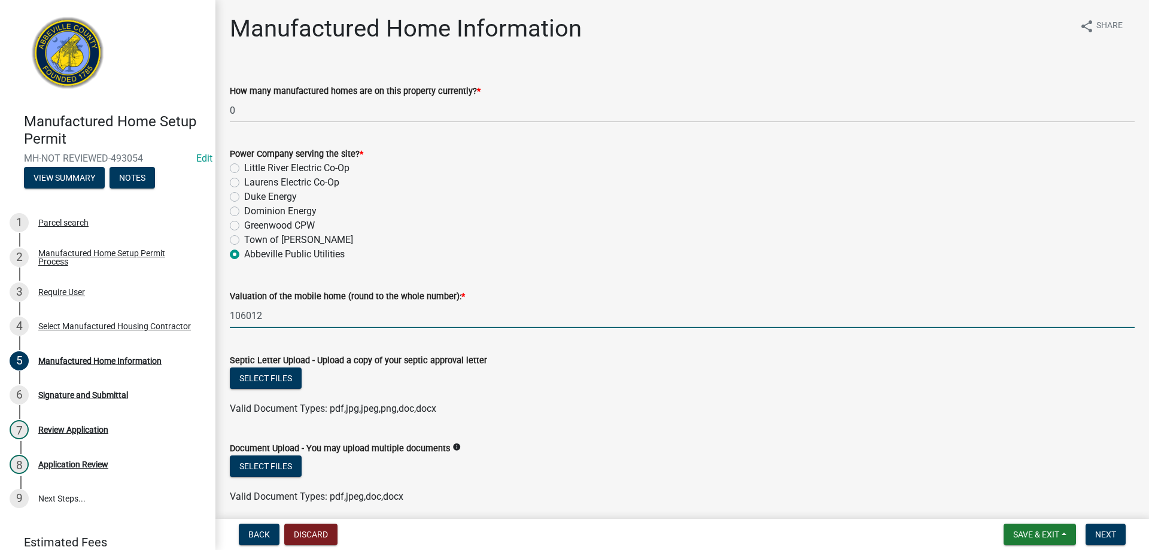
type input "106012"
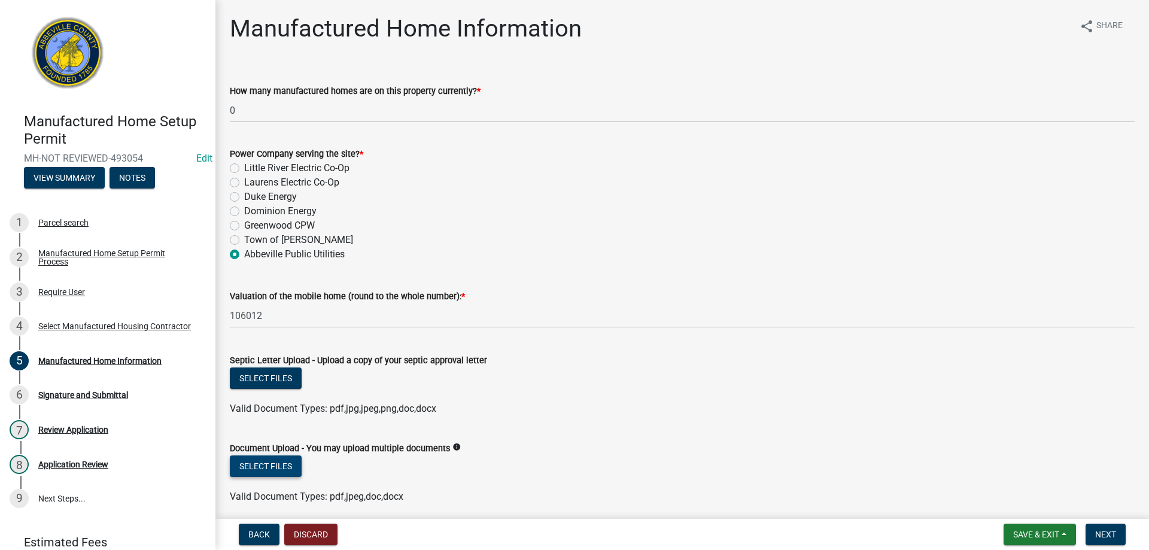
click at [260, 472] on button "Select files" at bounding box center [266, 466] width 72 height 22
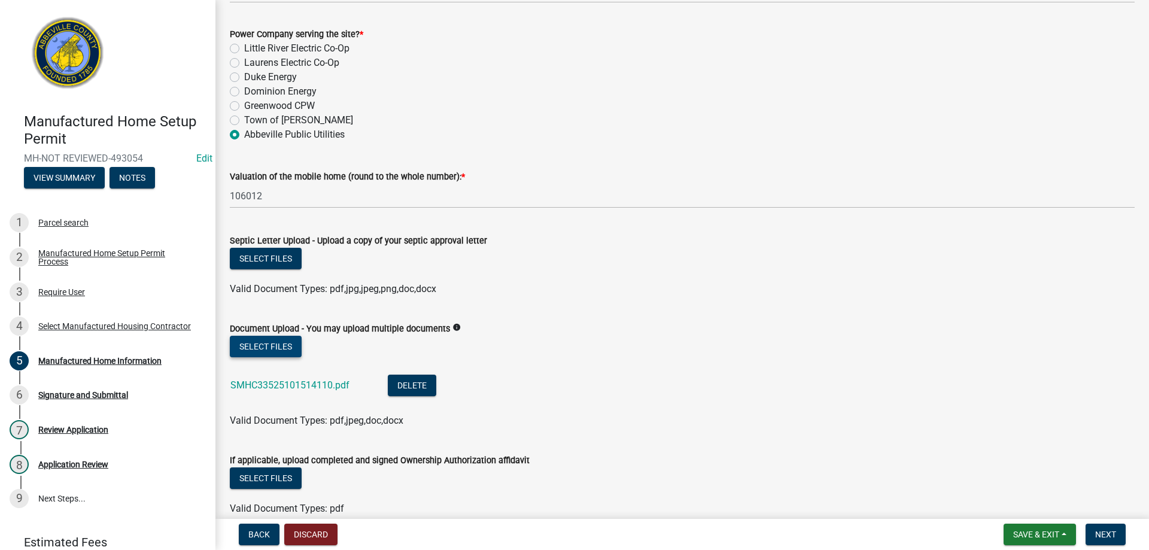
scroll to position [179, 0]
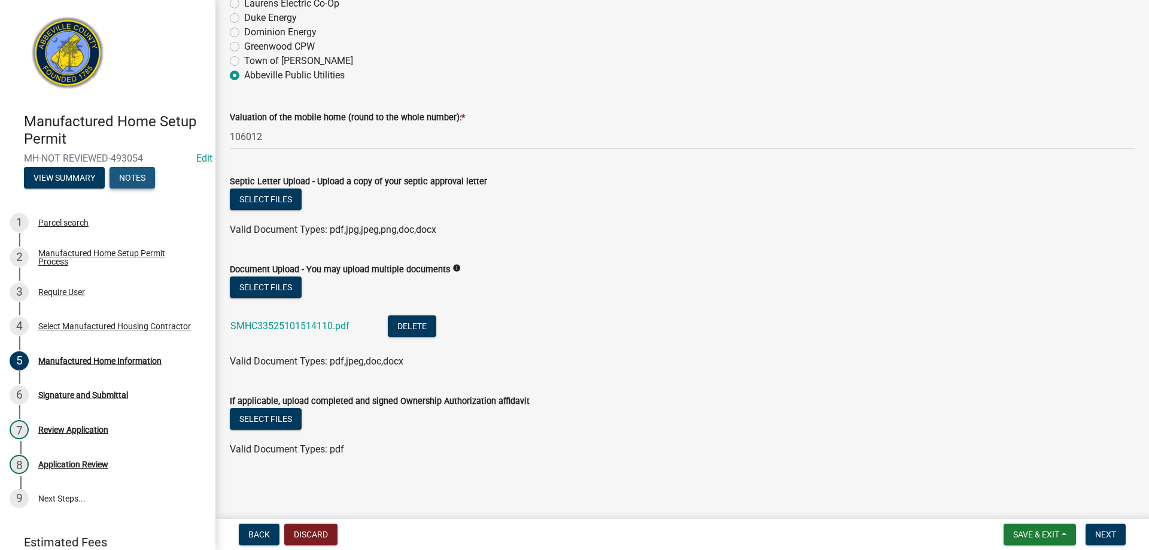
click at [138, 187] on button "Notes" at bounding box center [132, 178] width 45 height 22
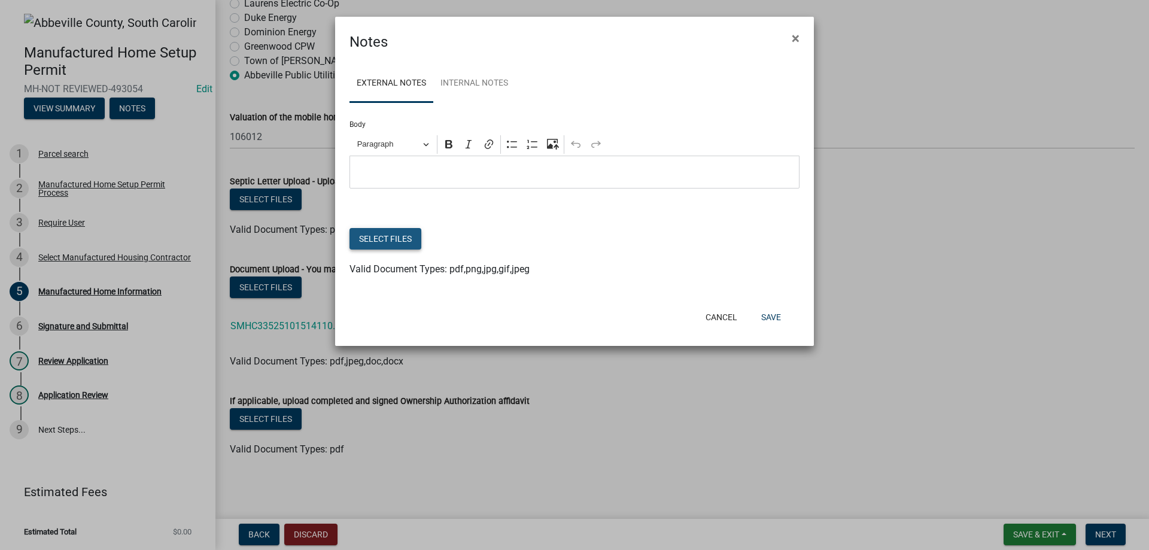
click at [385, 241] on button "Select files" at bounding box center [386, 239] width 72 height 22
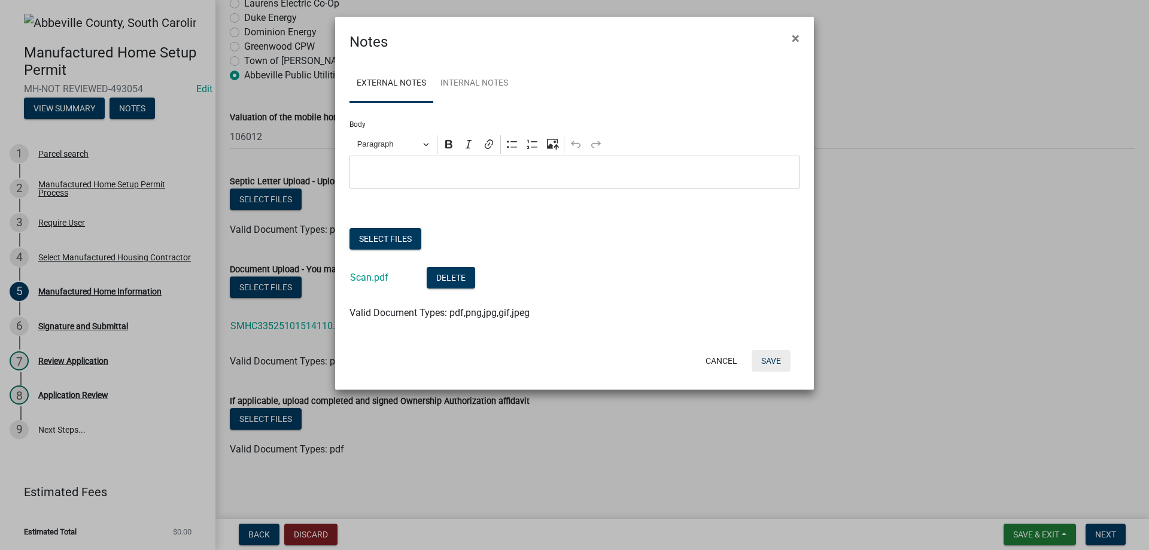
click at [764, 364] on button "Save" at bounding box center [771, 361] width 39 height 22
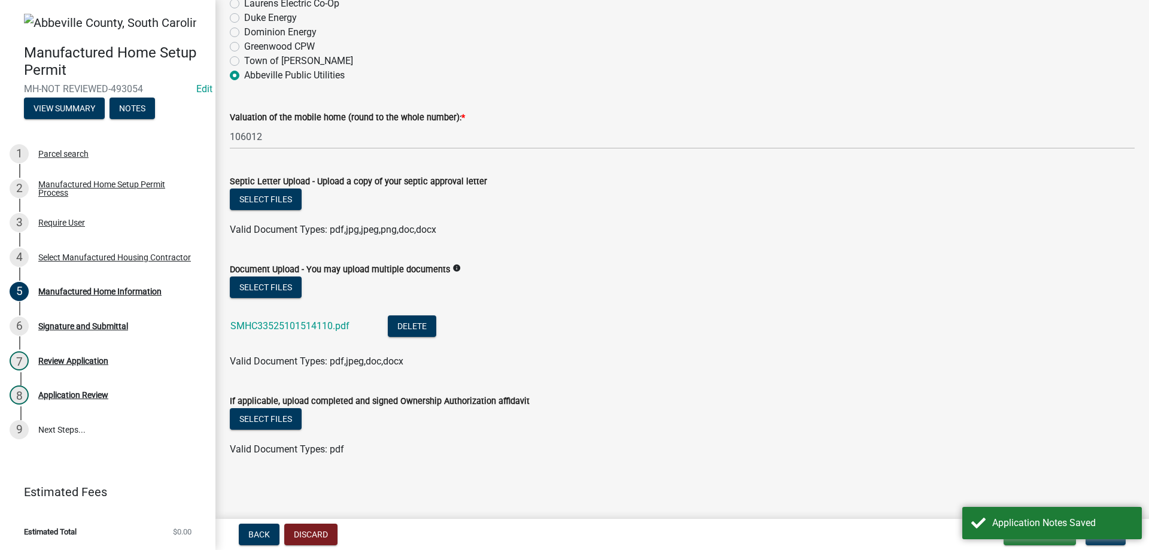
drag, startPoint x: 1120, startPoint y: 539, endPoint x: 482, endPoint y: 290, distance: 684.6
click at [482, 291] on body "Internet Explorer does NOT work with GeoPermits. Get a new browser for more sec…" at bounding box center [574, 275] width 1149 height 550
click at [1106, 540] on button "Next" at bounding box center [1106, 535] width 40 height 22
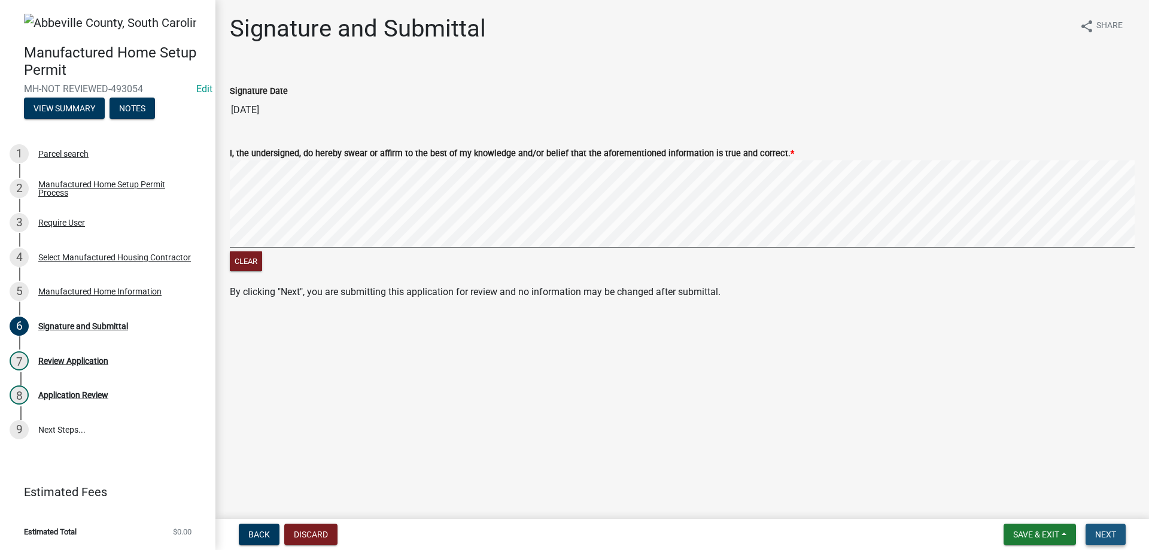
click at [1118, 532] on button "Next" at bounding box center [1106, 535] width 40 height 22
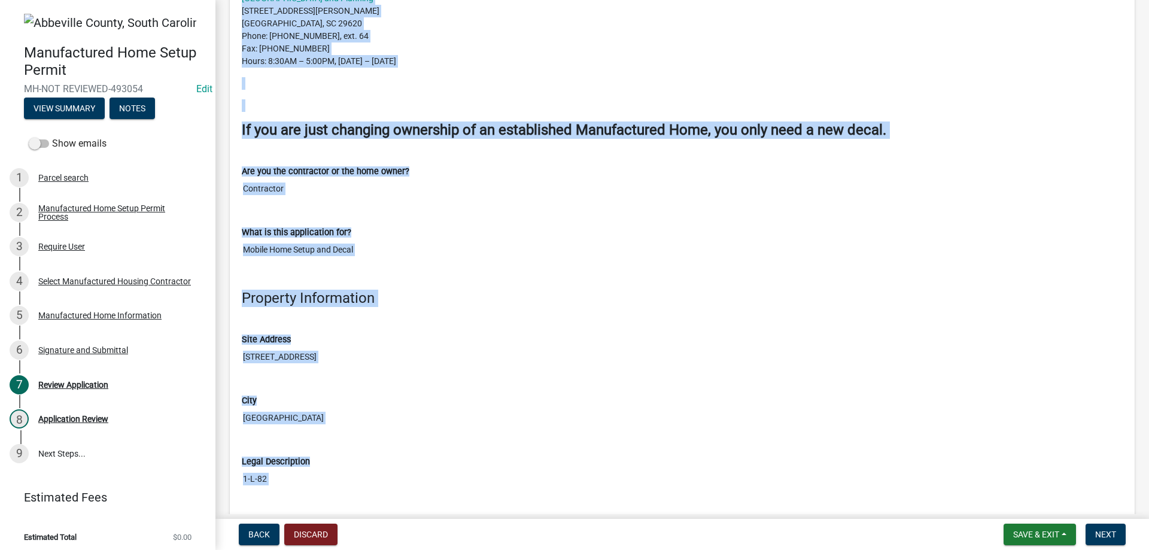
scroll to position [838, 0]
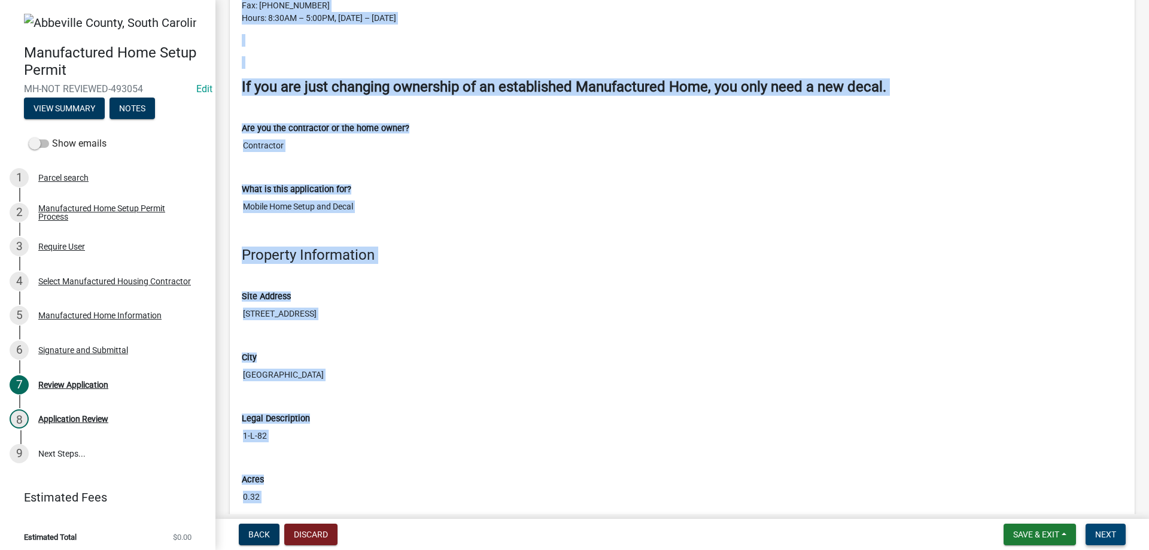
click at [1104, 533] on span "Next" at bounding box center [1105, 535] width 21 height 10
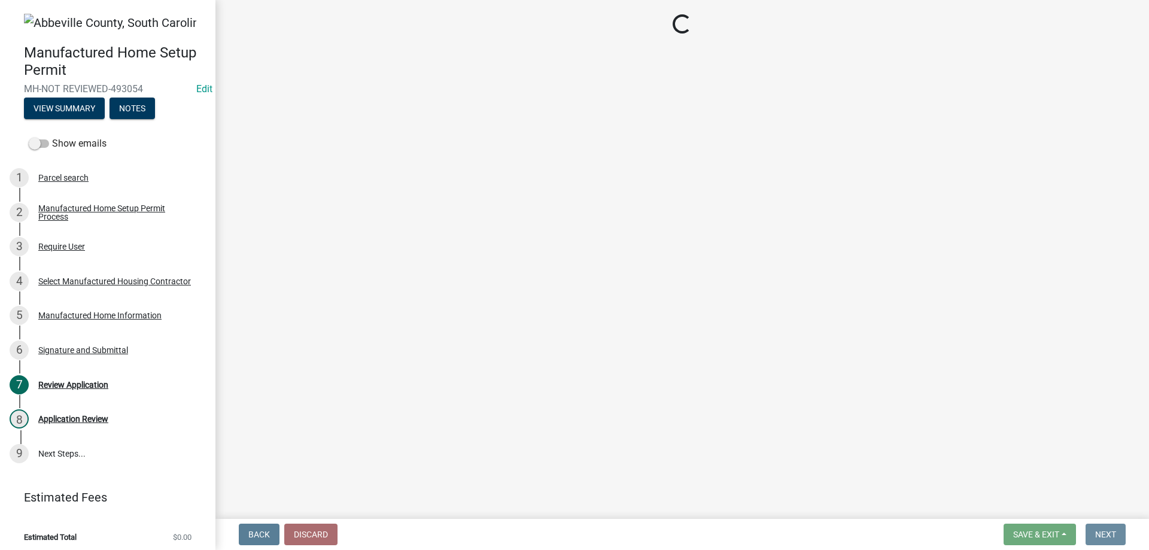
scroll to position [0, 0]
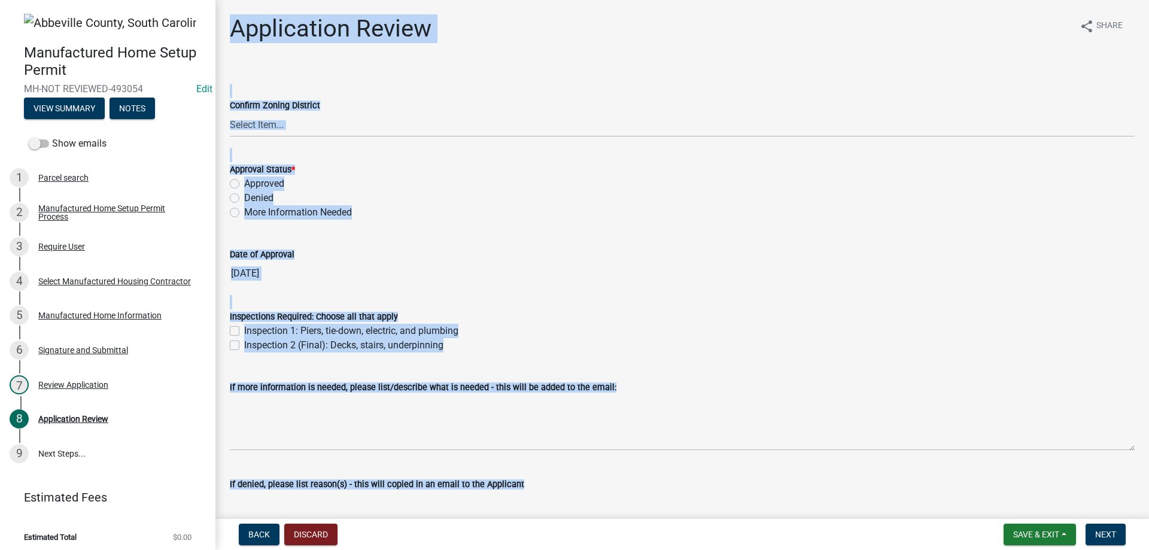
click at [578, 233] on div "Date of Approval 10/15/2025" at bounding box center [682, 257] width 905 height 55
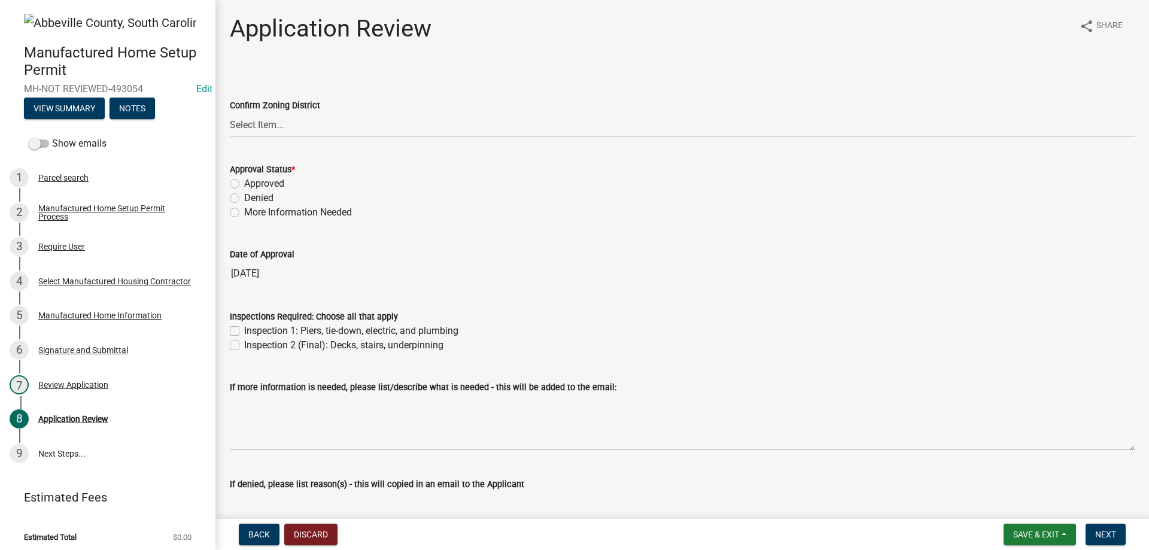
click at [244, 181] on label "Approved" at bounding box center [264, 184] width 40 height 14
click at [244, 181] on input "Approved" at bounding box center [248, 181] width 8 height 8
radio input "true"
click at [244, 329] on label "Inspection 1: Piers, tie-down, electric, and plumbing" at bounding box center [351, 331] width 214 height 14
click at [244, 329] on input "Inspection 1: Piers, tie-down, electric, and plumbing" at bounding box center [248, 328] width 8 height 8
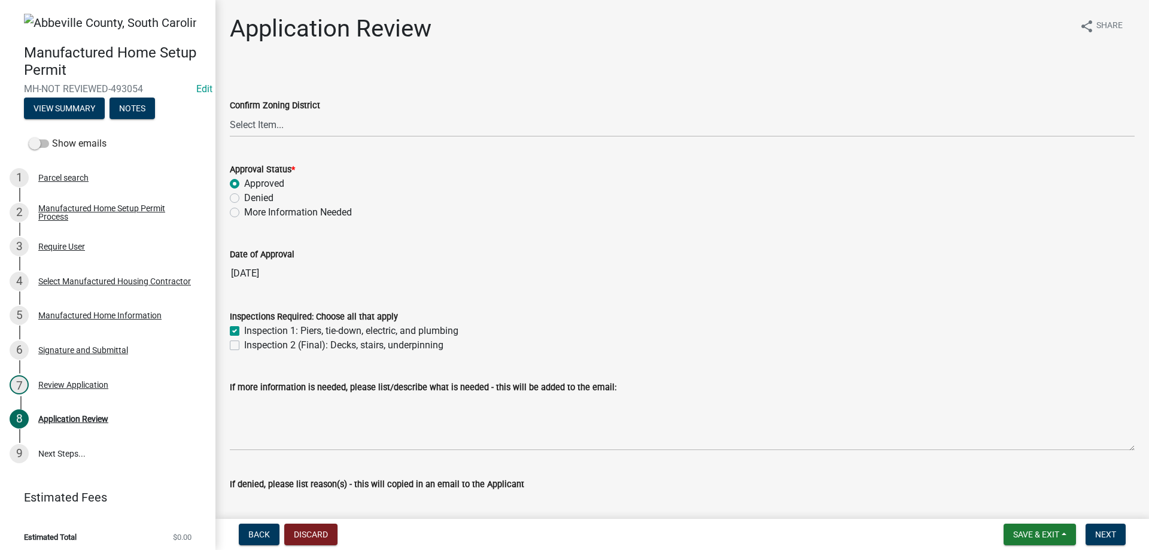
checkbox input "true"
click at [244, 350] on label "Inspection 2 (Final): Decks, stairs, underpinning" at bounding box center [343, 345] width 199 height 14
click at [244, 346] on input "Inspection 2 (Final): Decks, stairs, underpinning" at bounding box center [248, 342] width 8 height 8
checkbox input "true"
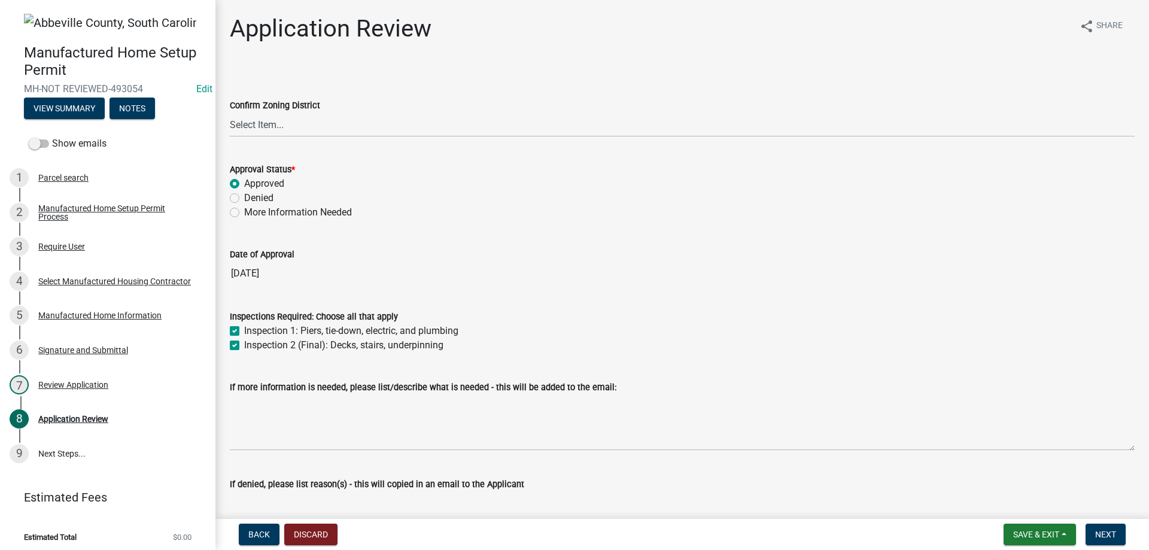
checkbox input "true"
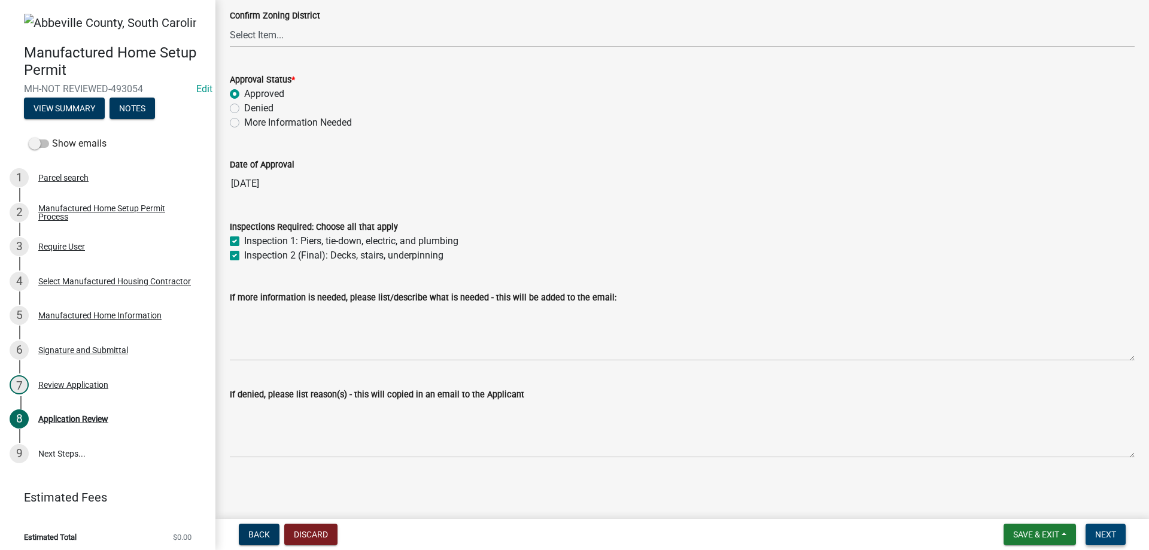
click at [1098, 536] on span "Next" at bounding box center [1105, 535] width 21 height 10
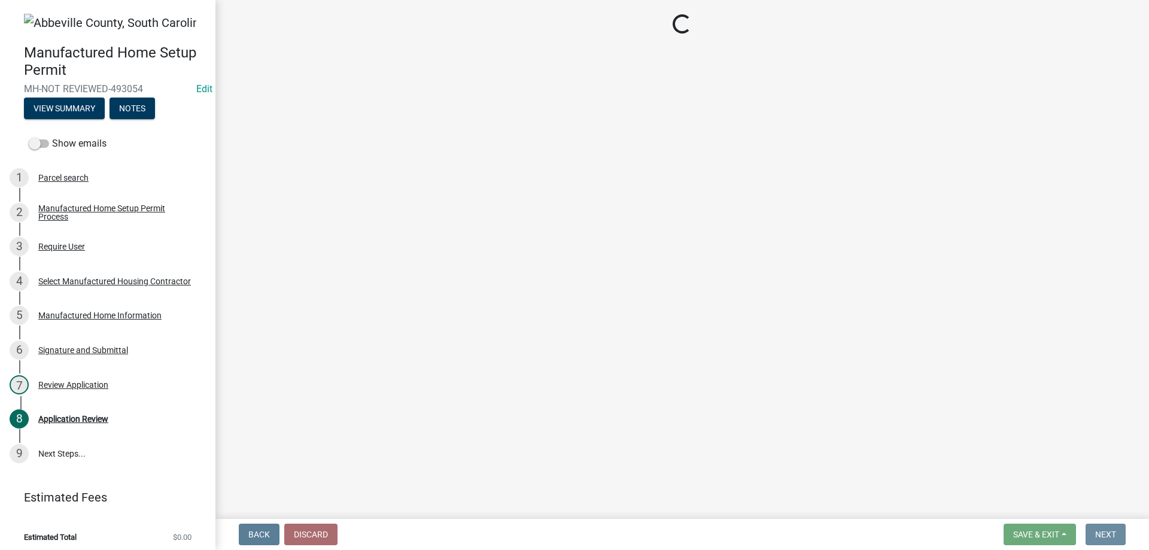
scroll to position [0, 0]
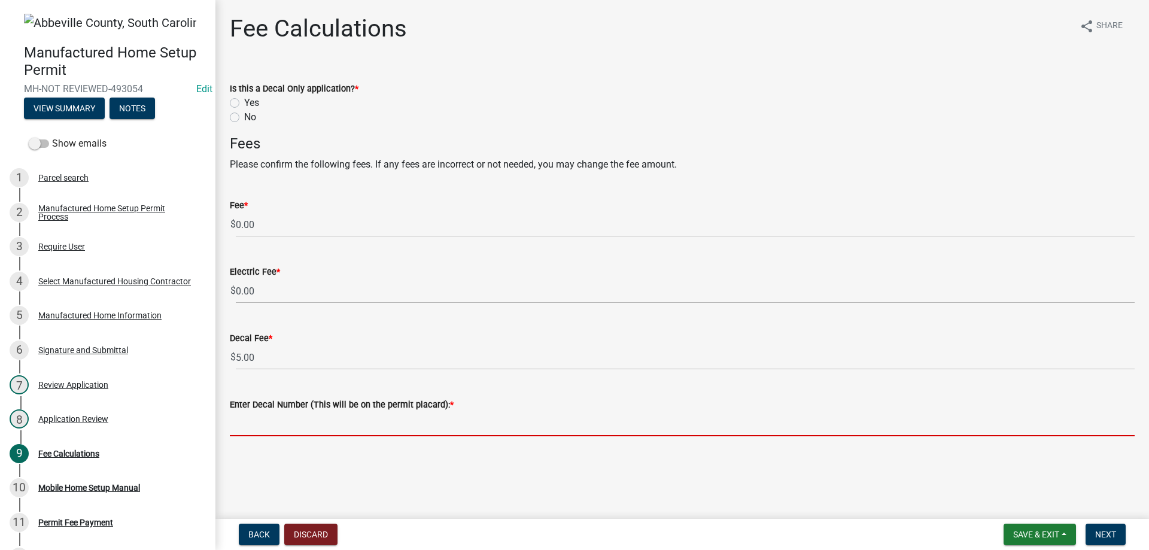
click at [433, 432] on input "Enter Decal Number (This will be on the permit placard): *" at bounding box center [682, 424] width 905 height 25
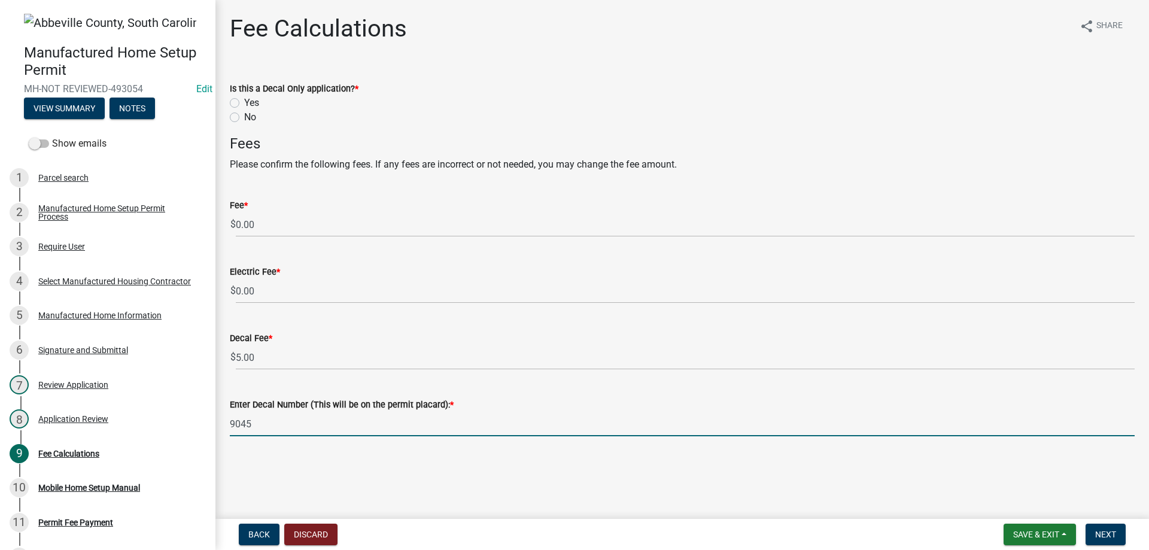
type input "9045"
click at [239, 116] on div "No" at bounding box center [682, 117] width 905 height 14
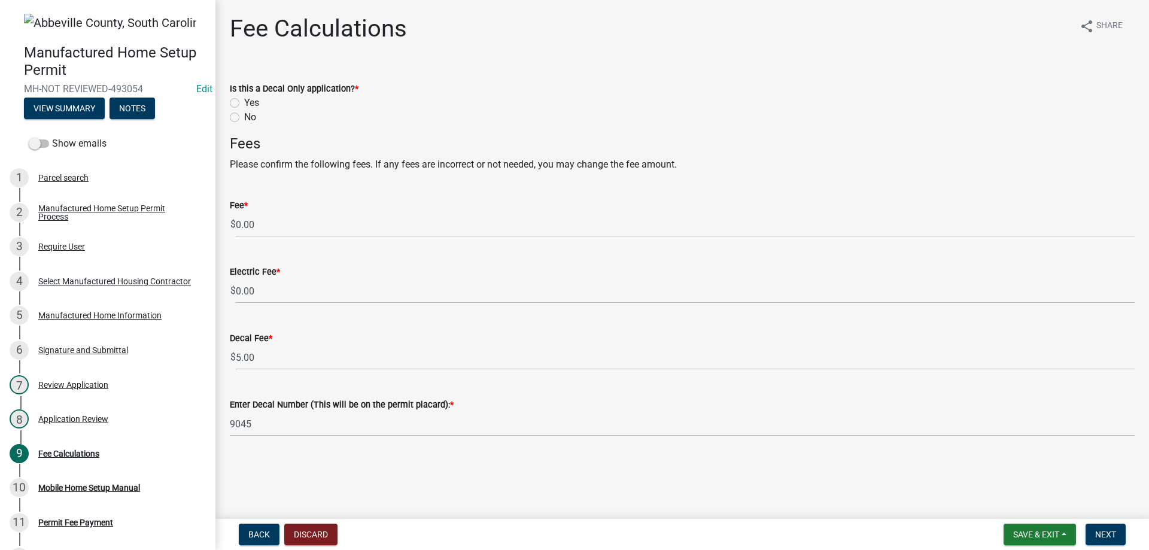
click at [229, 118] on div "Is this a Decal Only application? * Yes No" at bounding box center [682, 95] width 923 height 57
click at [244, 118] on label "No" at bounding box center [250, 117] width 12 height 14
click at [244, 118] on input "No" at bounding box center [248, 114] width 8 height 8
radio input "true"
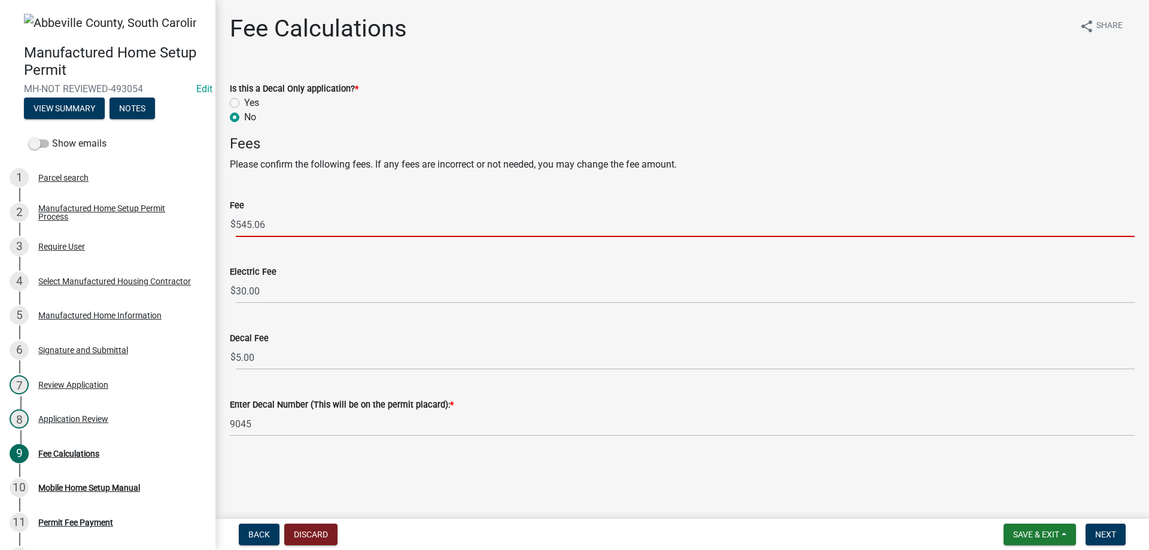
drag, startPoint x: 246, startPoint y: 223, endPoint x: 222, endPoint y: 220, distance: 24.1
click at [222, 220] on div "Fee $ 545.06" at bounding box center [682, 209] width 923 height 56
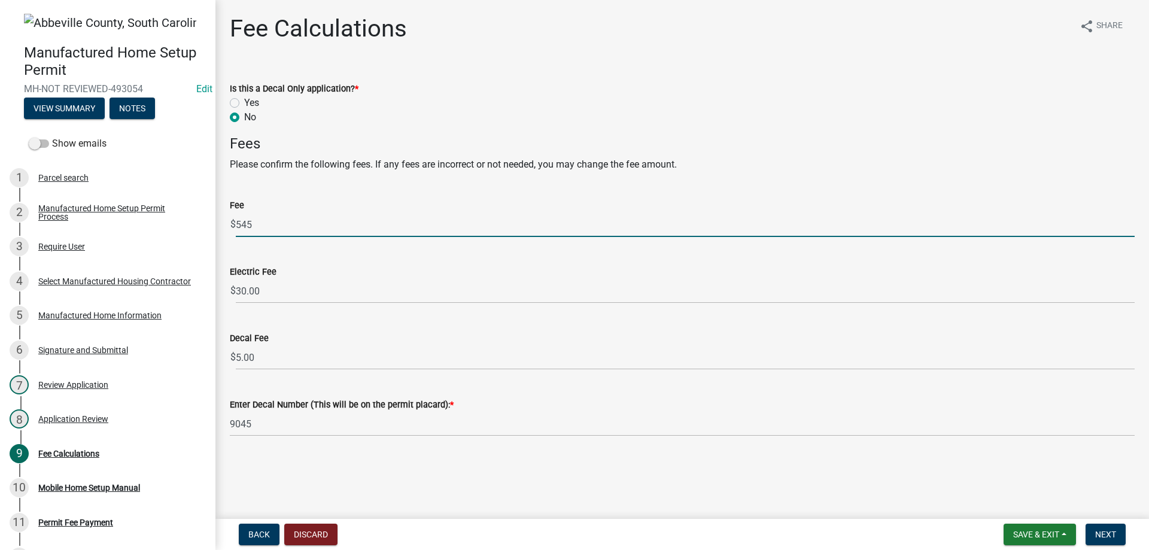
type input "545"
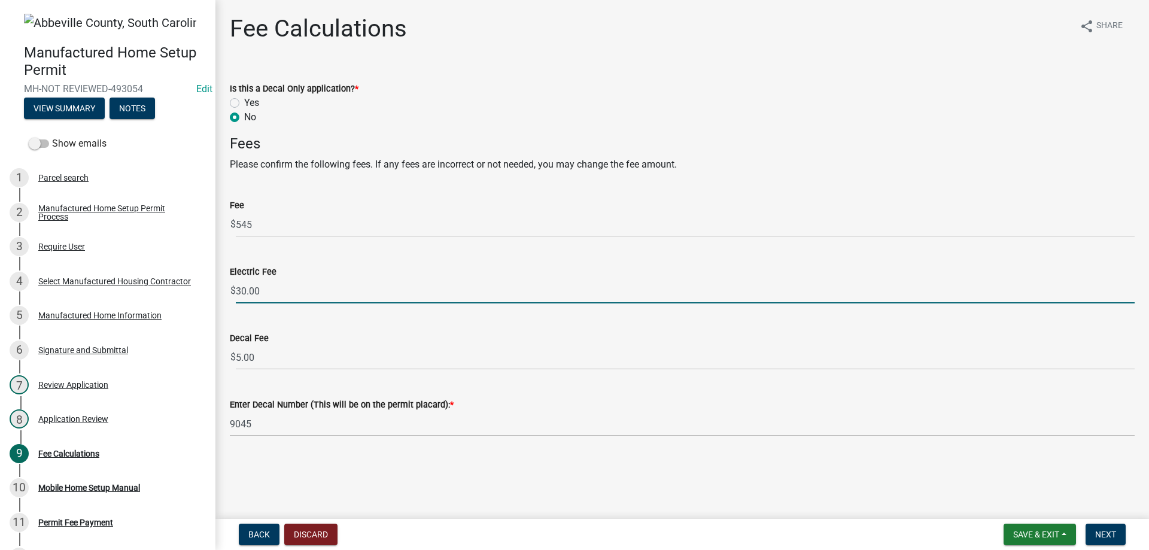
drag, startPoint x: 279, startPoint y: 292, endPoint x: 221, endPoint y: 294, distance: 58.1
click at [221, 294] on div "Electric Fee $ 30.00" at bounding box center [682, 276] width 923 height 56
type input "40"
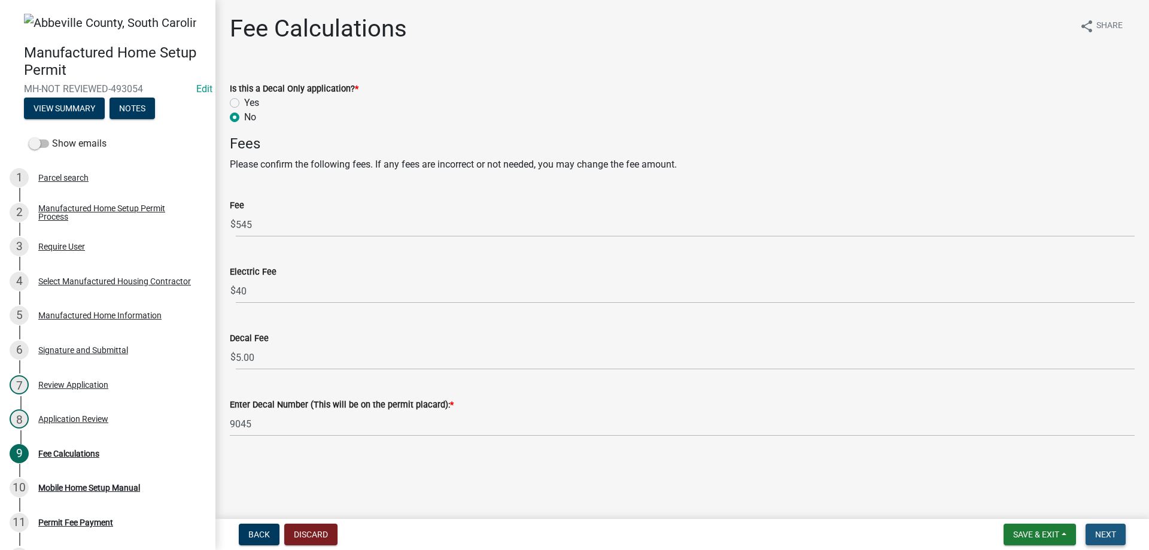
click at [1104, 536] on span "Next" at bounding box center [1105, 535] width 21 height 10
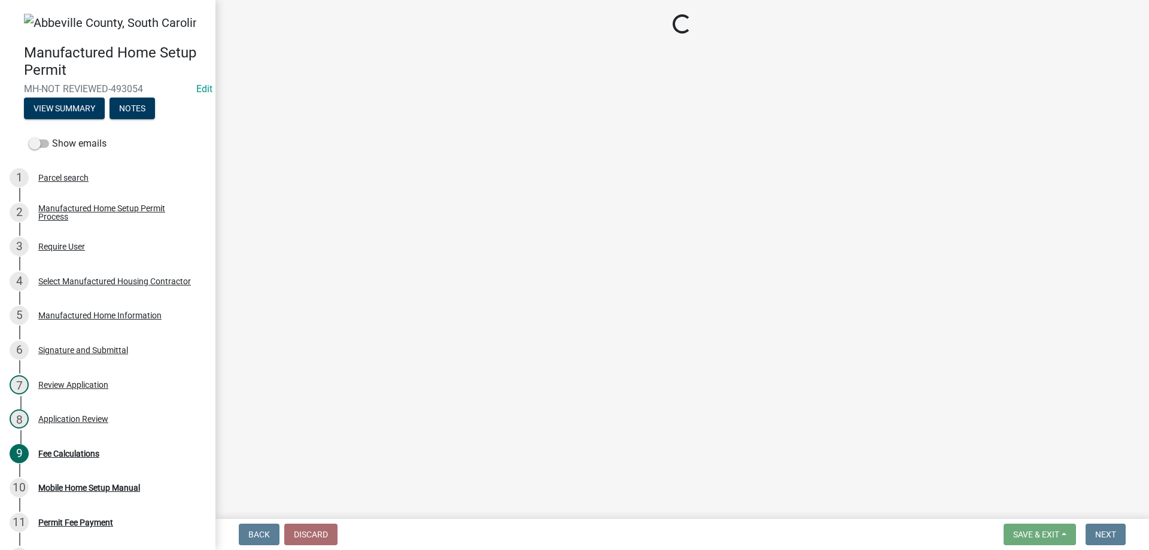
select select "3: 3"
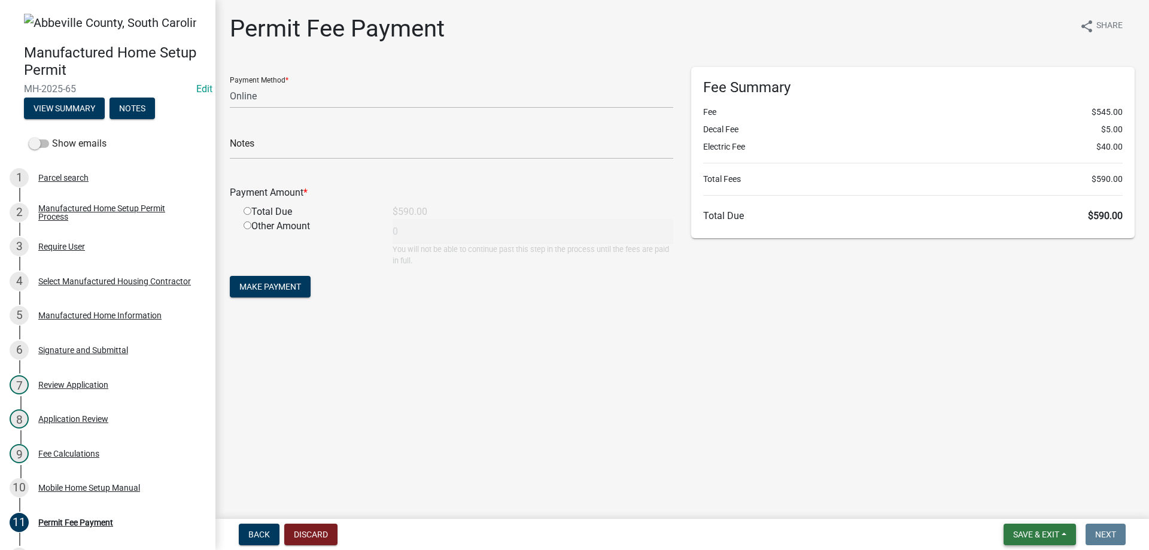
click at [1032, 531] on span "Save & Exit" at bounding box center [1036, 535] width 46 height 10
click at [1026, 497] on button "Save & Exit" at bounding box center [1028, 503] width 96 height 29
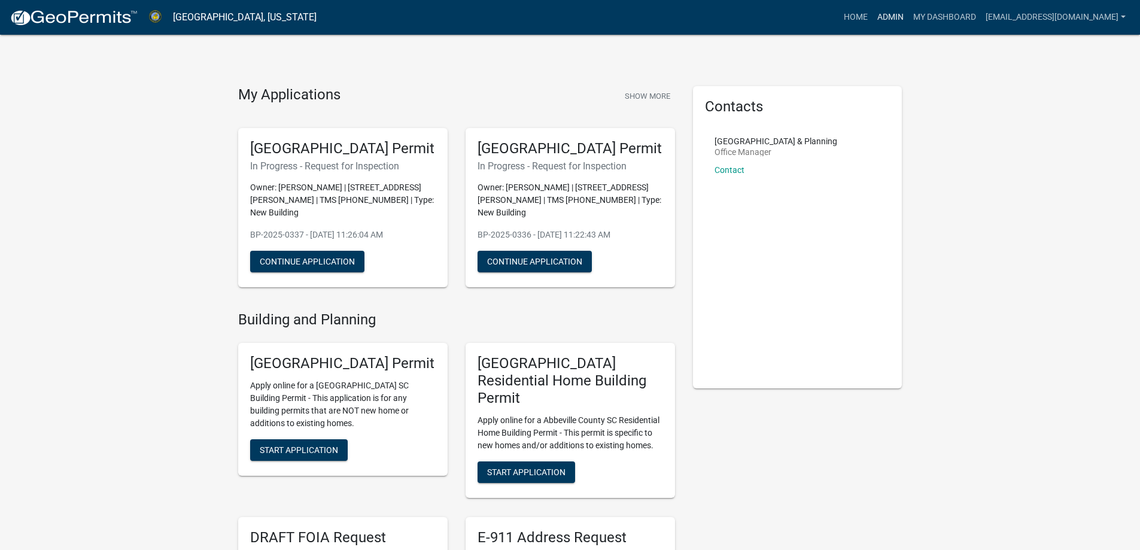
click at [873, 13] on link "Admin" at bounding box center [891, 17] width 36 height 23
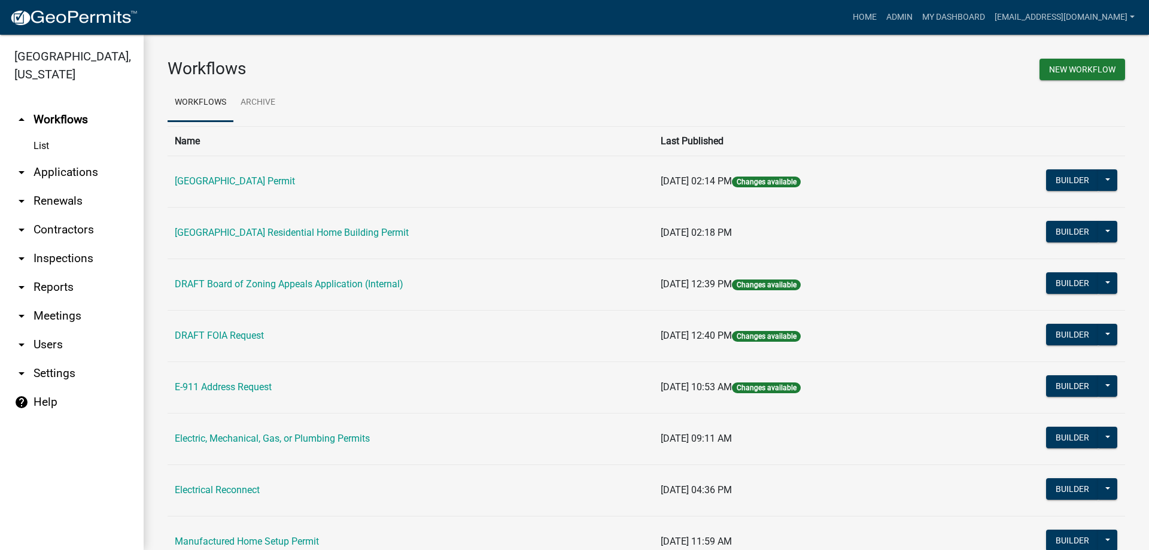
click at [33, 172] on link "arrow_drop_down Applications" at bounding box center [72, 172] width 144 height 29
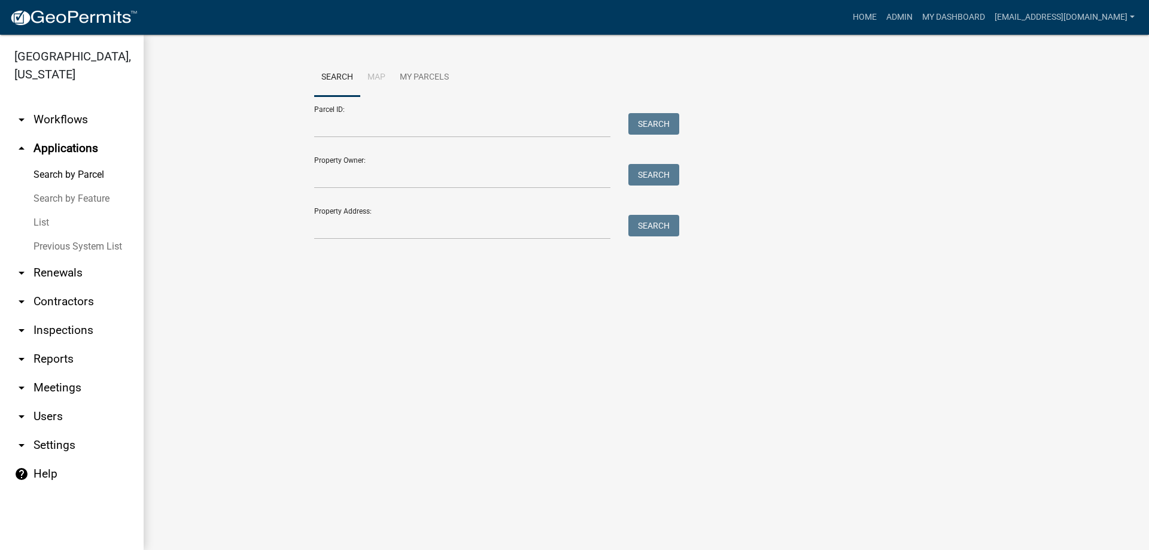
click at [40, 220] on link "List" at bounding box center [72, 223] width 144 height 24
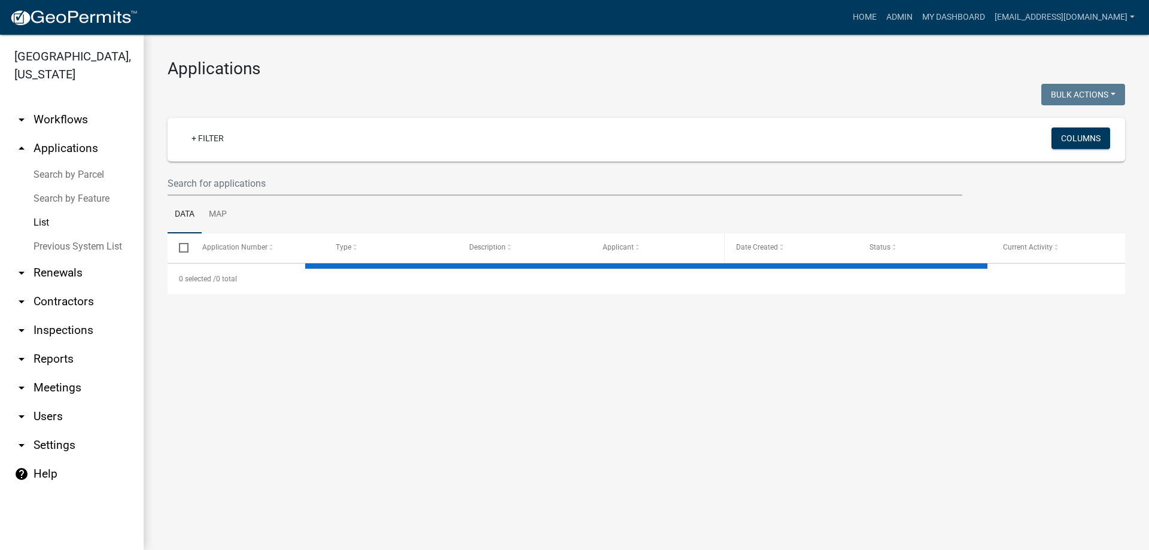
select select "3: 100"
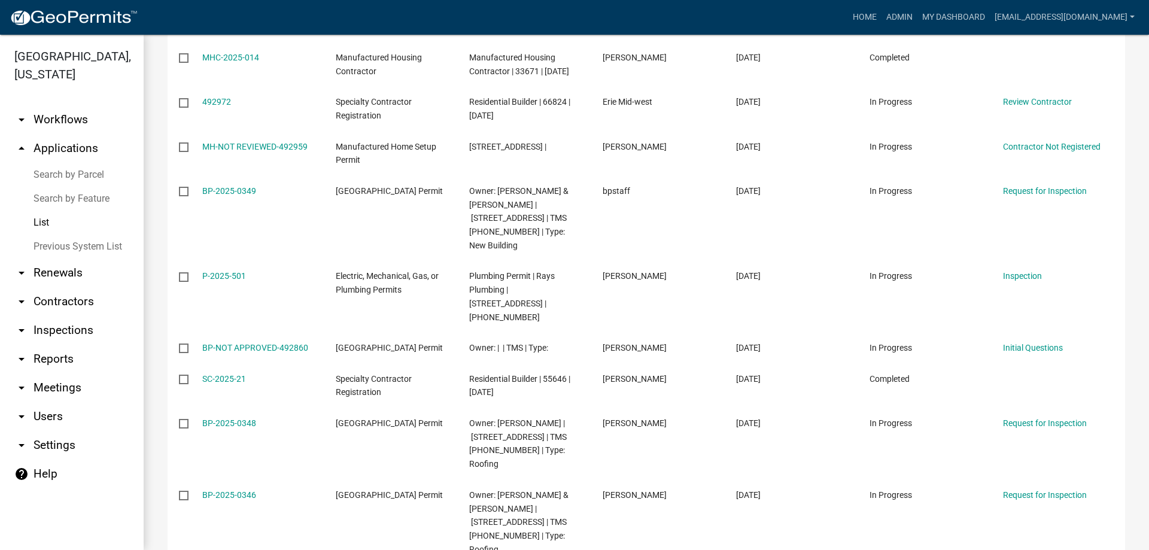
scroll to position [479, 0]
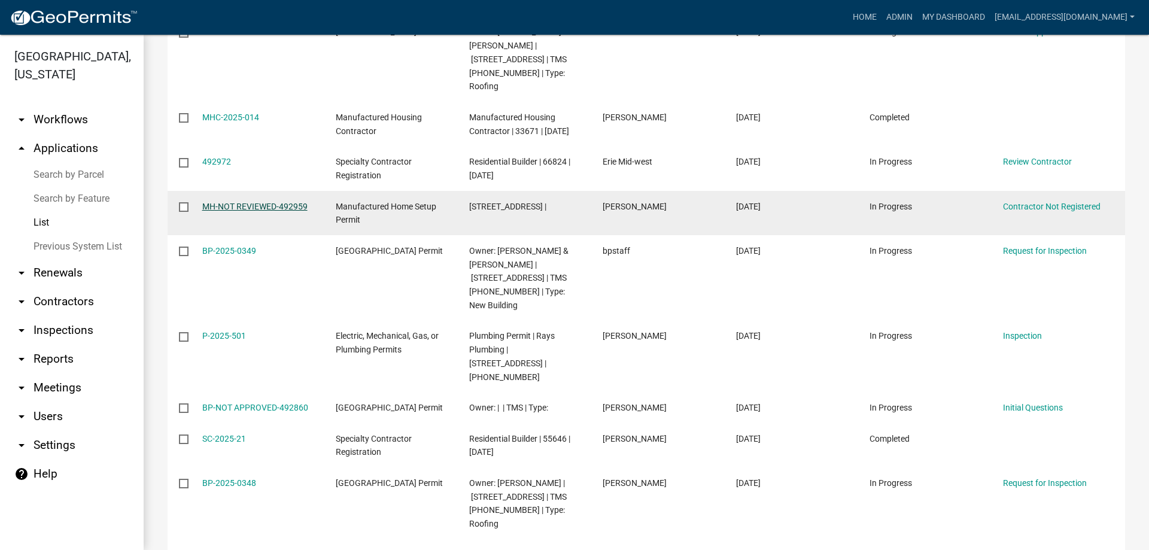
click at [248, 202] on link "MH-NOT REVIEWED-492959" at bounding box center [254, 207] width 105 height 10
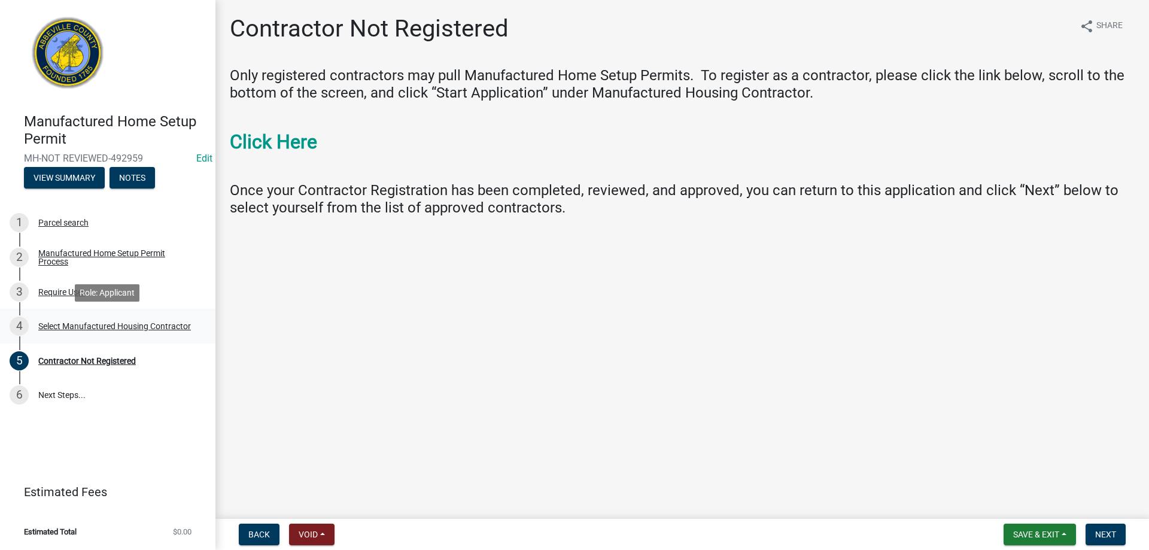
click at [104, 327] on div "Select Manufactured Housing Contractor" at bounding box center [114, 326] width 153 height 8
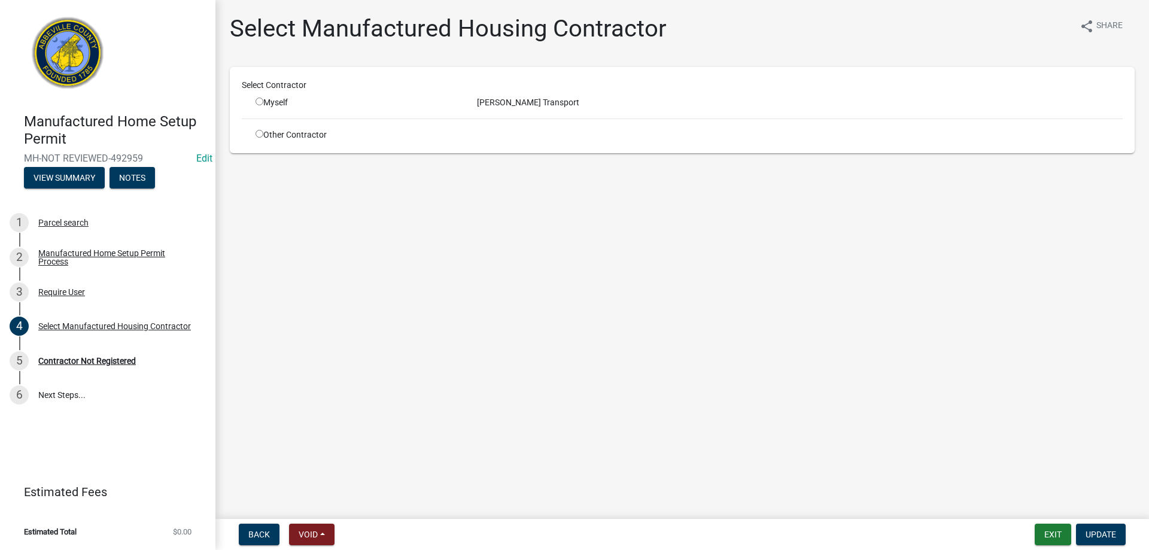
click at [257, 135] on input "radio" at bounding box center [260, 134] width 8 height 8
radio input "true"
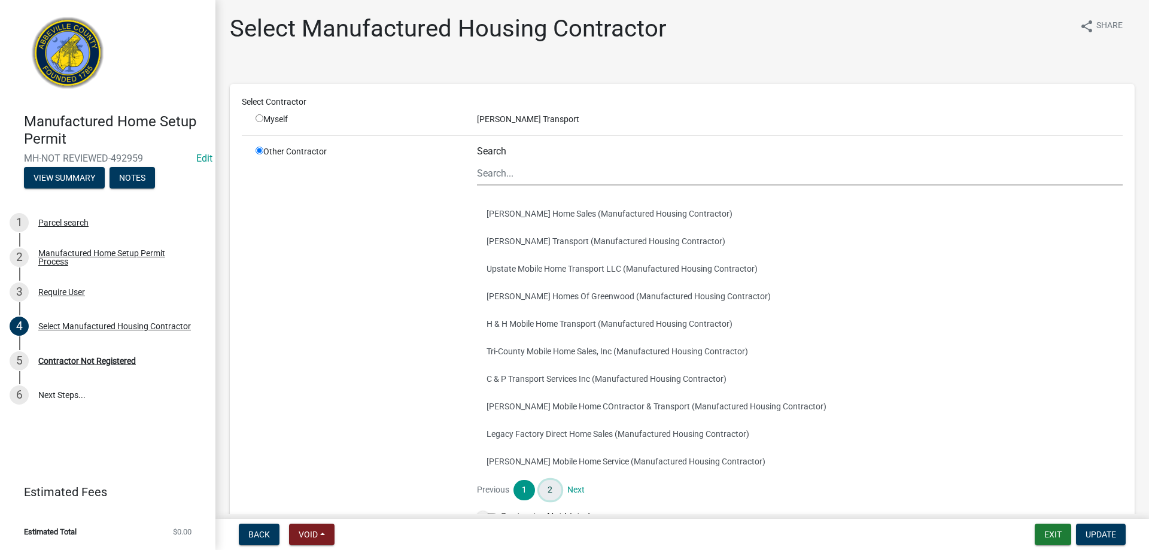
click at [552, 491] on link "2" at bounding box center [550, 490] width 22 height 20
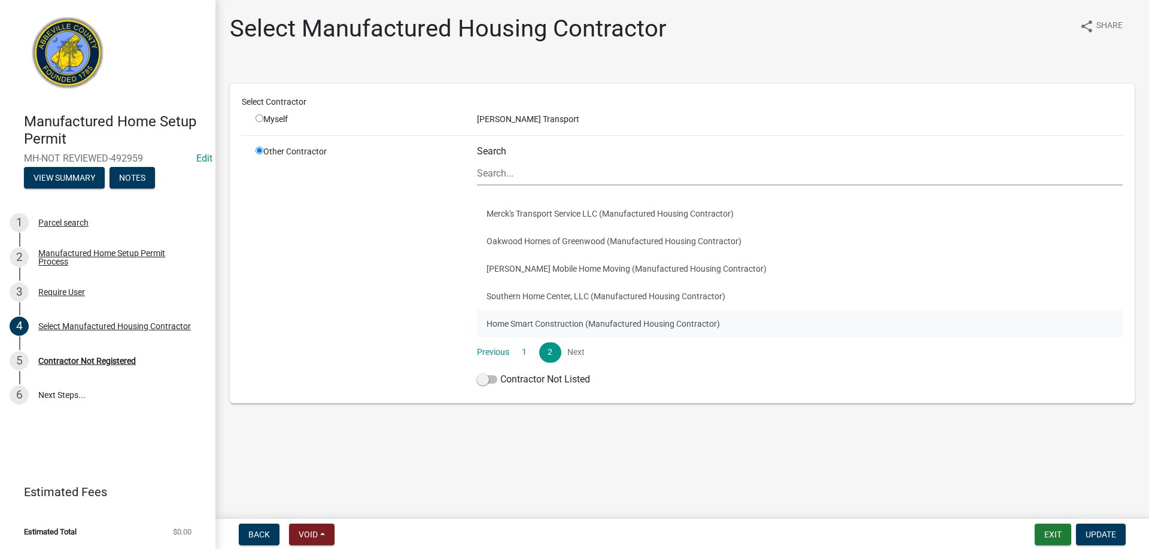
click at [582, 329] on button "Home Smart Construction (Manufactured Housing Contractor)" at bounding box center [800, 324] width 646 height 28
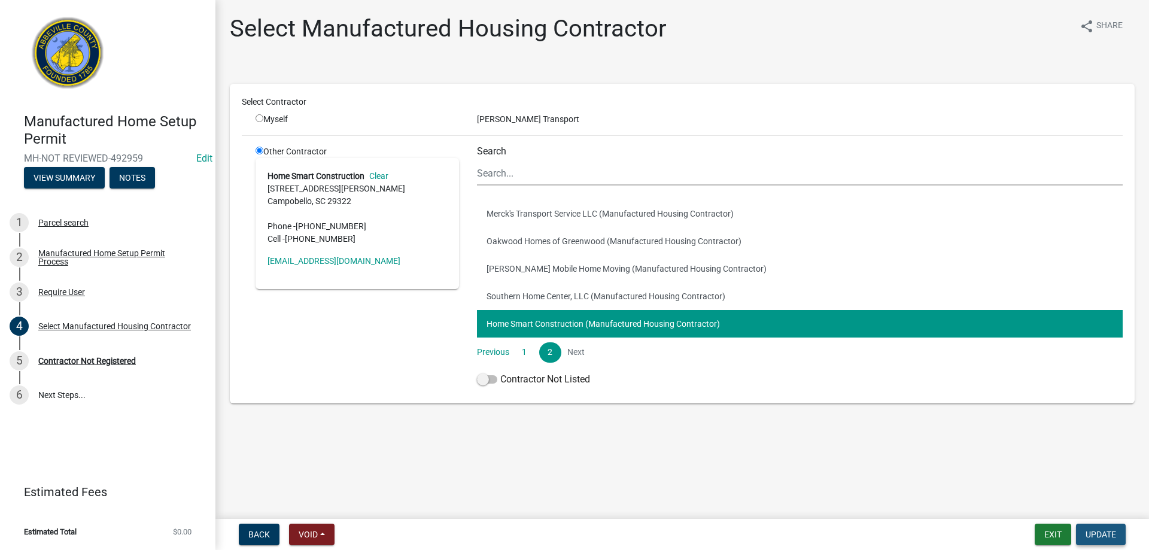
click at [1101, 535] on span "Update" at bounding box center [1101, 535] width 31 height 10
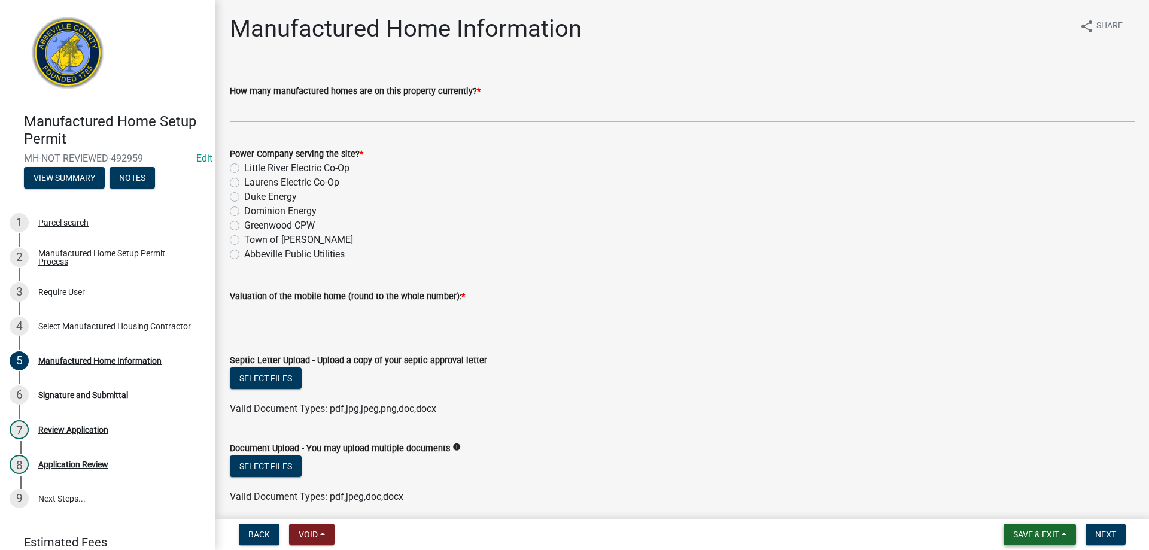
click at [1044, 539] on span "Save & Exit" at bounding box center [1036, 535] width 46 height 10
click at [1047, 510] on button "Save & Exit" at bounding box center [1028, 503] width 96 height 29
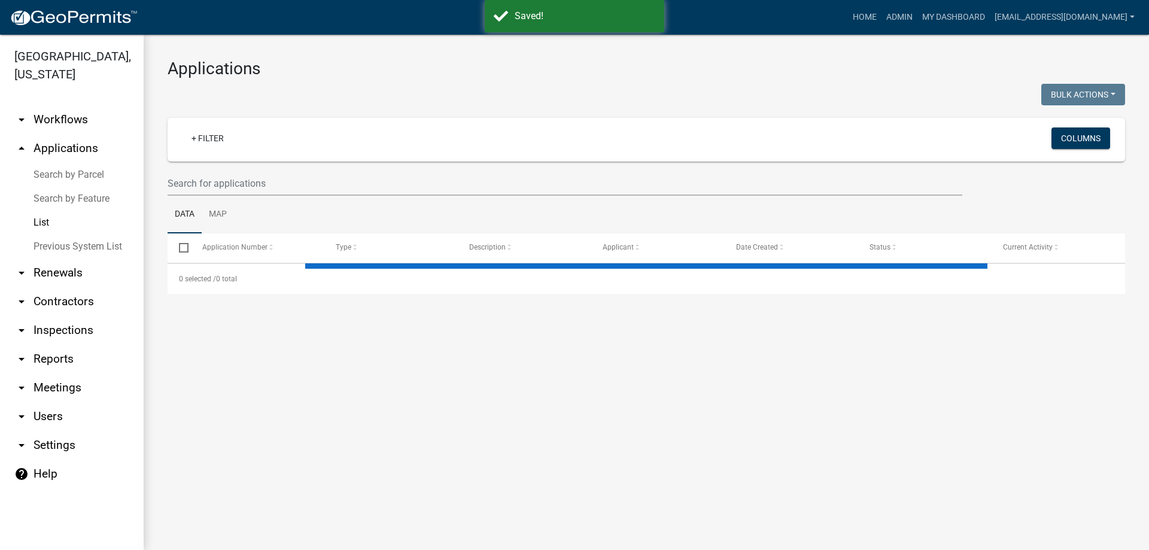
select select "3: 100"
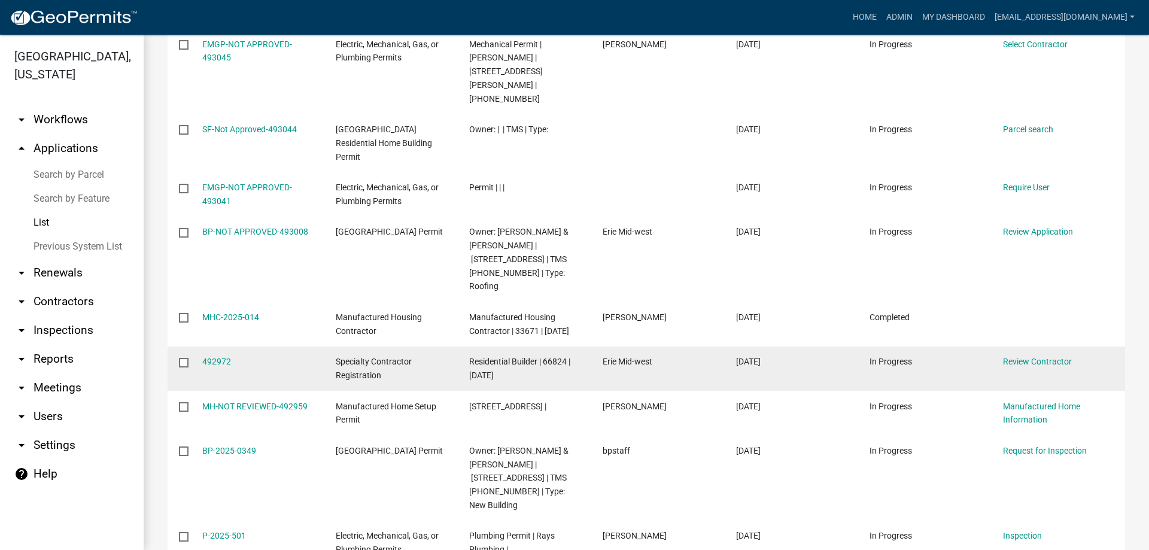
scroll to position [299, 0]
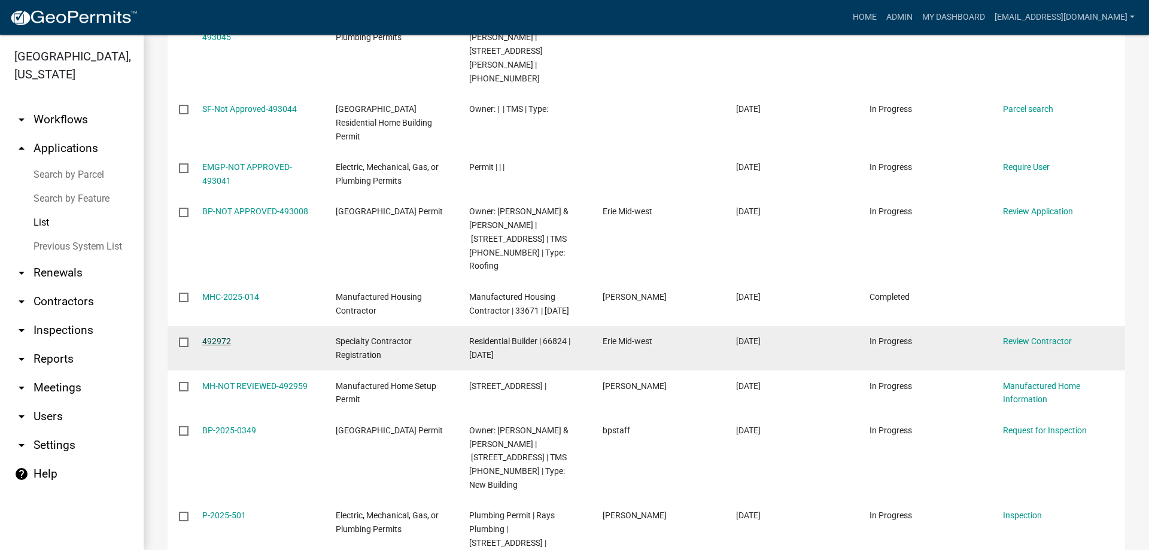
click at [208, 336] on link "492972" at bounding box center [216, 341] width 29 height 10
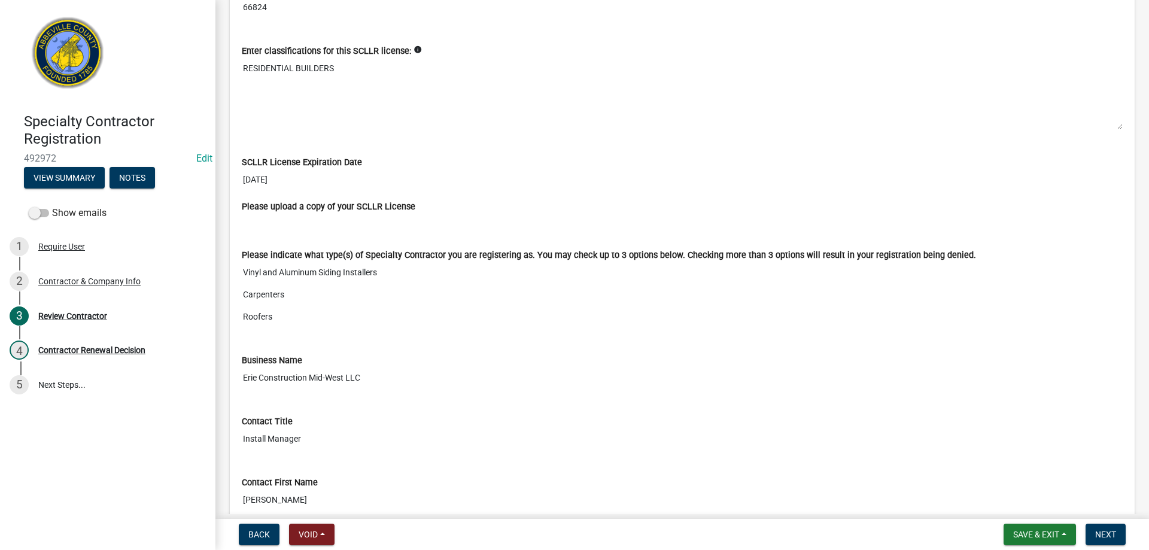
scroll to position [120, 0]
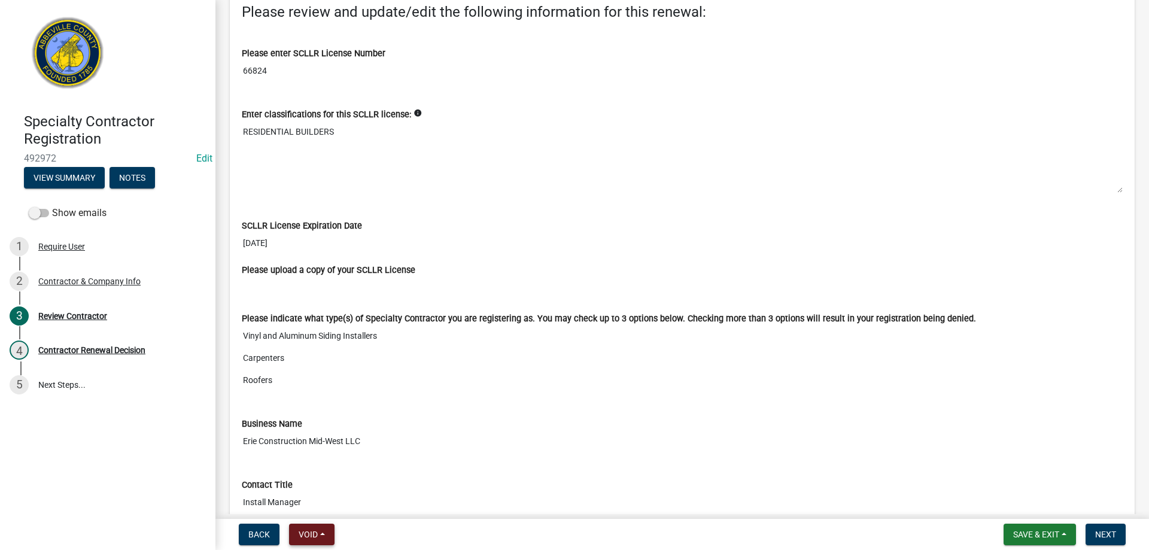
click at [320, 530] on button "Void" at bounding box center [311, 535] width 45 height 22
click at [321, 504] on button "Void" at bounding box center [337, 503] width 96 height 29
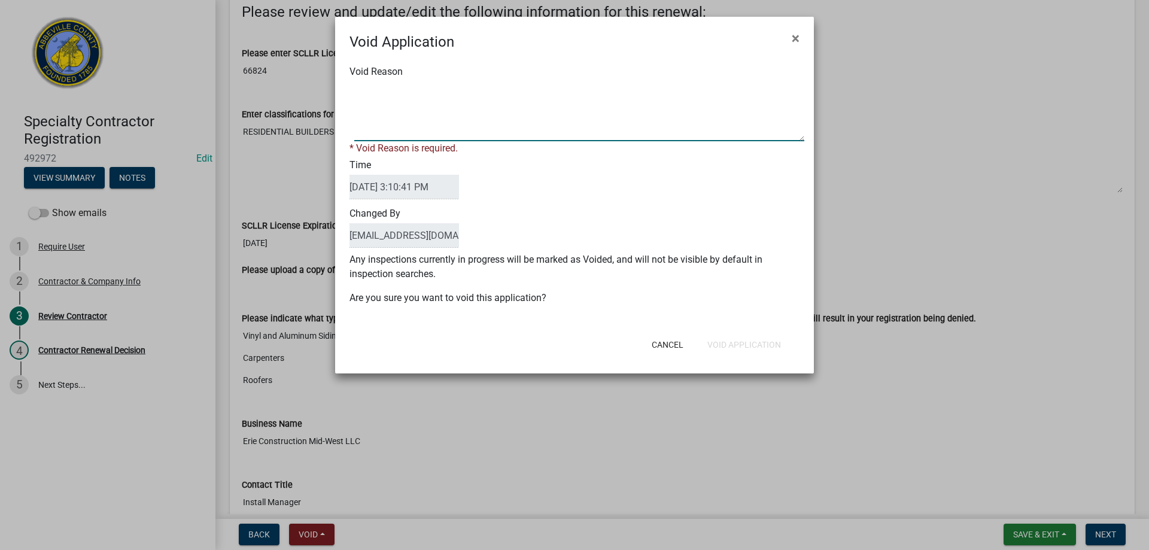
click at [400, 114] on textarea "Void Reason" at bounding box center [579, 111] width 450 height 60
type textarea "Application already have been submitted"
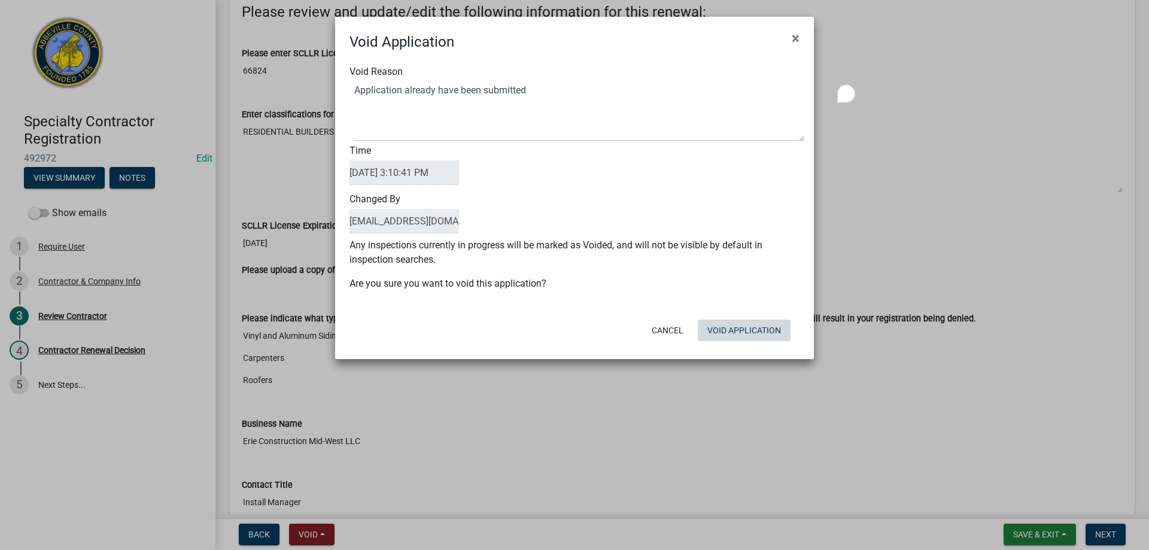
click at [756, 347] on form "Void Application × Void Reason Time 10/15/2025 3:10:41 PM Changed By rmorton@ab…" at bounding box center [574, 183] width 479 height 332
click at [747, 332] on button "Void Application" at bounding box center [744, 331] width 93 height 22
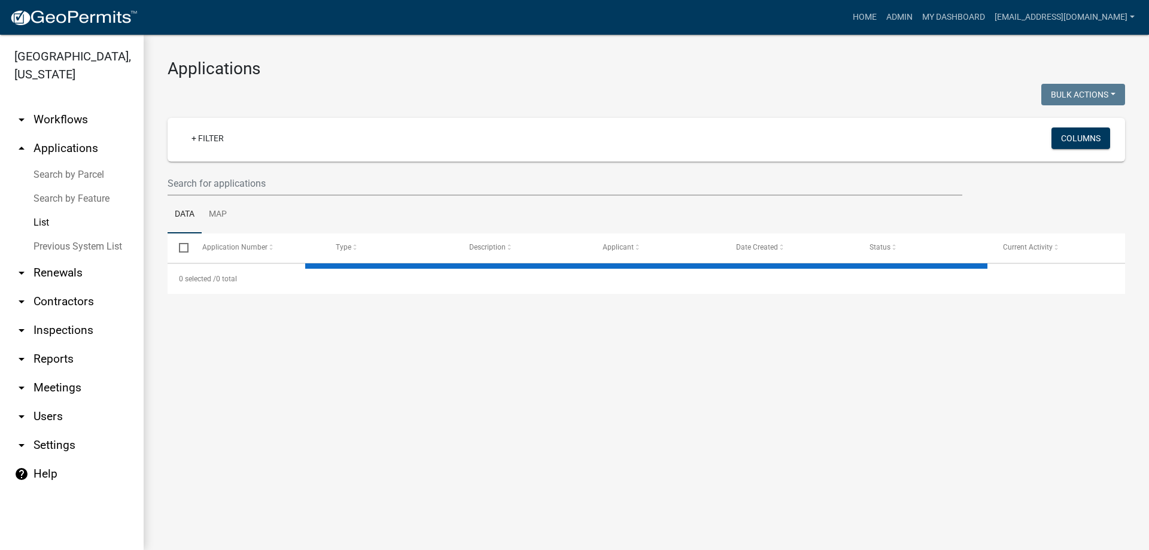
select select "3: 100"
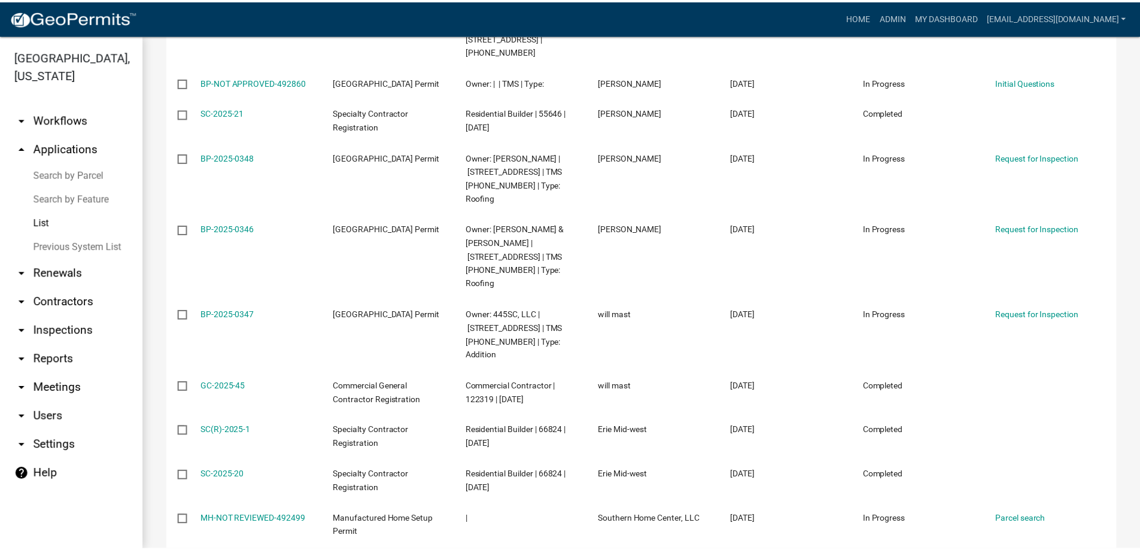
scroll to position [778, 0]
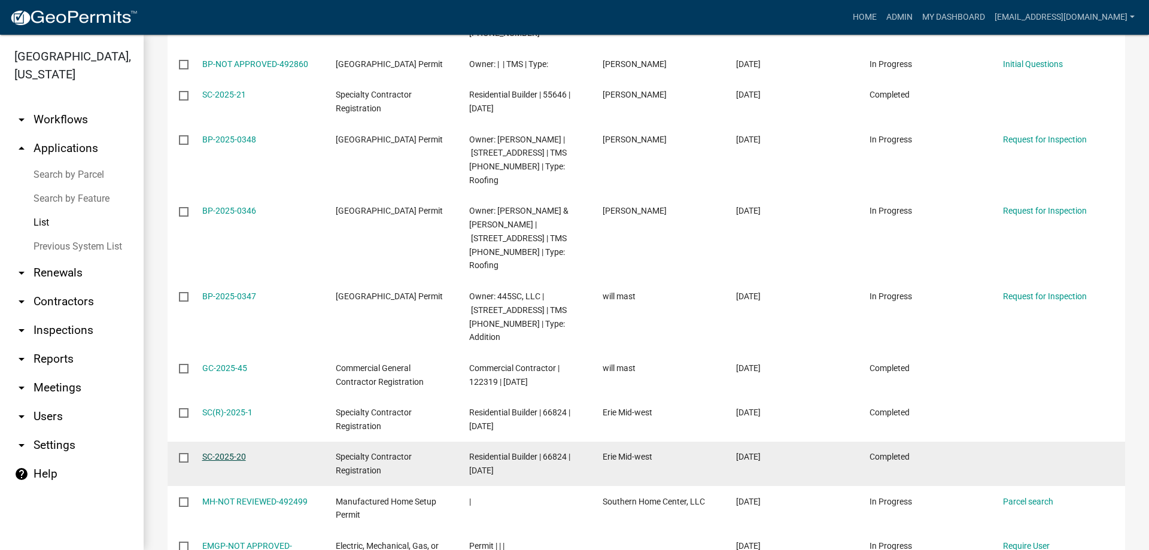
click at [212, 452] on link "SC-2025-20" at bounding box center [224, 457] width 44 height 10
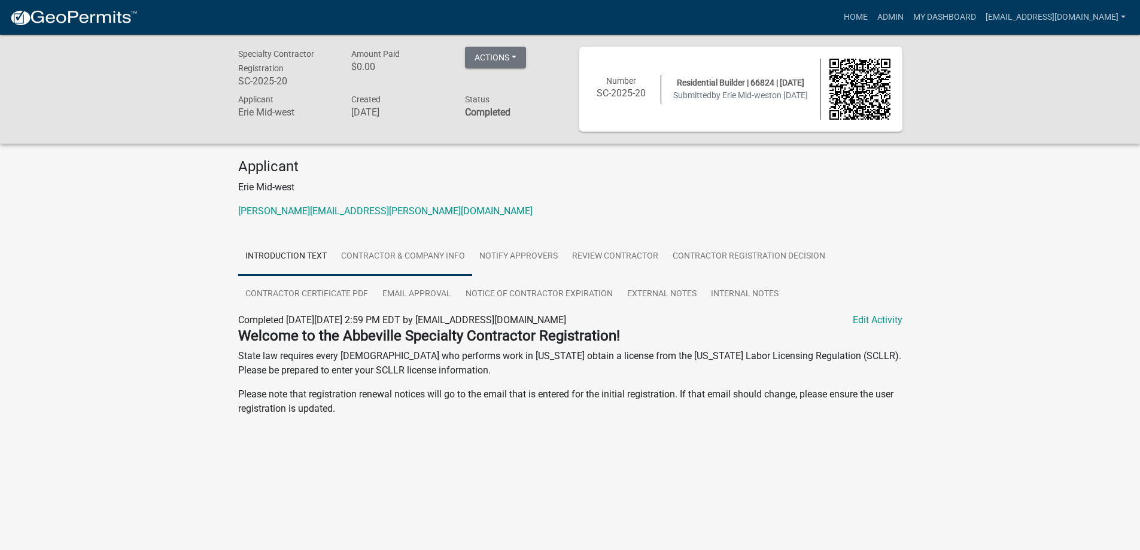
click at [420, 254] on link "Contractor & Company Info" at bounding box center [403, 257] width 138 height 38
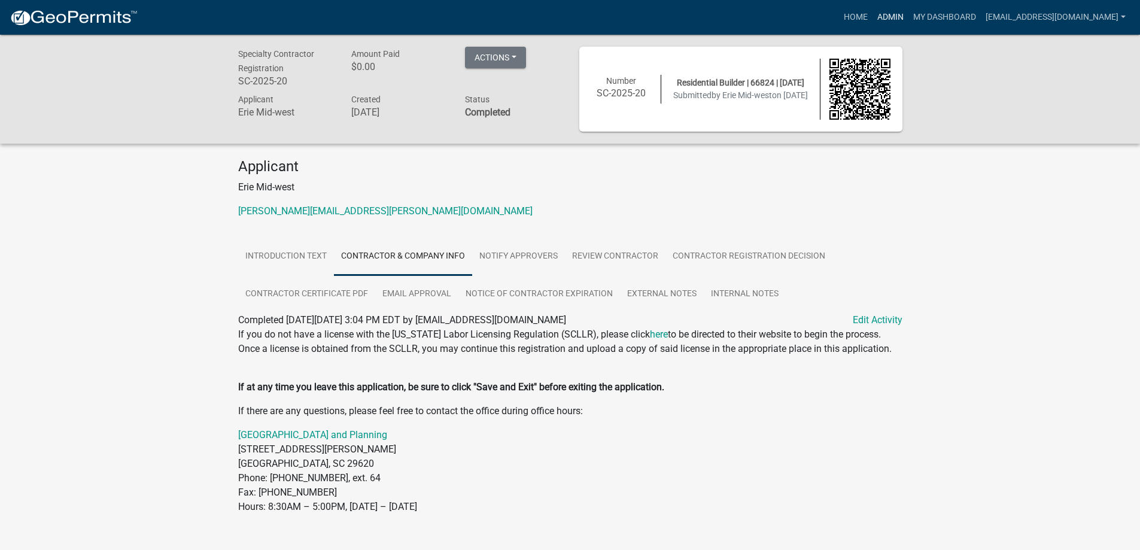
click at [873, 21] on link "Admin" at bounding box center [891, 17] width 36 height 23
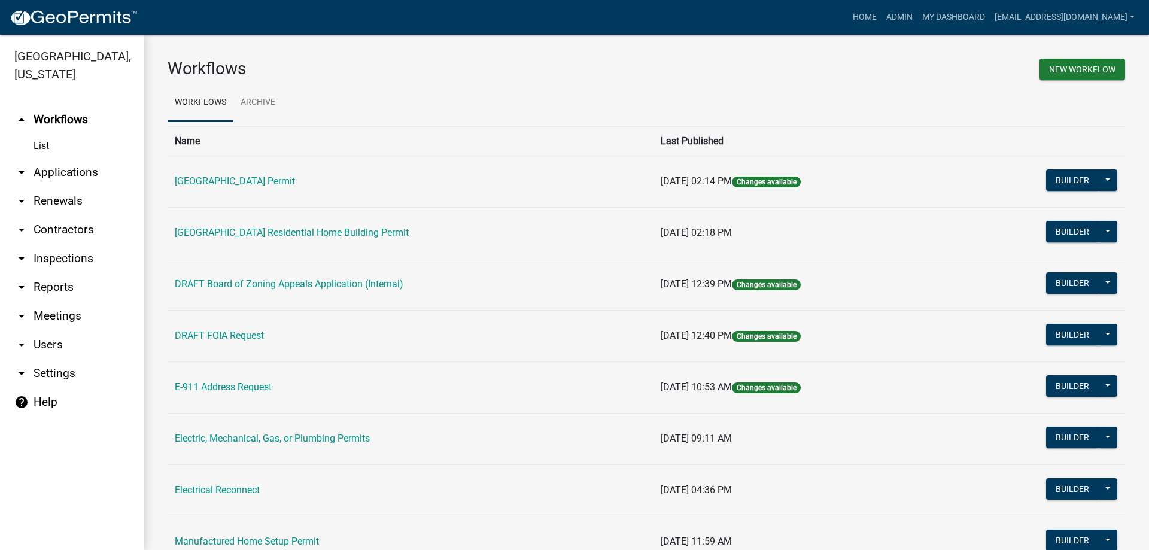
click at [82, 176] on link "arrow_drop_down Applications" at bounding box center [72, 172] width 144 height 29
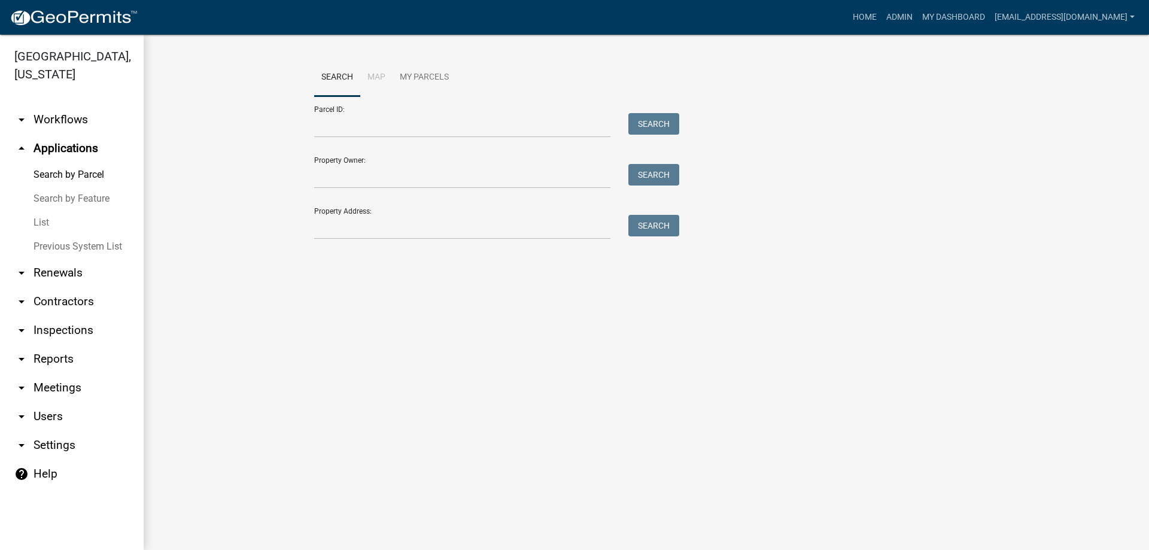
click at [52, 224] on link "List" at bounding box center [72, 223] width 144 height 24
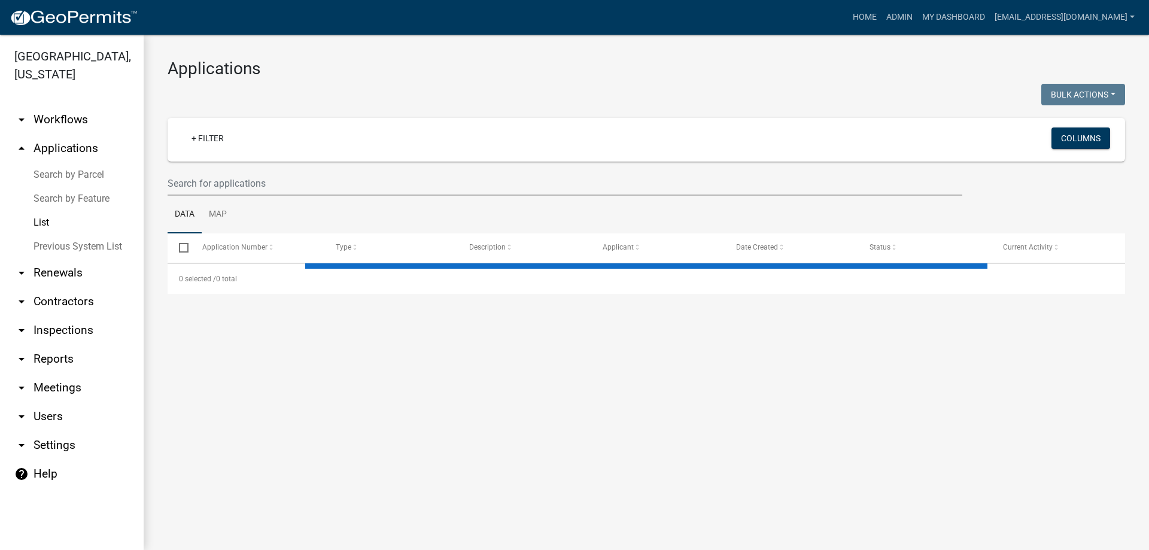
select select "3: 100"
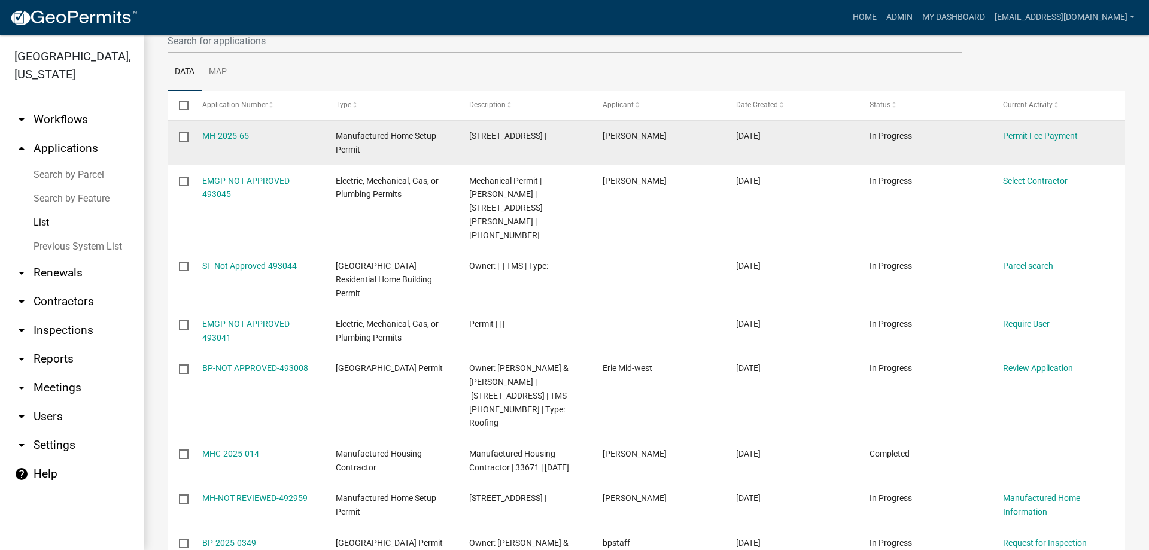
scroll to position [180, 0]
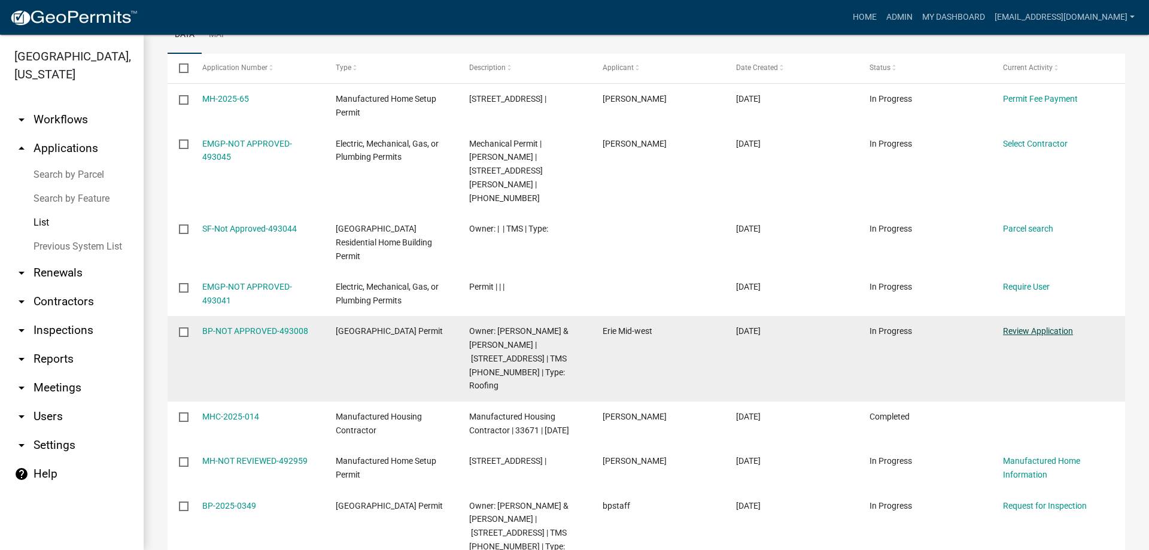
click at [1034, 326] on link "Review Application" at bounding box center [1038, 331] width 70 height 10
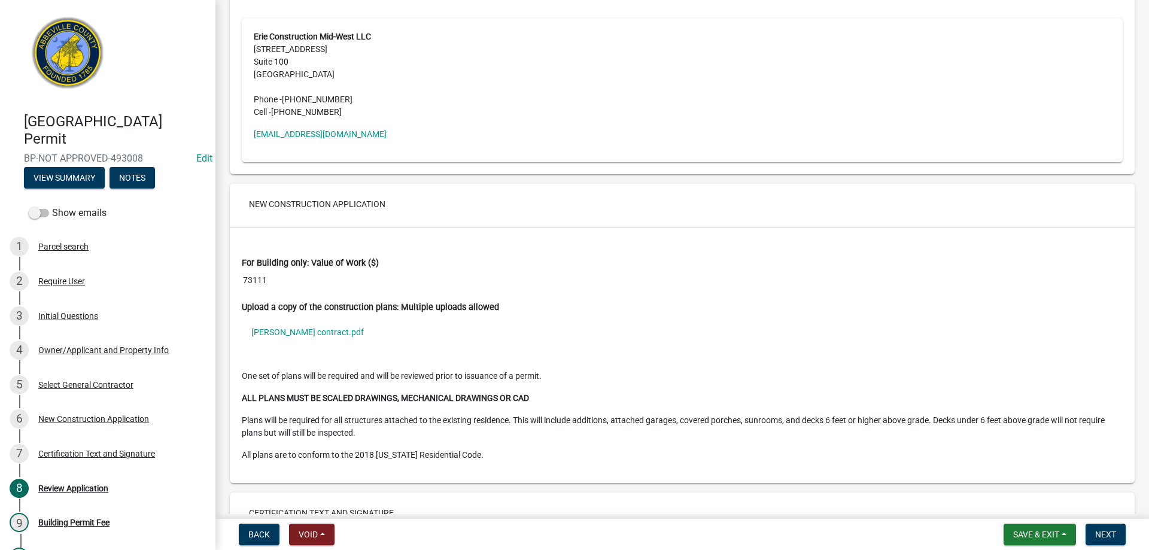
scroll to position [2155, 0]
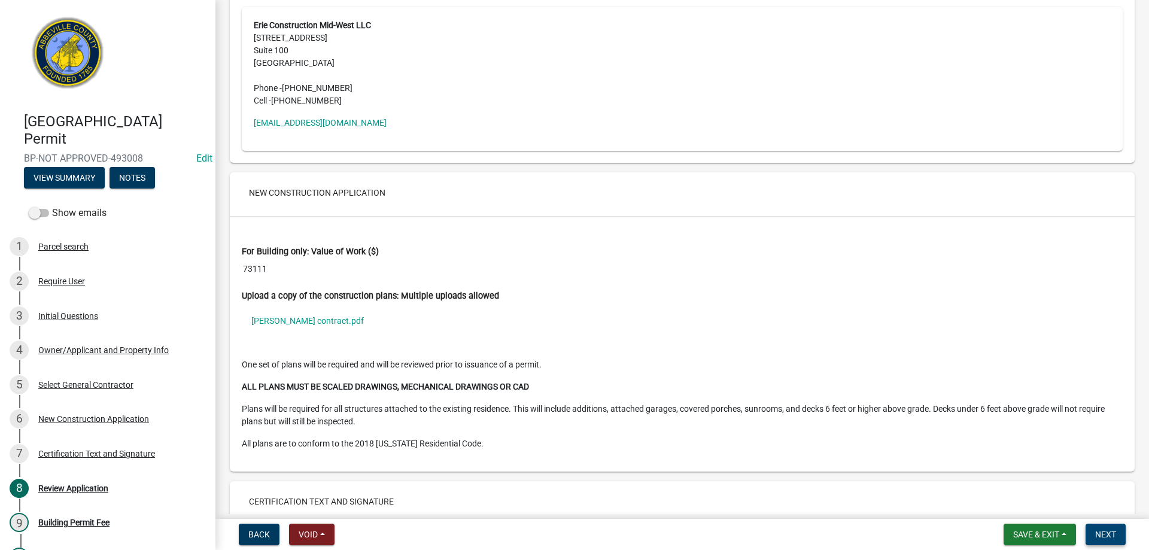
click at [1107, 531] on span "Next" at bounding box center [1105, 535] width 21 height 10
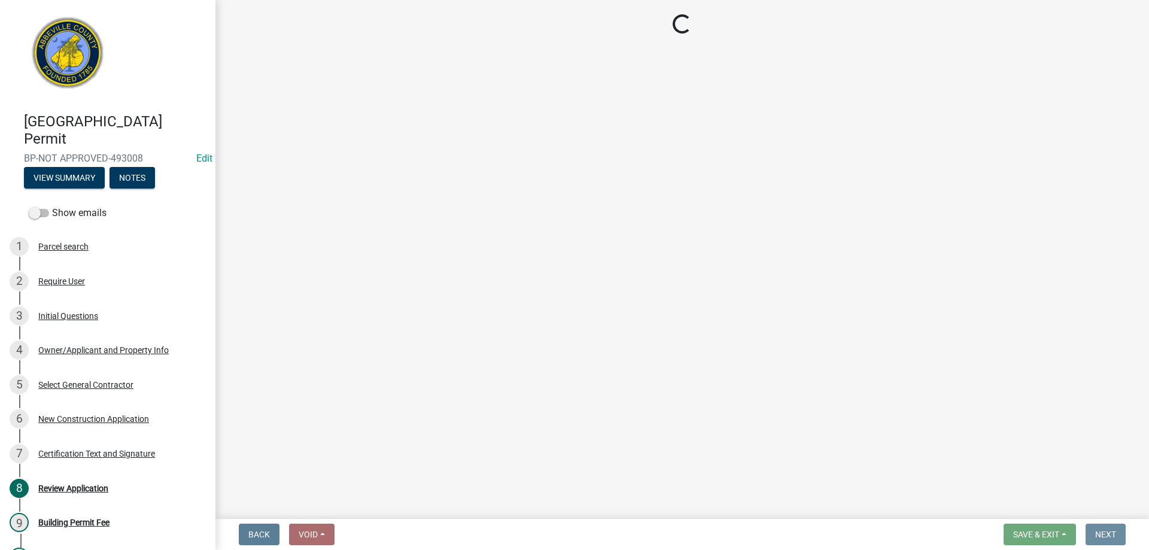
scroll to position [0, 0]
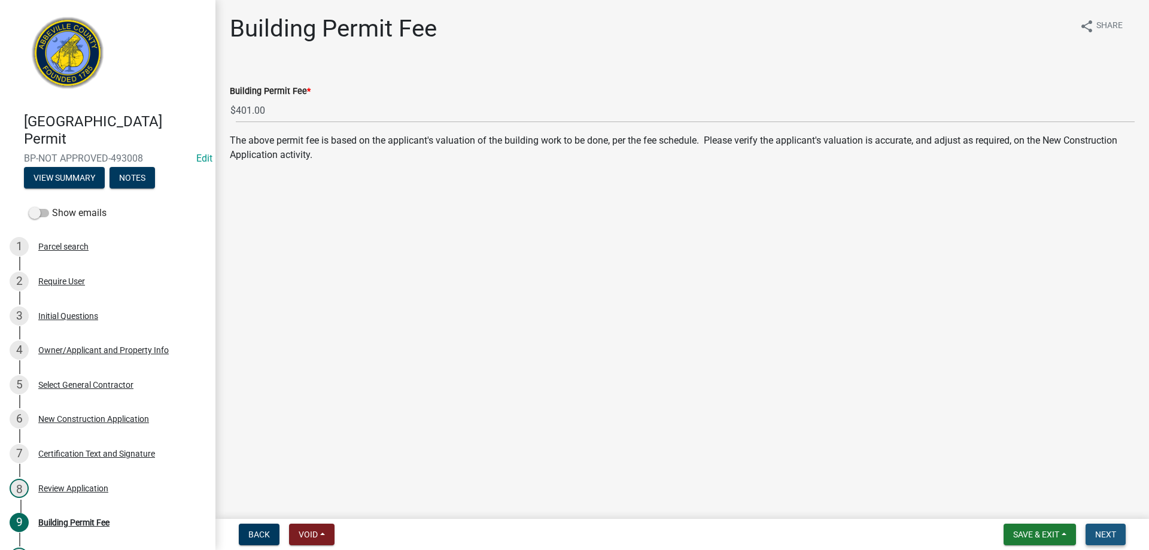
click at [1120, 533] on button "Next" at bounding box center [1106, 535] width 40 height 22
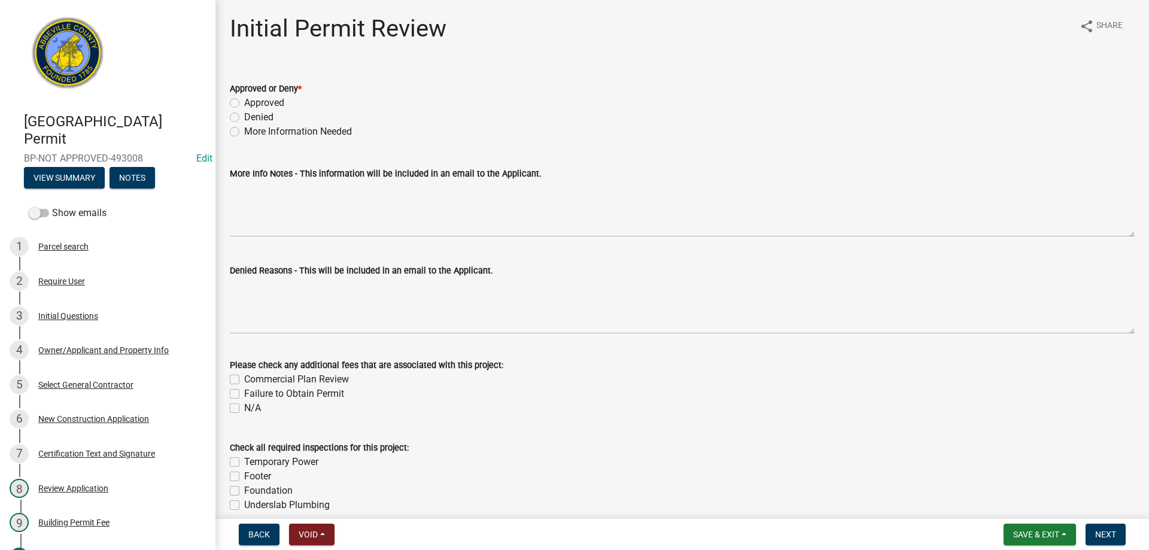
click at [244, 101] on label "Approved" at bounding box center [264, 103] width 40 height 14
click at [244, 101] on input "Approved" at bounding box center [248, 100] width 8 height 8
radio input "true"
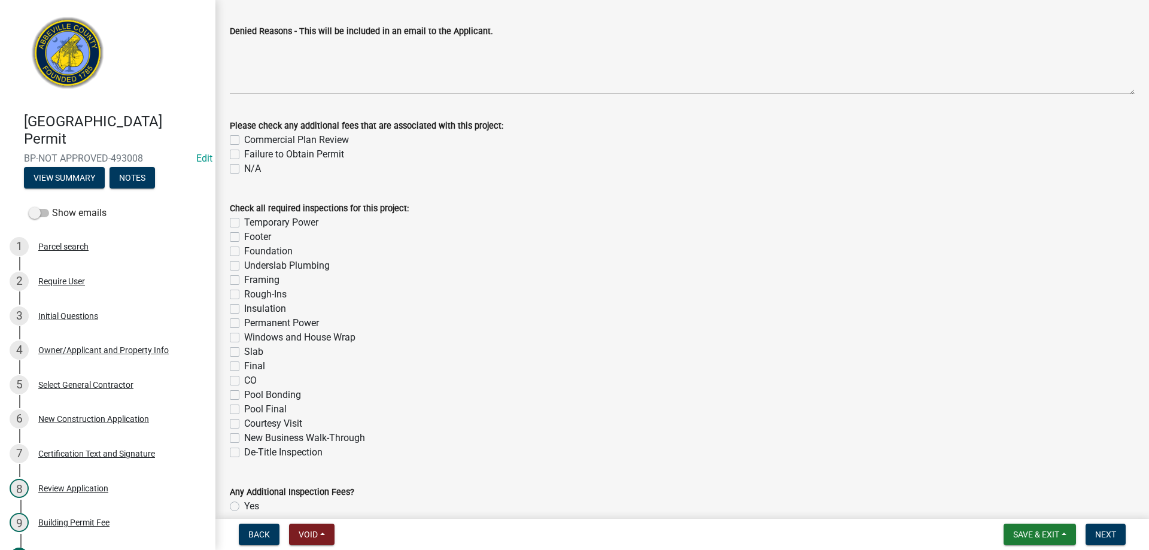
scroll to position [311, 0]
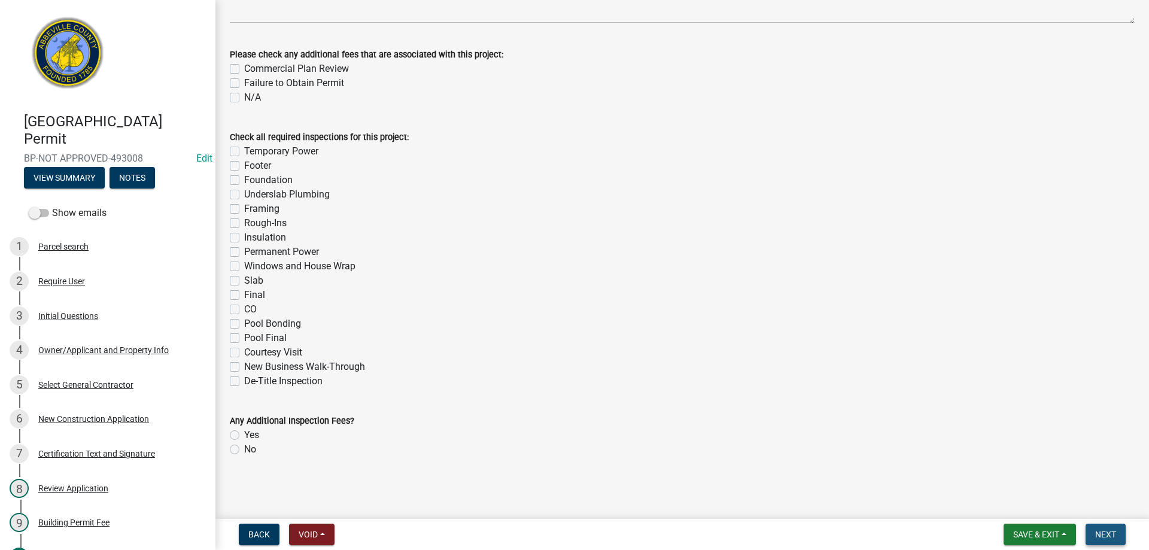
click at [1116, 535] on span "Next" at bounding box center [1105, 535] width 21 height 10
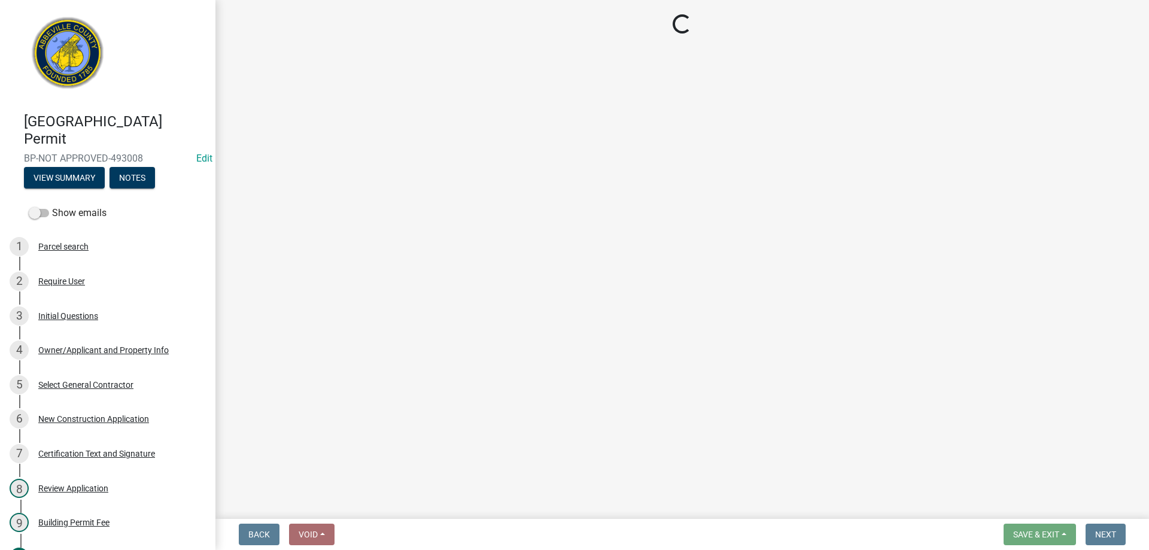
select select "3: 3"
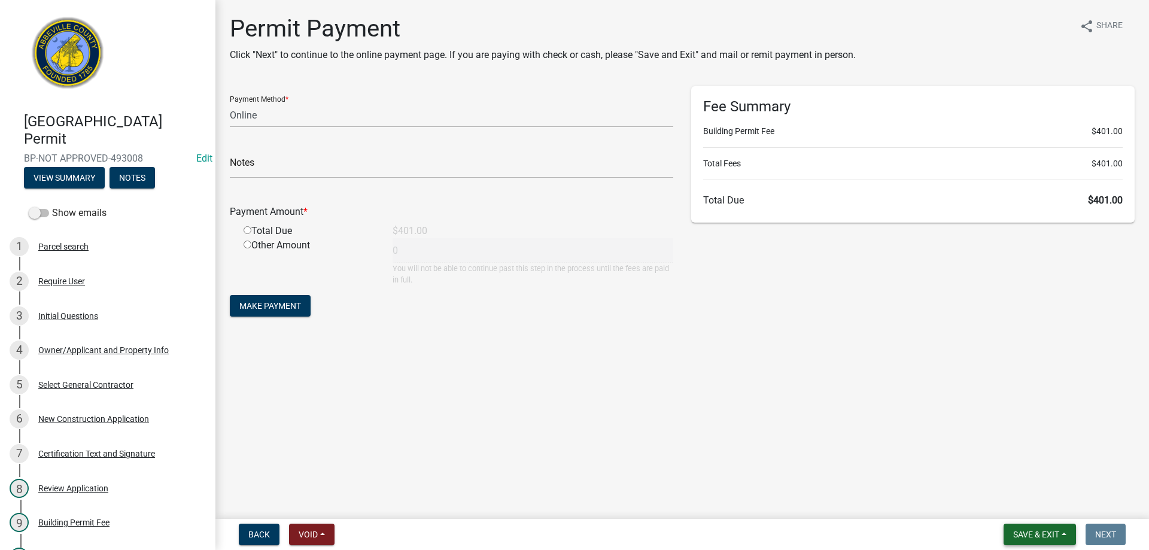
click at [1031, 540] on button "Save & Exit" at bounding box center [1040, 535] width 72 height 22
click at [1023, 509] on button "Save & Exit" at bounding box center [1028, 503] width 96 height 29
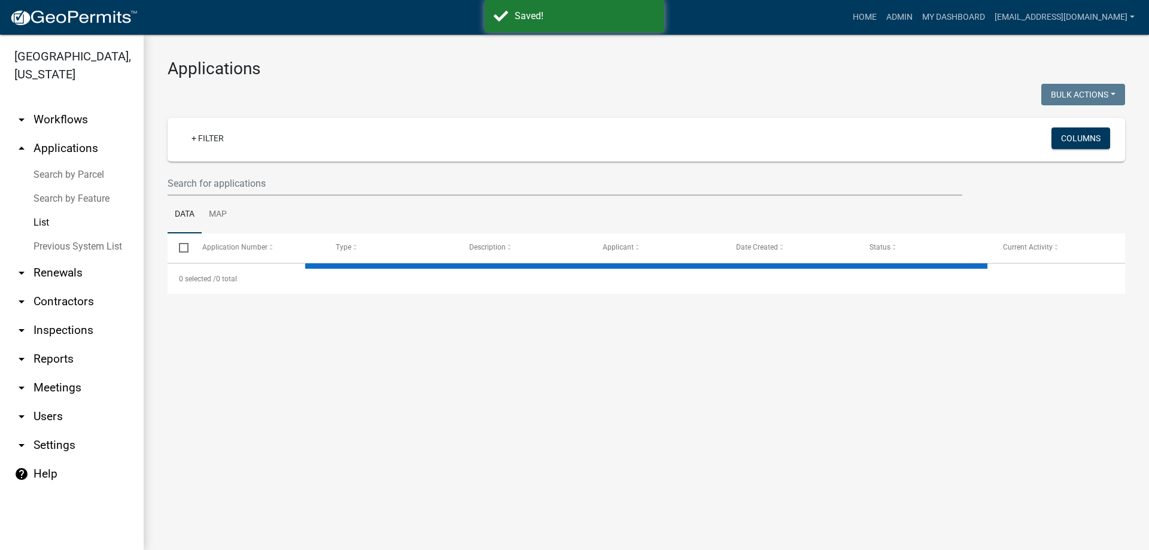
select select "3: 100"
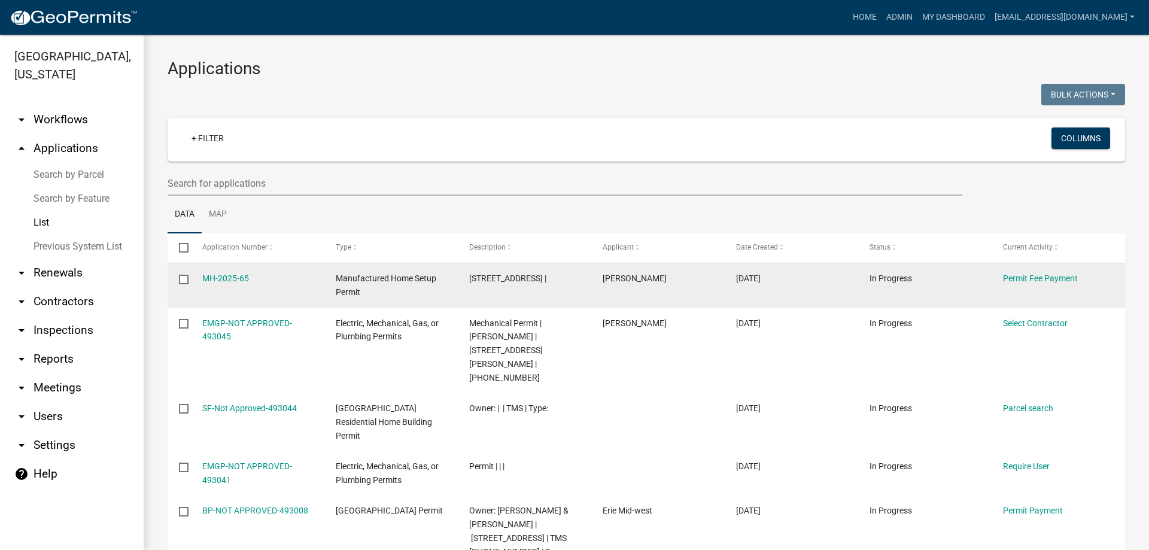
click at [681, 301] on datatable-body-cell "[PERSON_NAME]" at bounding box center [657, 285] width 133 height 44
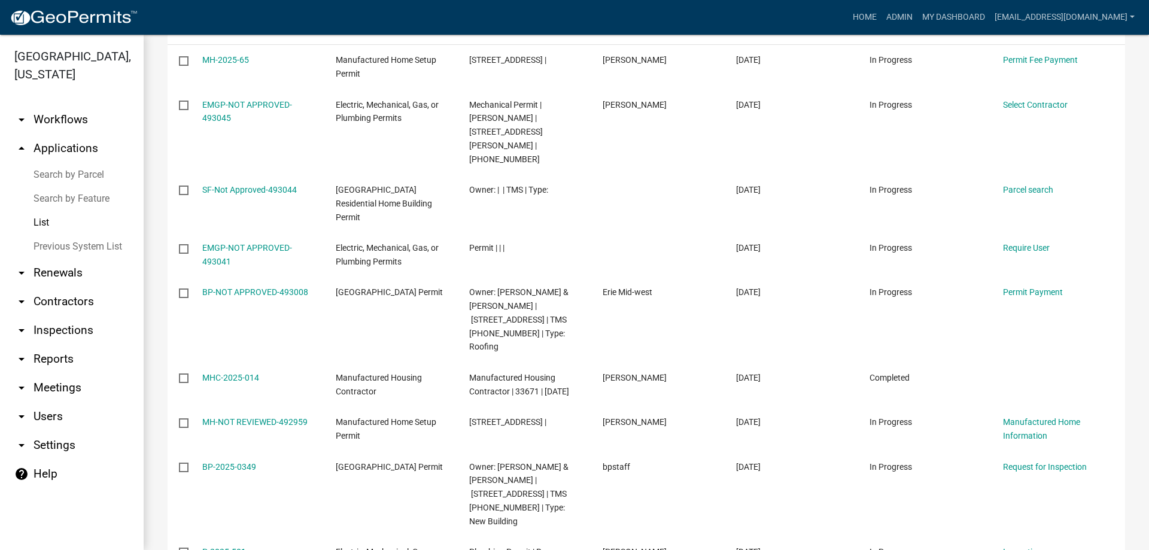
scroll to position [239, 0]
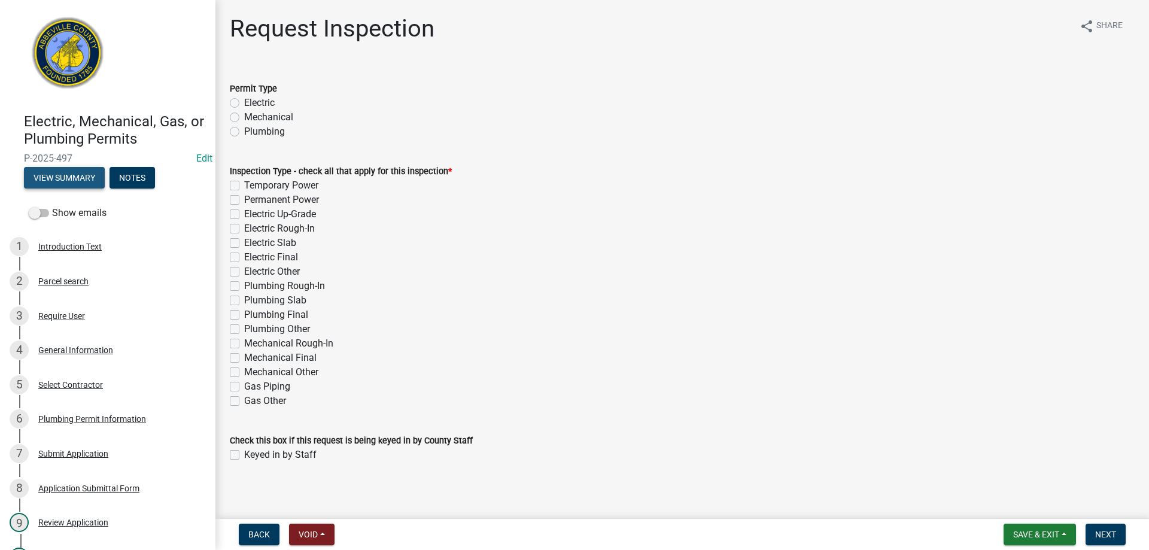
click at [77, 181] on button "View Summary" at bounding box center [64, 178] width 81 height 22
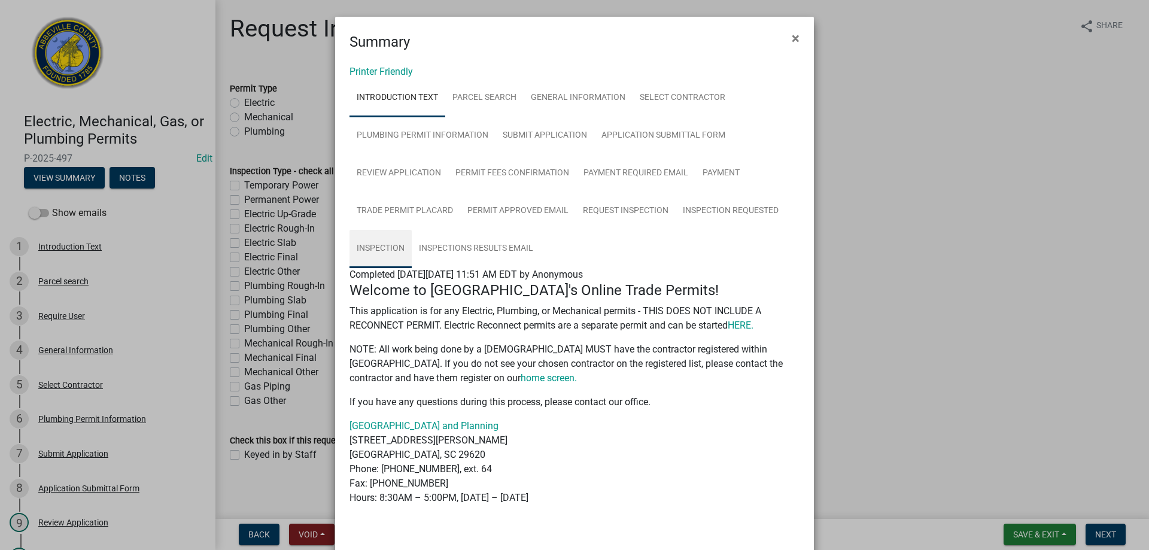
click at [376, 244] on link "Inspection" at bounding box center [381, 249] width 62 height 38
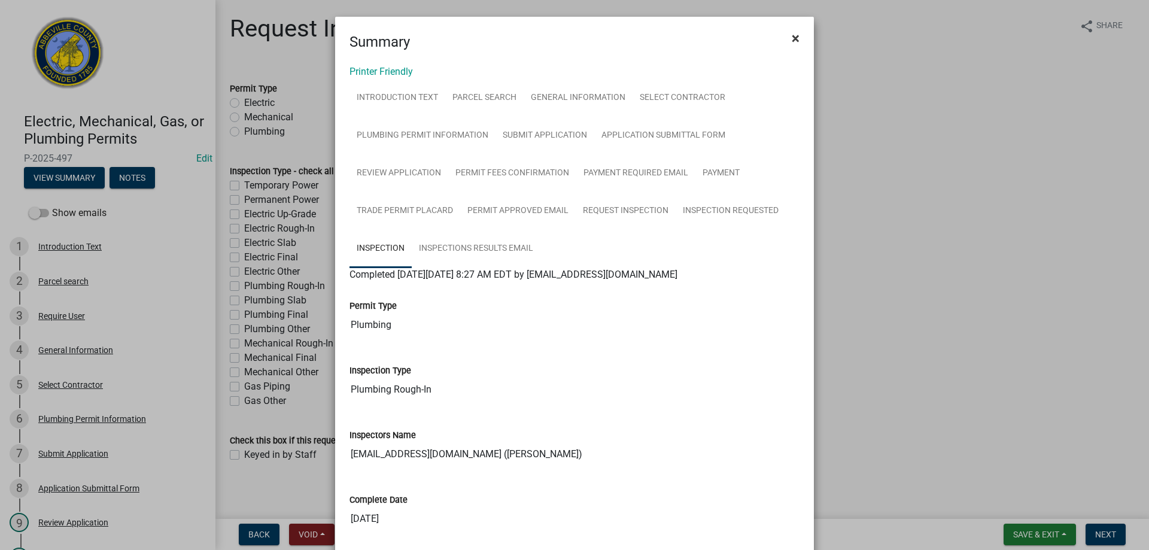
click at [795, 38] on button "×" at bounding box center [795, 39] width 27 height 34
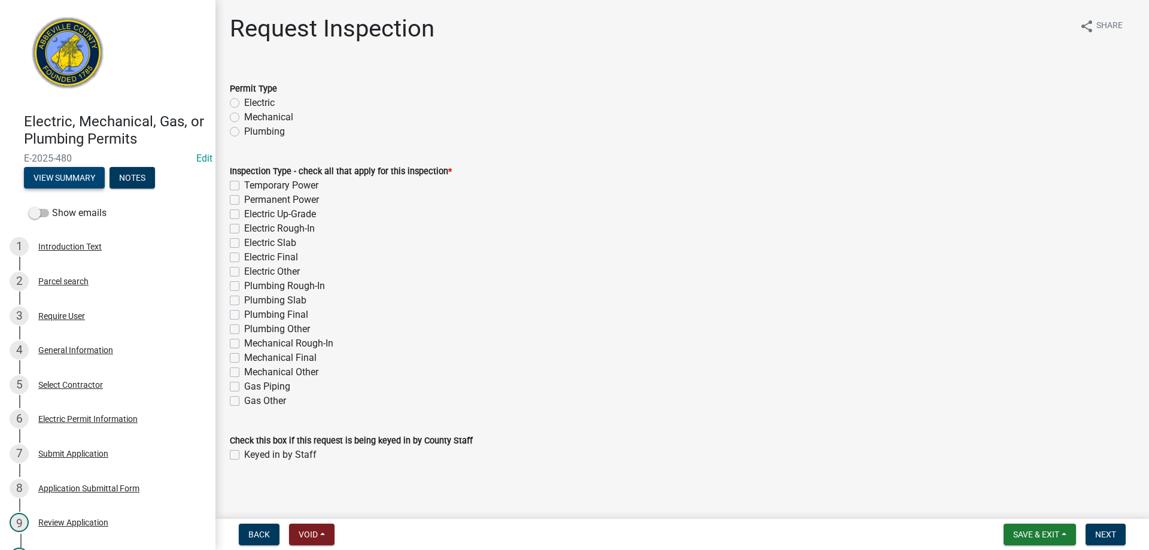
click at [78, 183] on button "View Summary" at bounding box center [64, 178] width 81 height 22
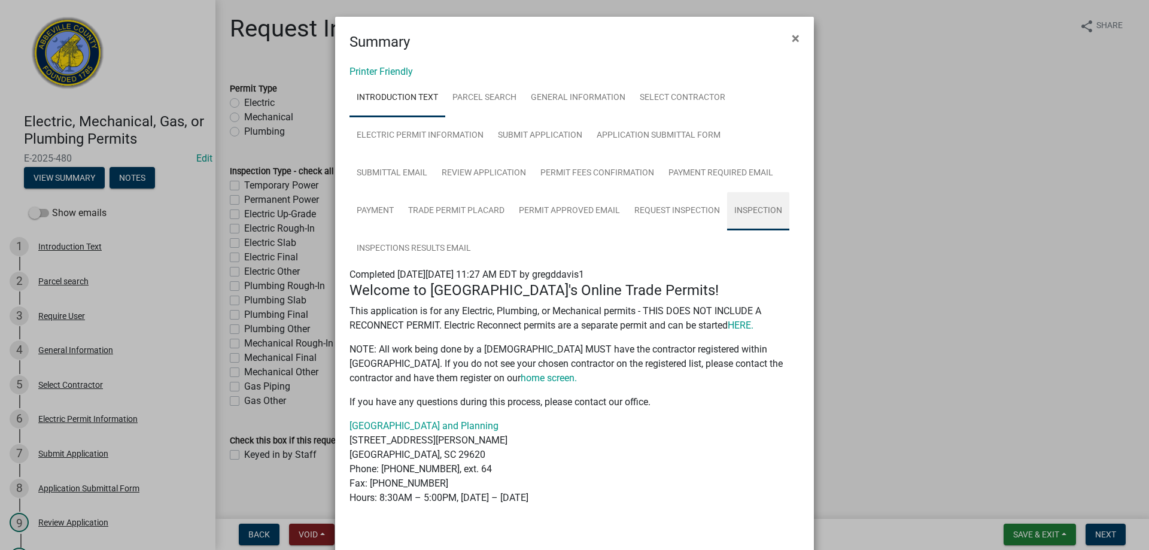
click at [745, 211] on link "Inspection" at bounding box center [758, 211] width 62 height 38
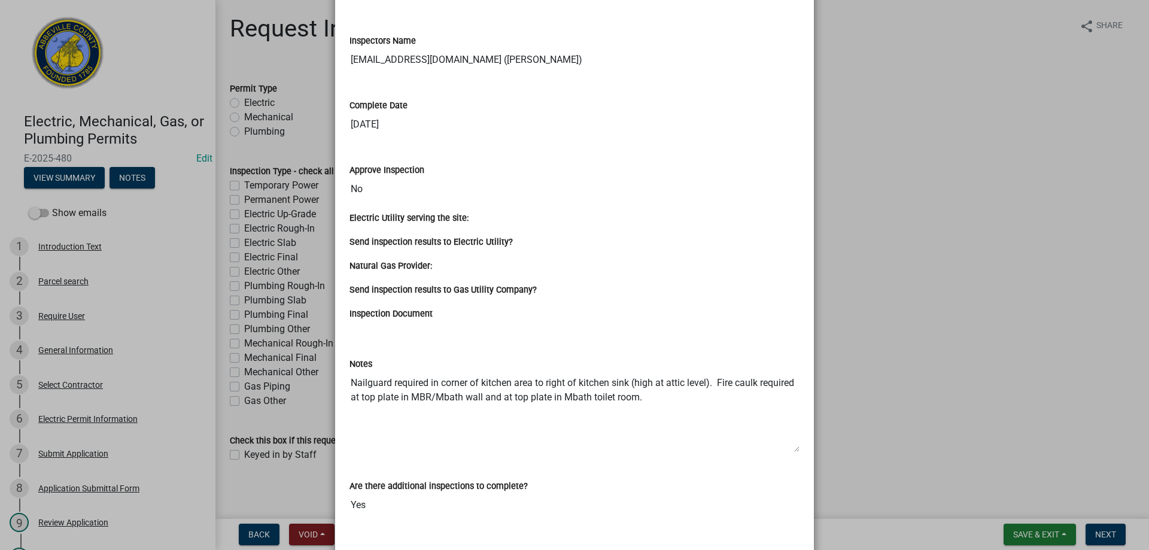
scroll to position [419, 0]
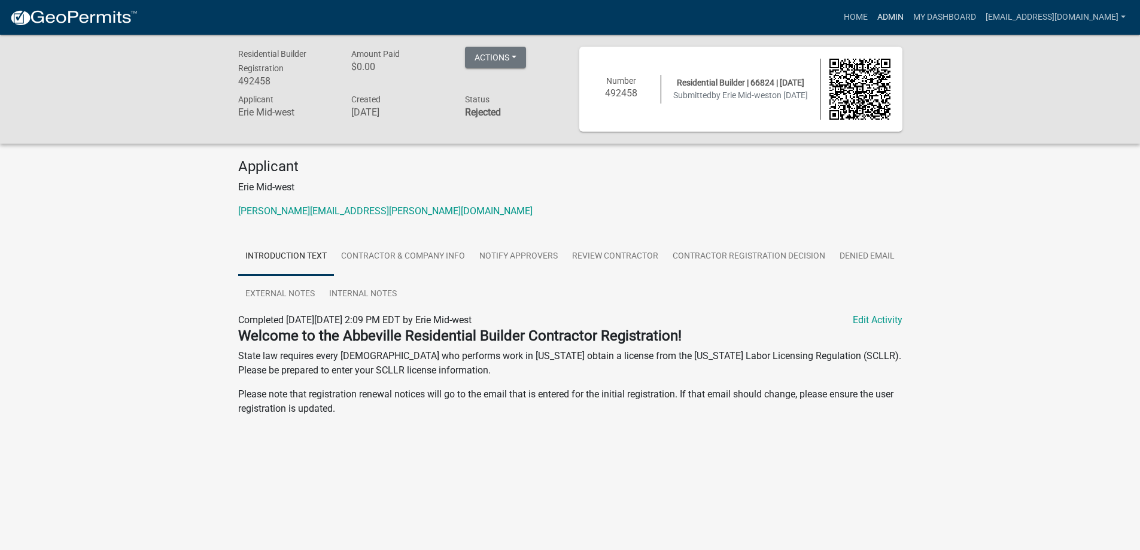
click at [882, 11] on link "Admin" at bounding box center [891, 17] width 36 height 23
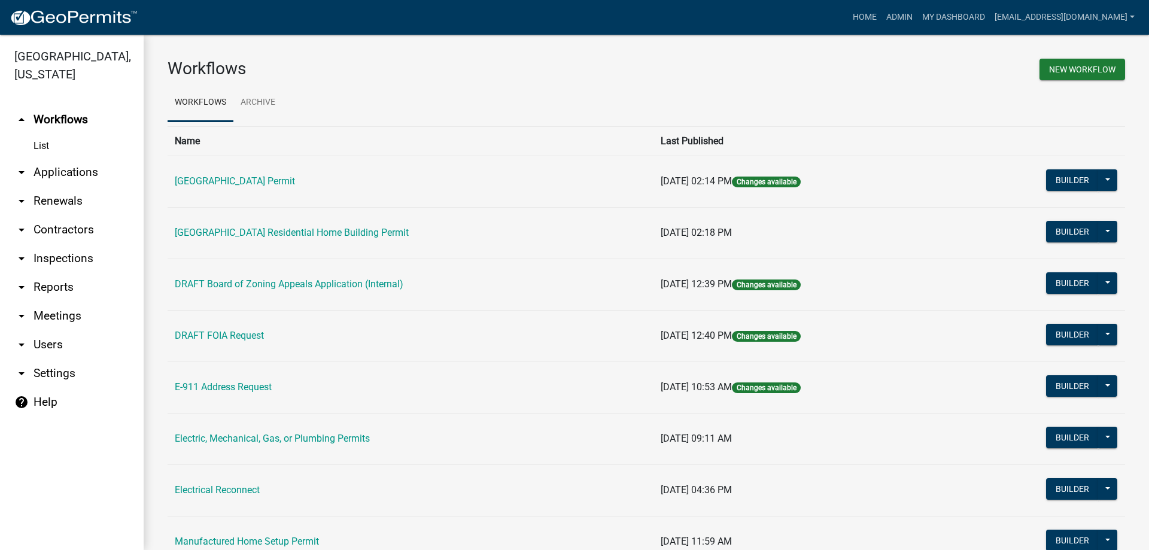
click at [61, 223] on link "arrow_drop_down Contractors" at bounding box center [72, 229] width 144 height 29
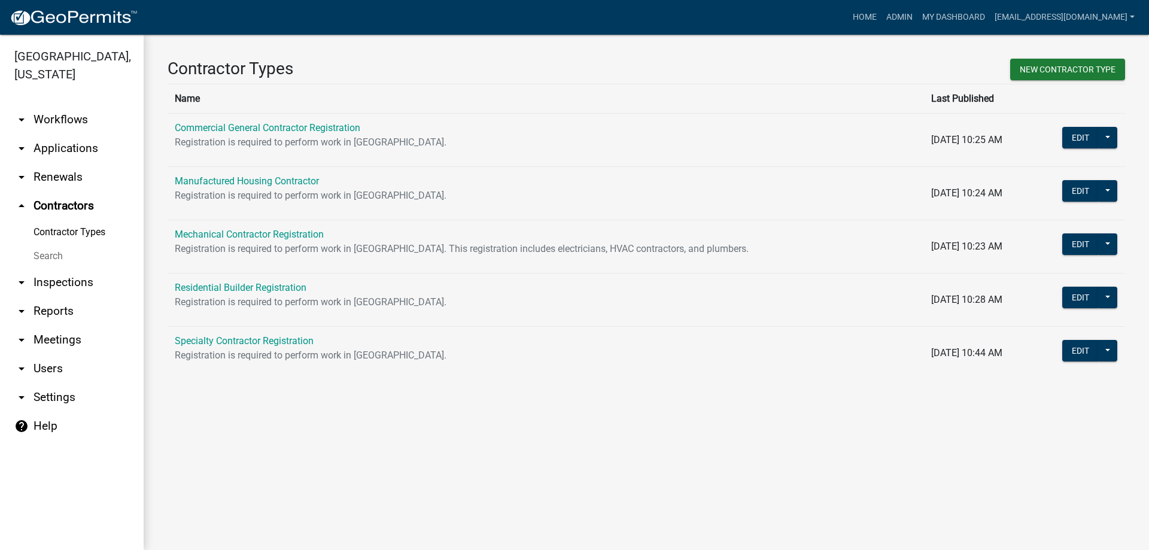
drag, startPoint x: 54, startPoint y: 256, endPoint x: 102, endPoint y: 233, distance: 53.3
click at [53, 256] on link "Search" at bounding box center [72, 256] width 144 height 24
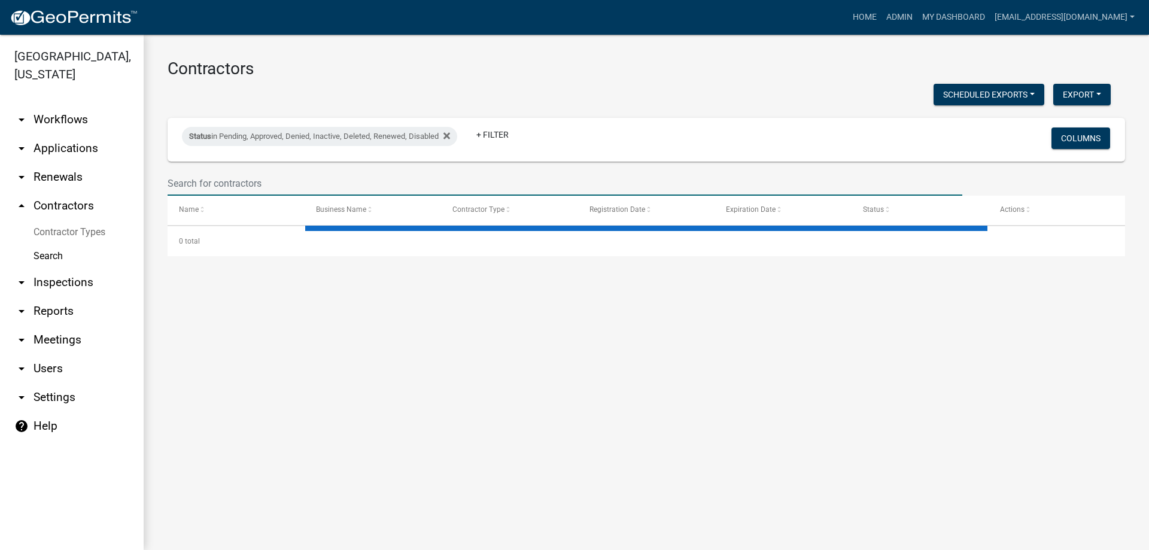
click at [314, 173] on input "text" at bounding box center [565, 183] width 795 height 25
select select "3: 100"
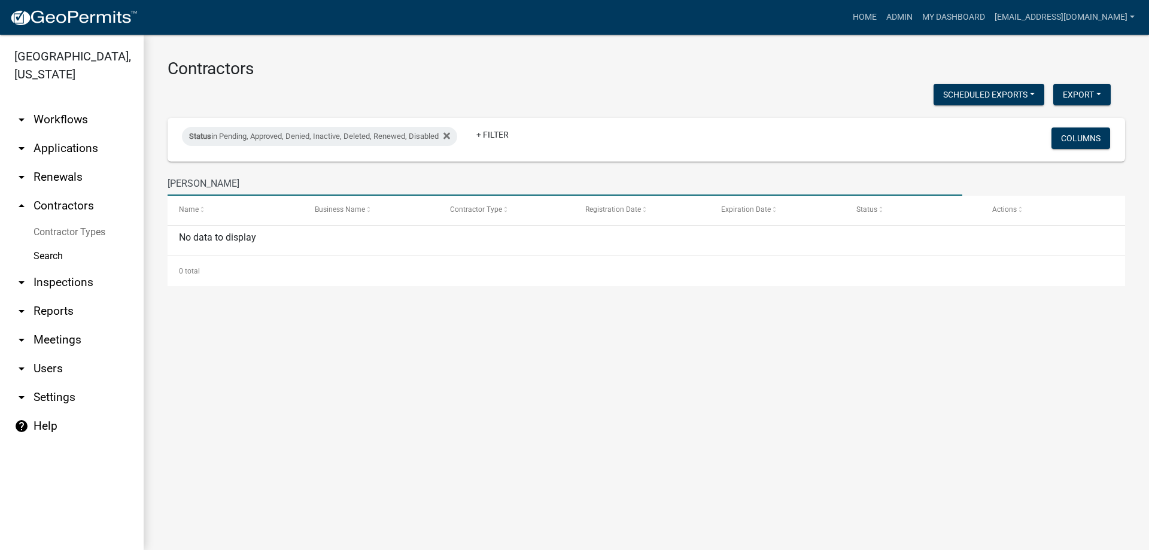
type input "[PERSON_NAME]"
click at [882, 21] on link "Admin" at bounding box center [900, 17] width 36 height 23
click at [0, 0] on link "List" at bounding box center [0, 0] width 0 height 0
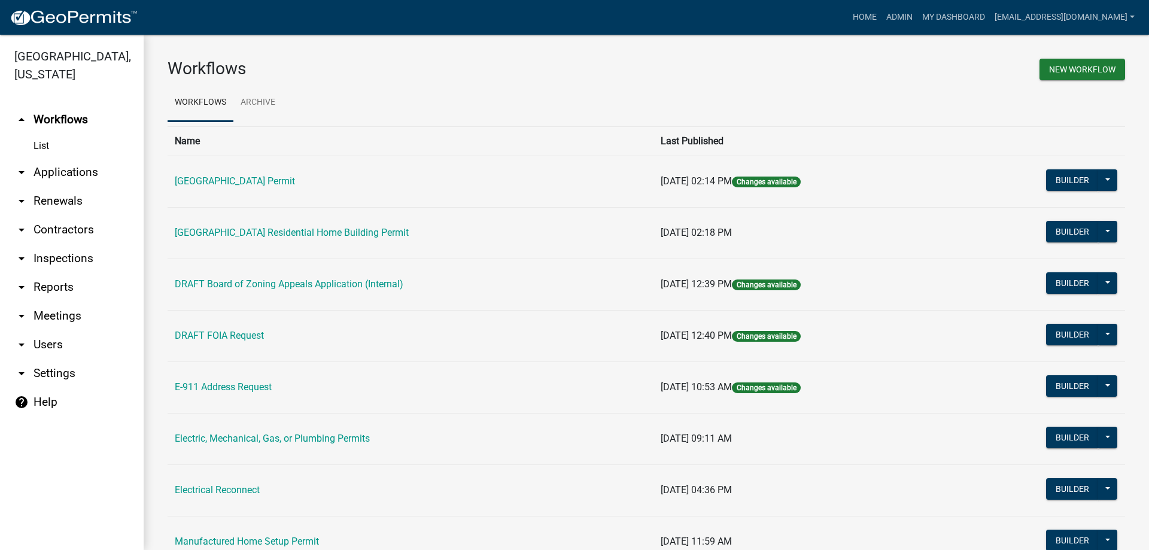
click at [40, 172] on link "arrow_drop_down Applications" at bounding box center [72, 172] width 144 height 29
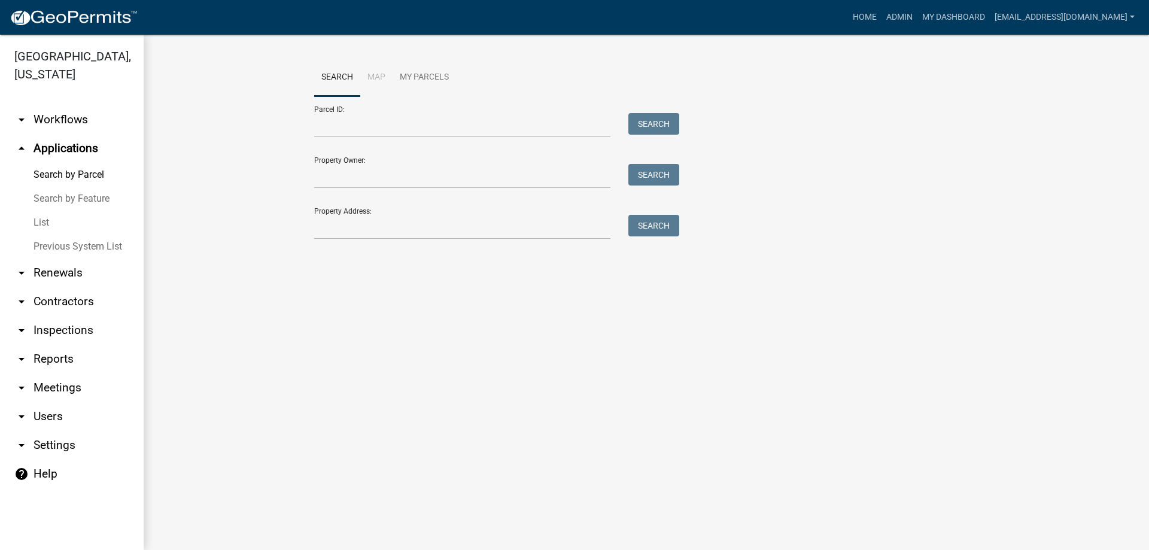
click at [36, 218] on link "List" at bounding box center [72, 223] width 144 height 24
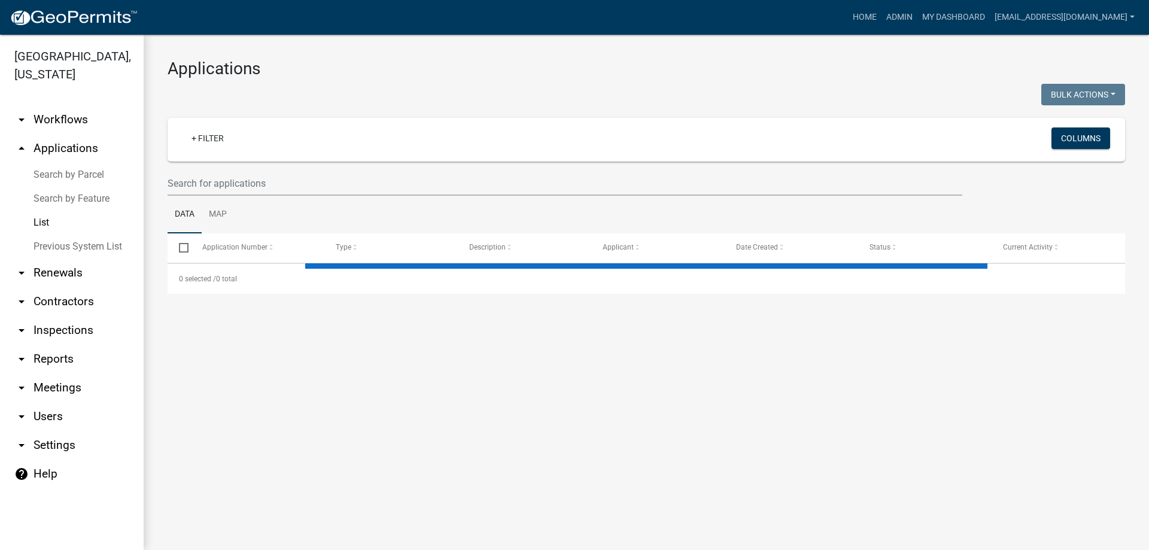
select select "3: 100"
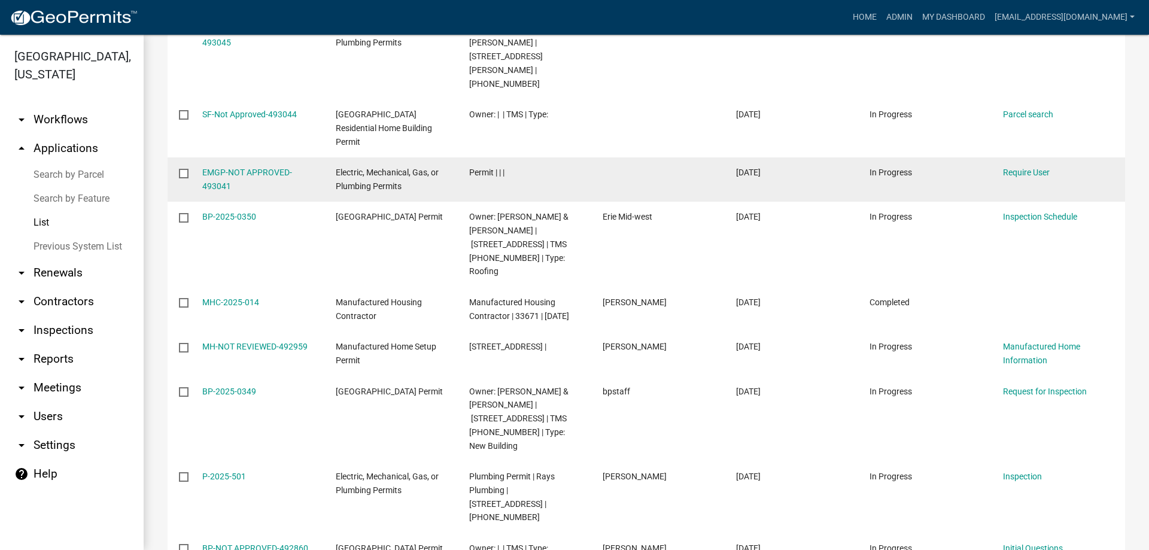
scroll to position [180, 0]
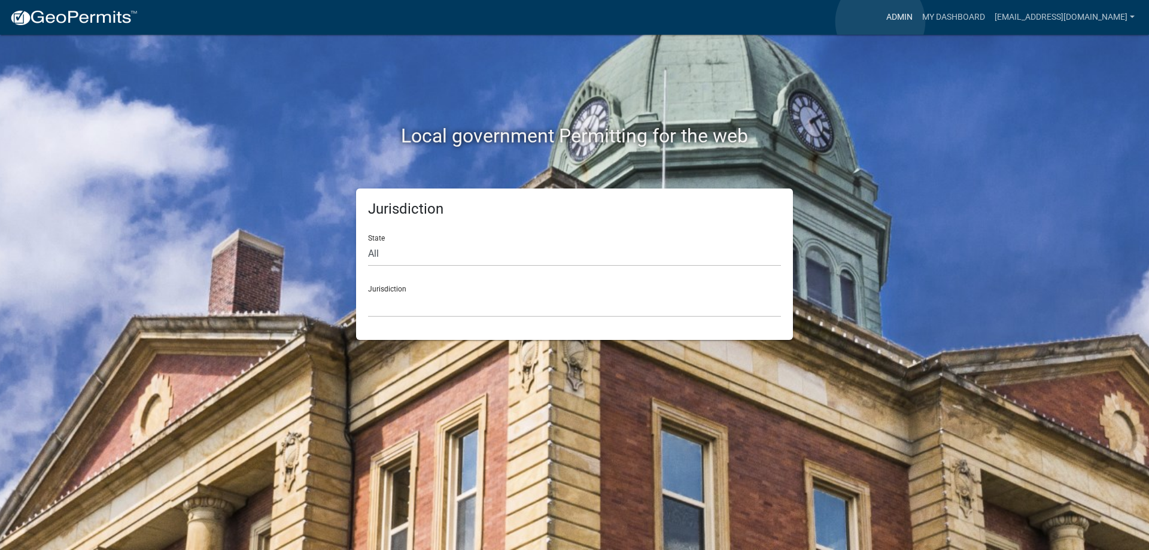
click at [882, 22] on link "Admin" at bounding box center [900, 17] width 36 height 23
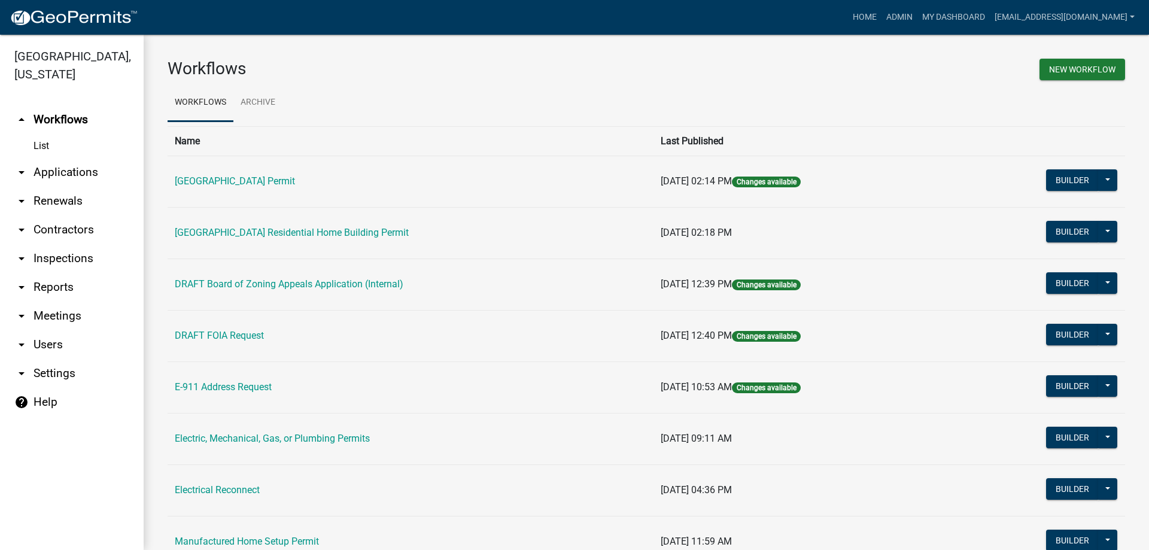
click at [96, 173] on link "arrow_drop_down Applications" at bounding box center [72, 172] width 144 height 29
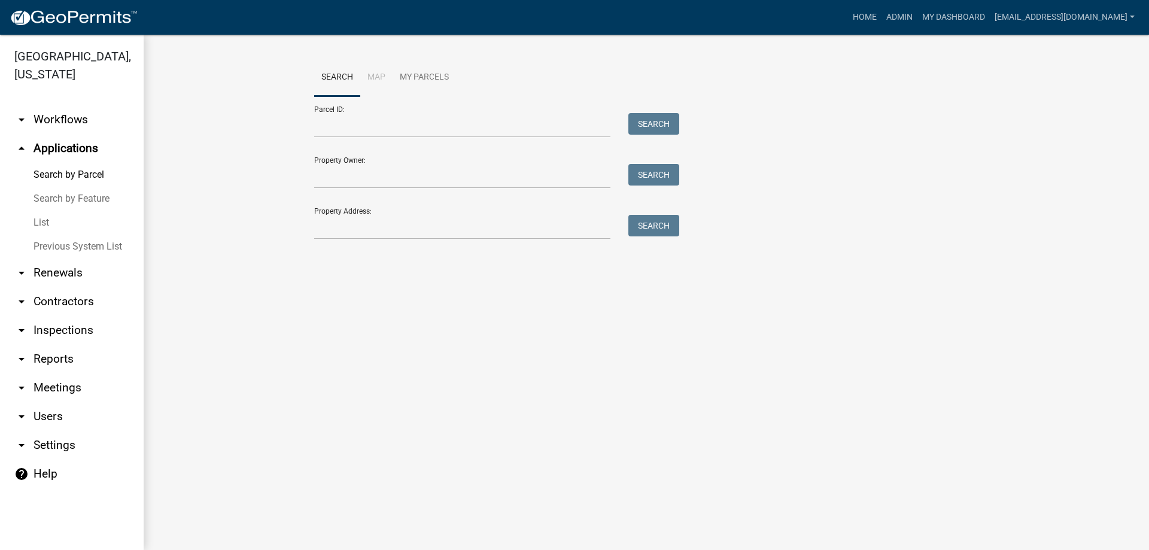
click at [39, 226] on link "List" at bounding box center [72, 223] width 144 height 24
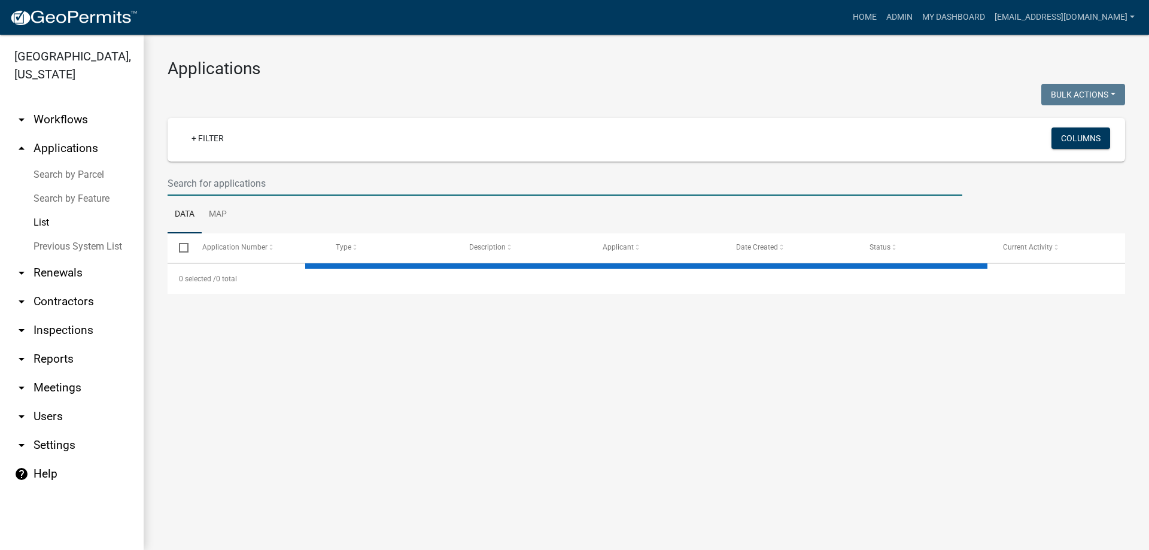
click at [203, 190] on input "text" at bounding box center [565, 183] width 795 height 25
select select "3: 100"
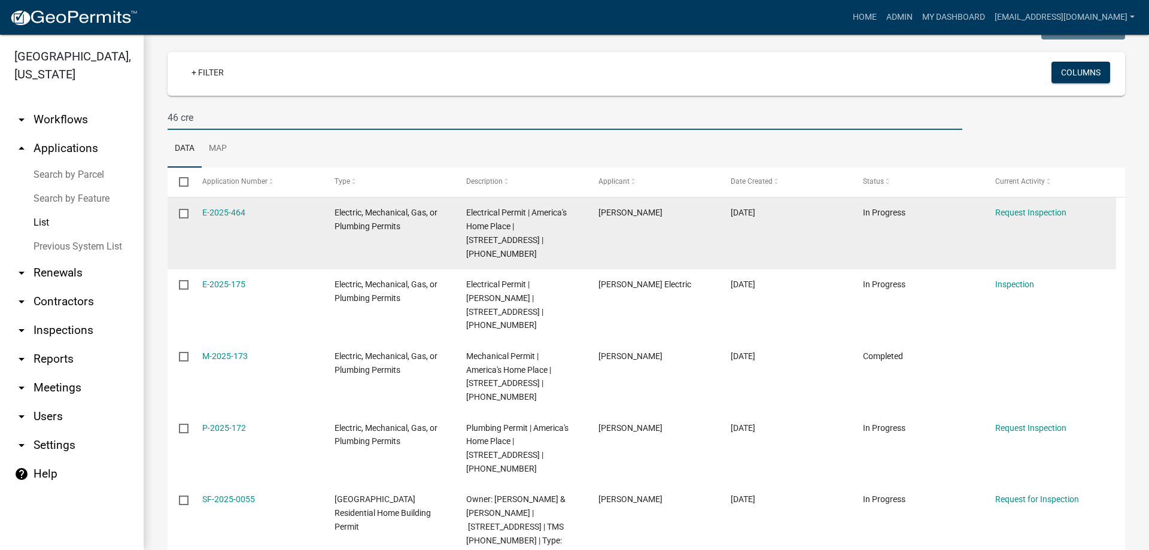
scroll to position [117, 0]
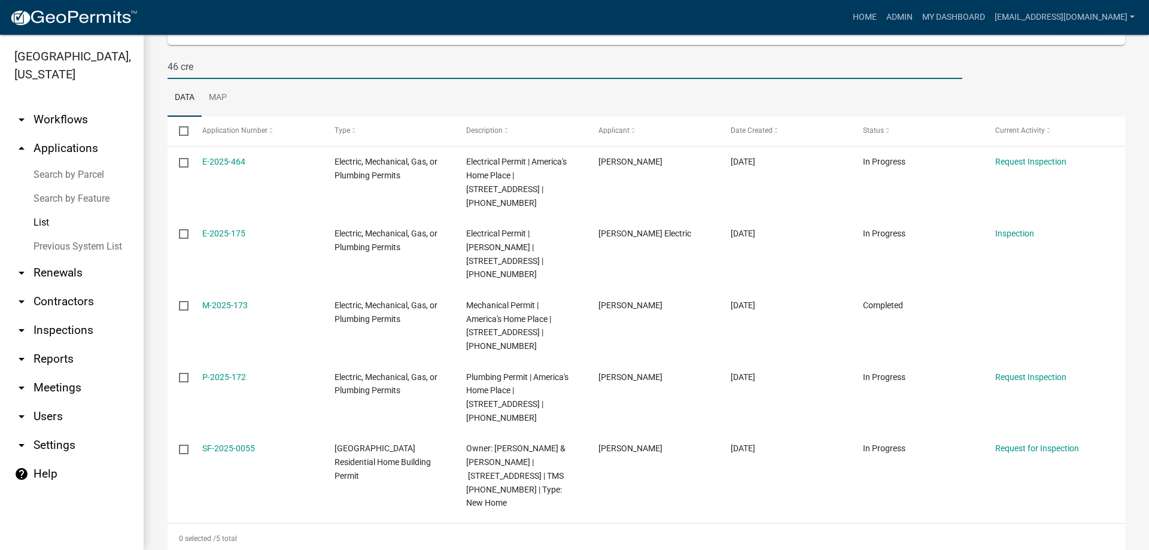
type input "46 cre"
